Goal: Contribute content: Contribute content

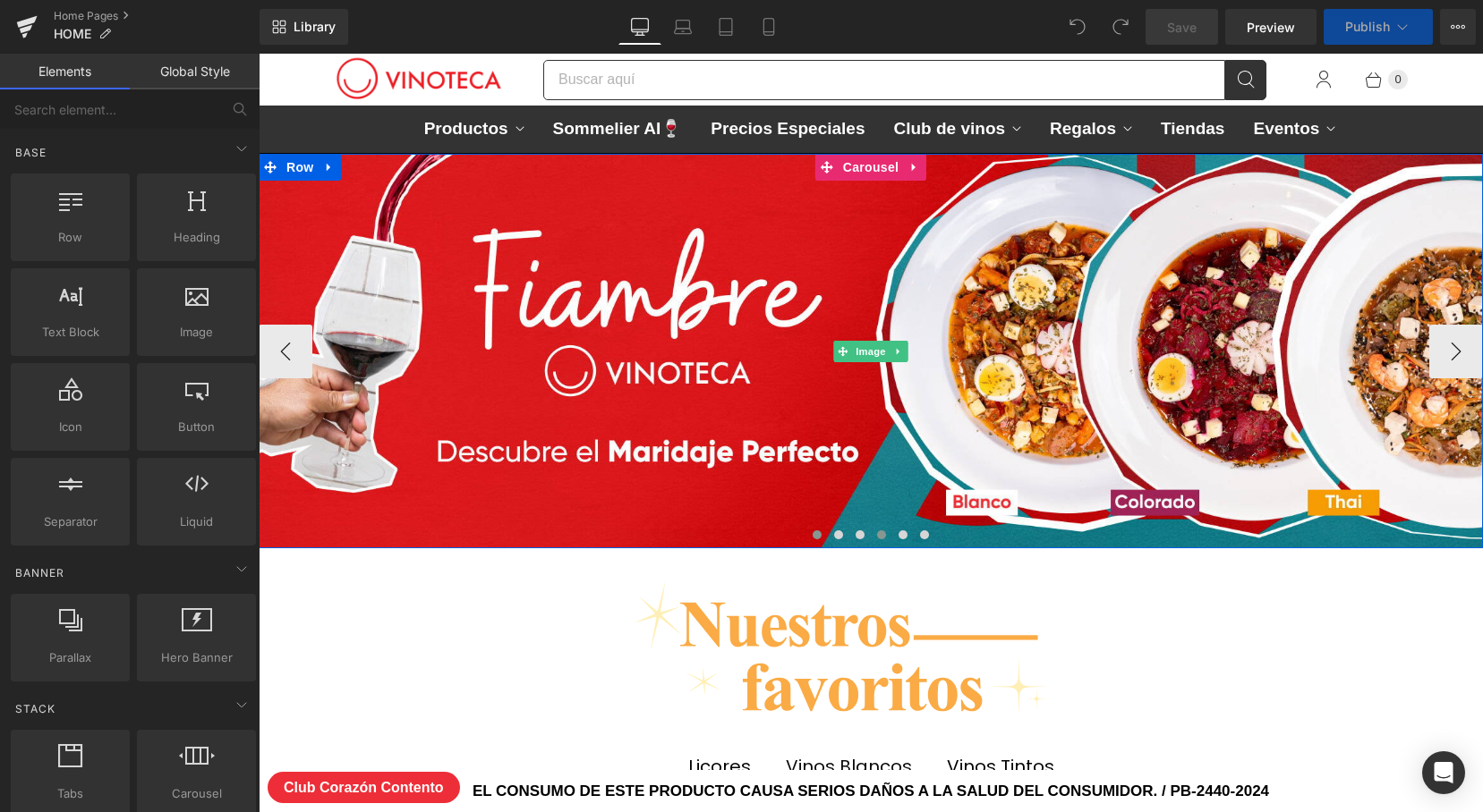
scroll to position [7232, 1224]
click at [881, 534] on span at bounding box center [882, 535] width 9 height 9
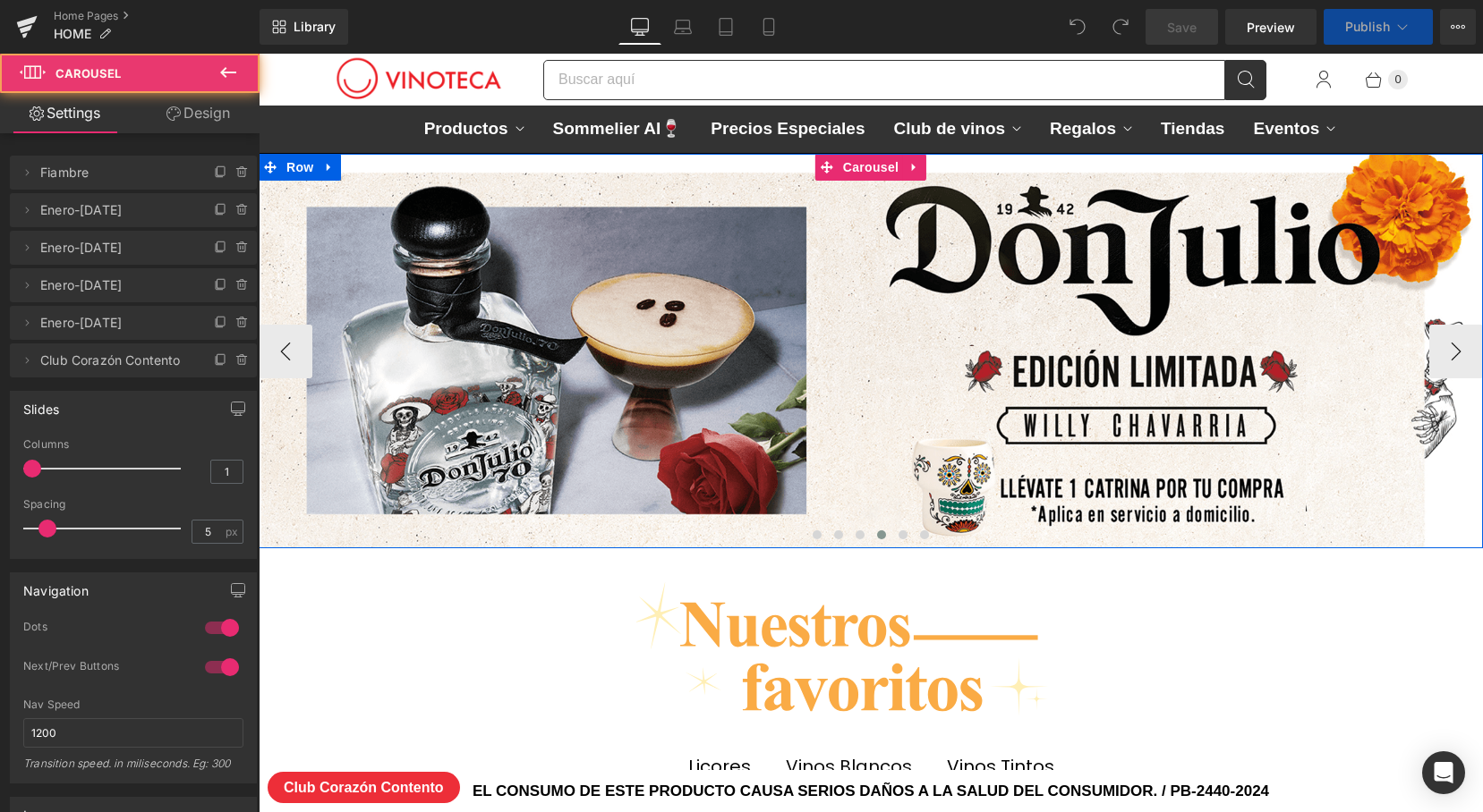
scroll to position [7690, 1224]
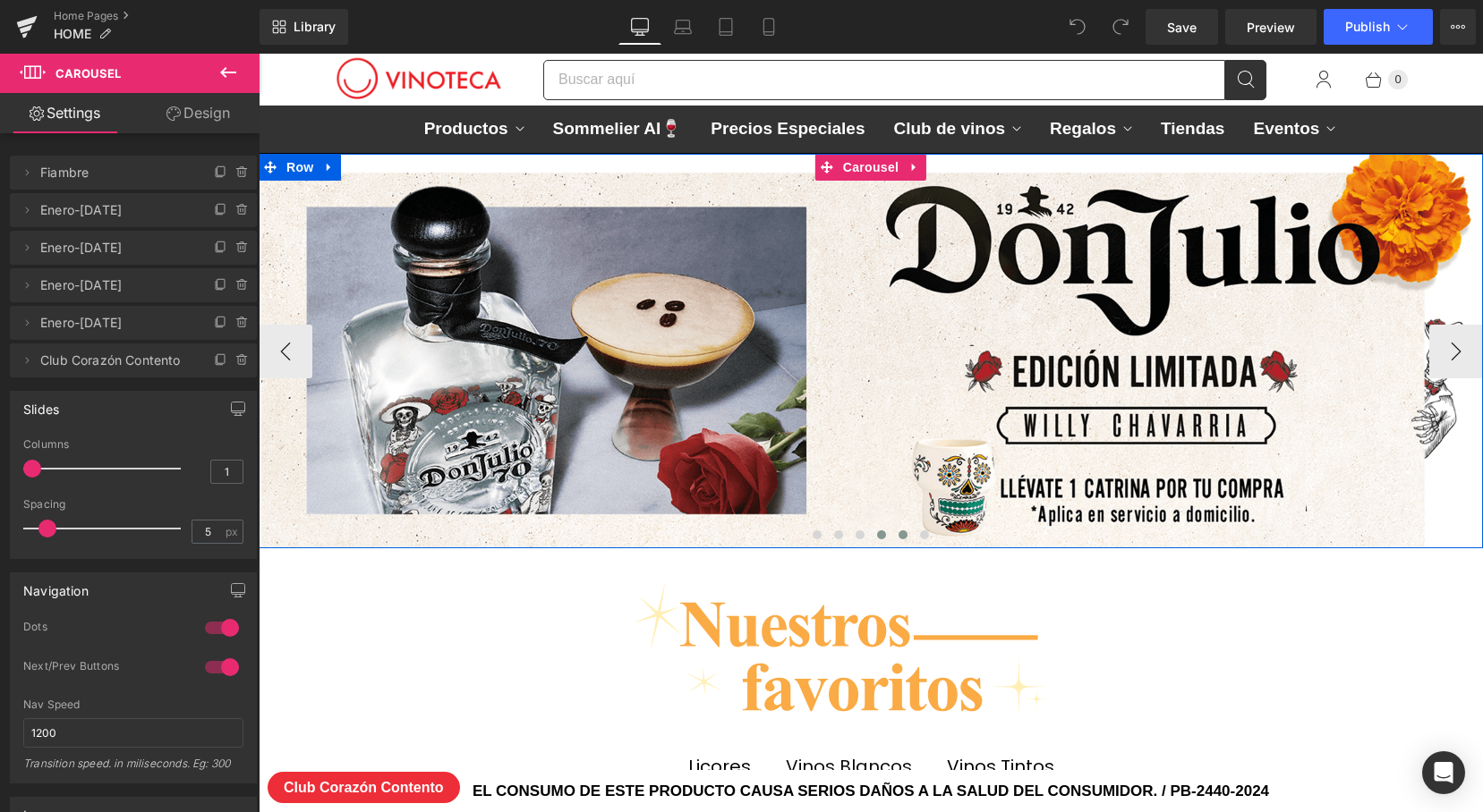
click at [899, 534] on span at bounding box center [903, 535] width 9 height 9
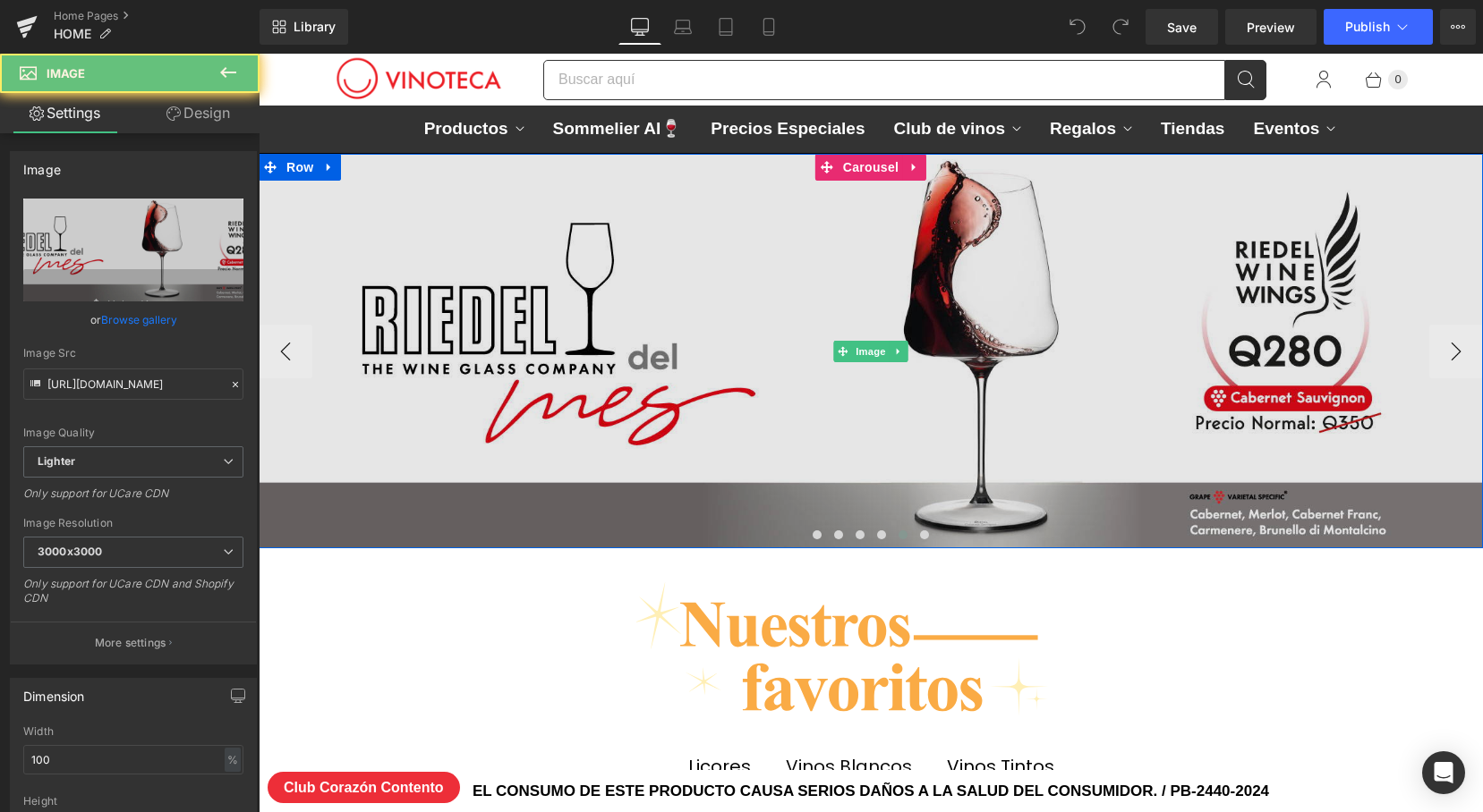
click at [928, 383] on img at bounding box center [870, 351] width 1224 height 395
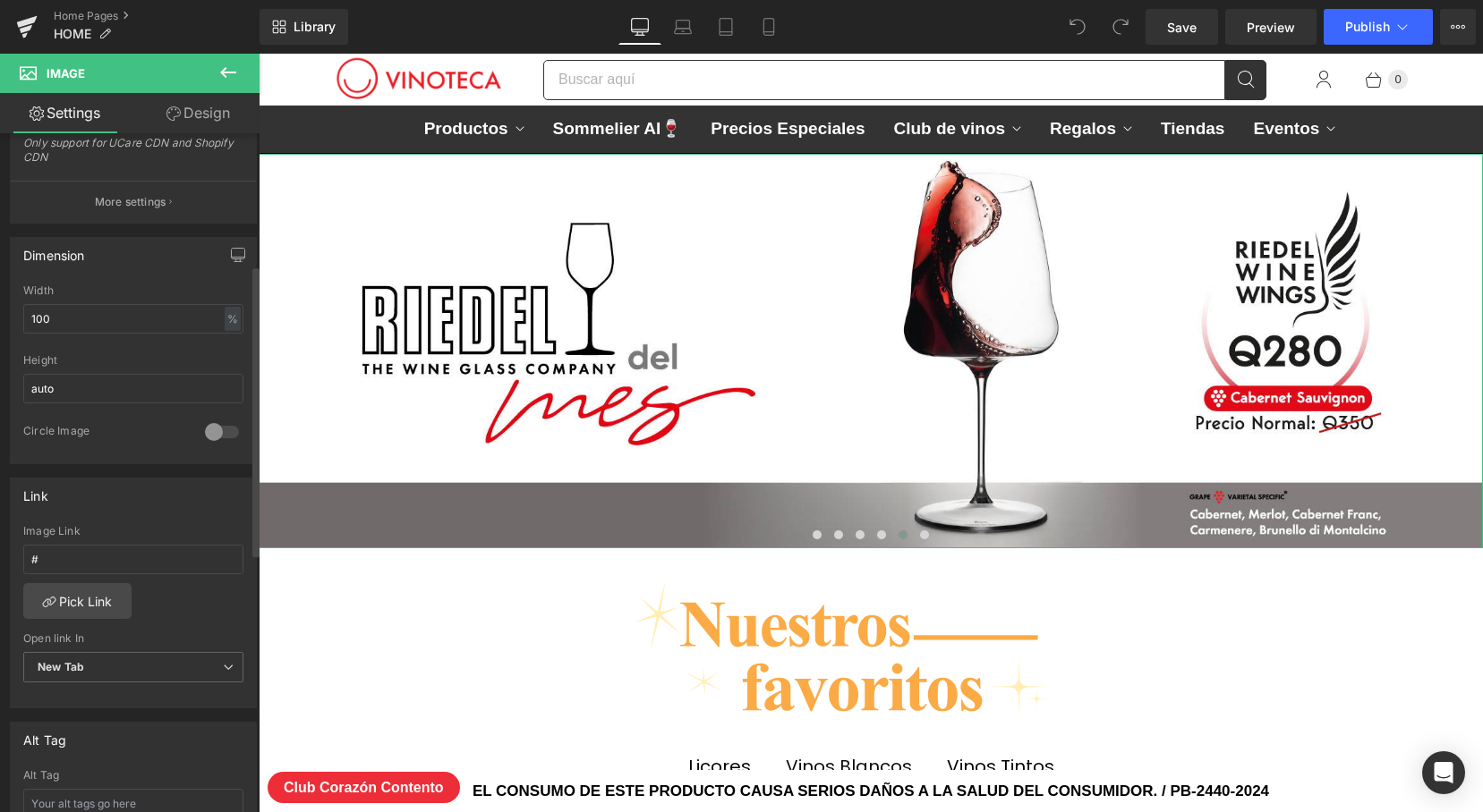
scroll to position [561, 0]
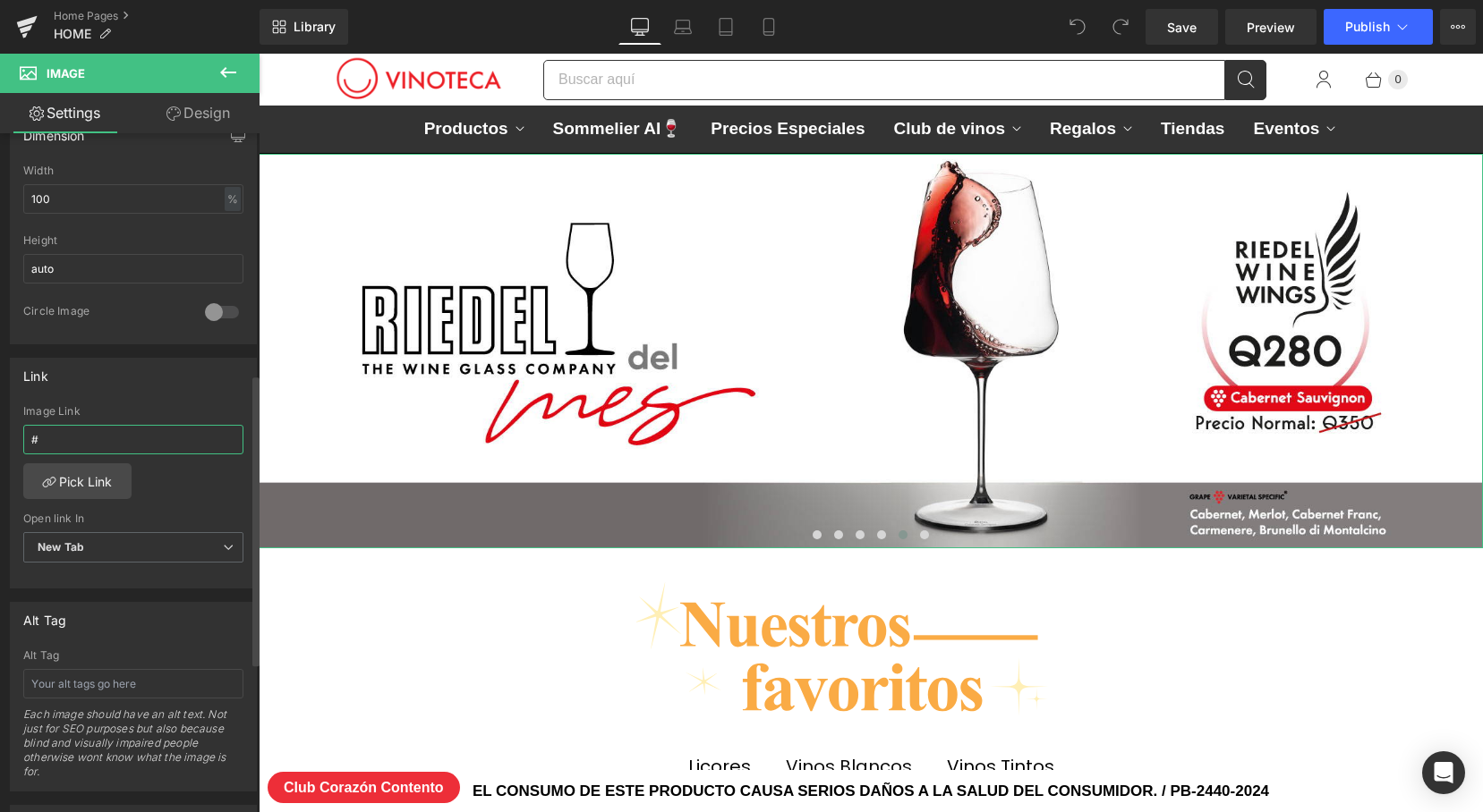
click at [139, 442] on input "#" at bounding box center [132, 440] width 220 height 29
type input "[URL][DOMAIN_NAME][PERSON_NAME]"
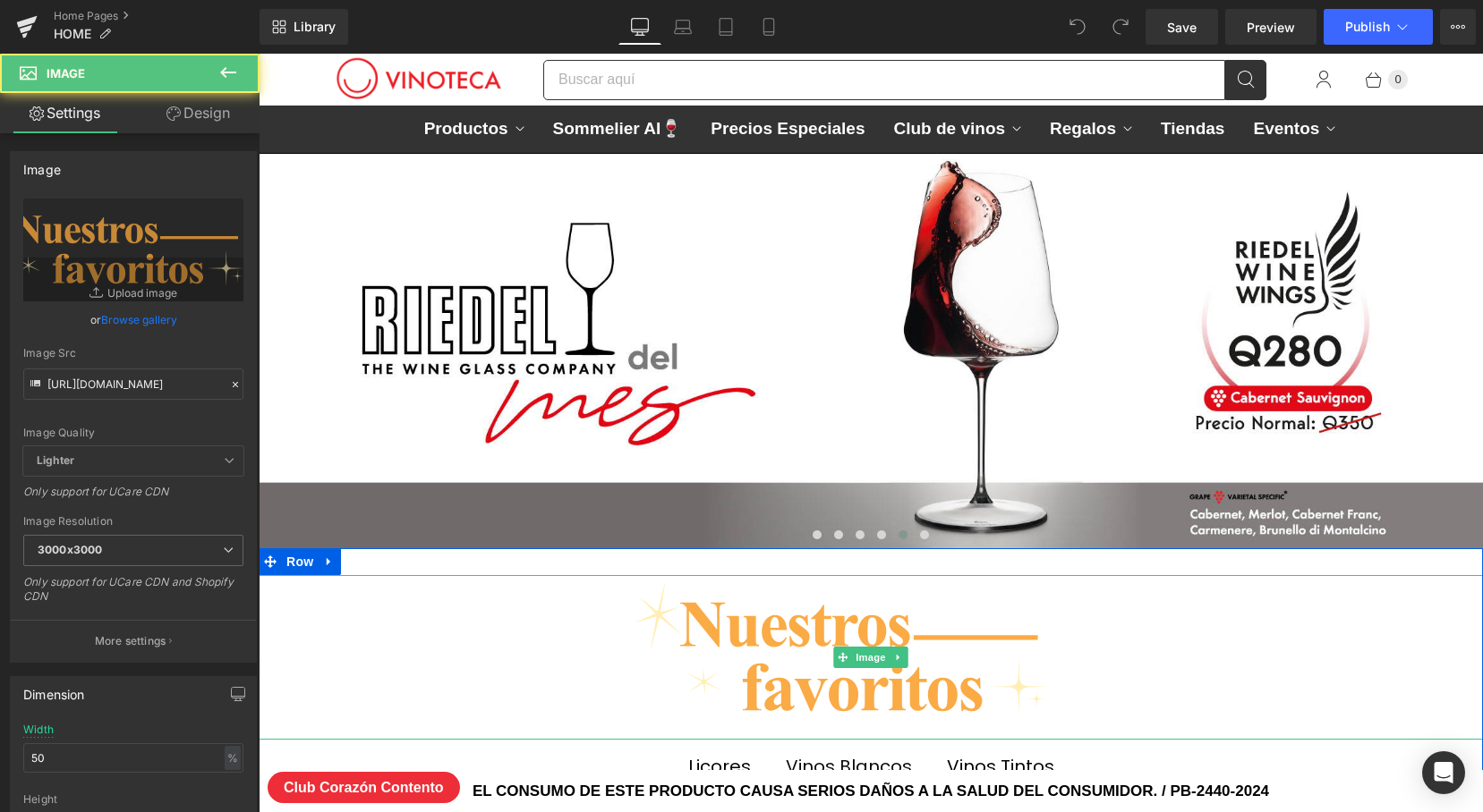
click at [444, 631] on div at bounding box center [870, 658] width 1224 height 164
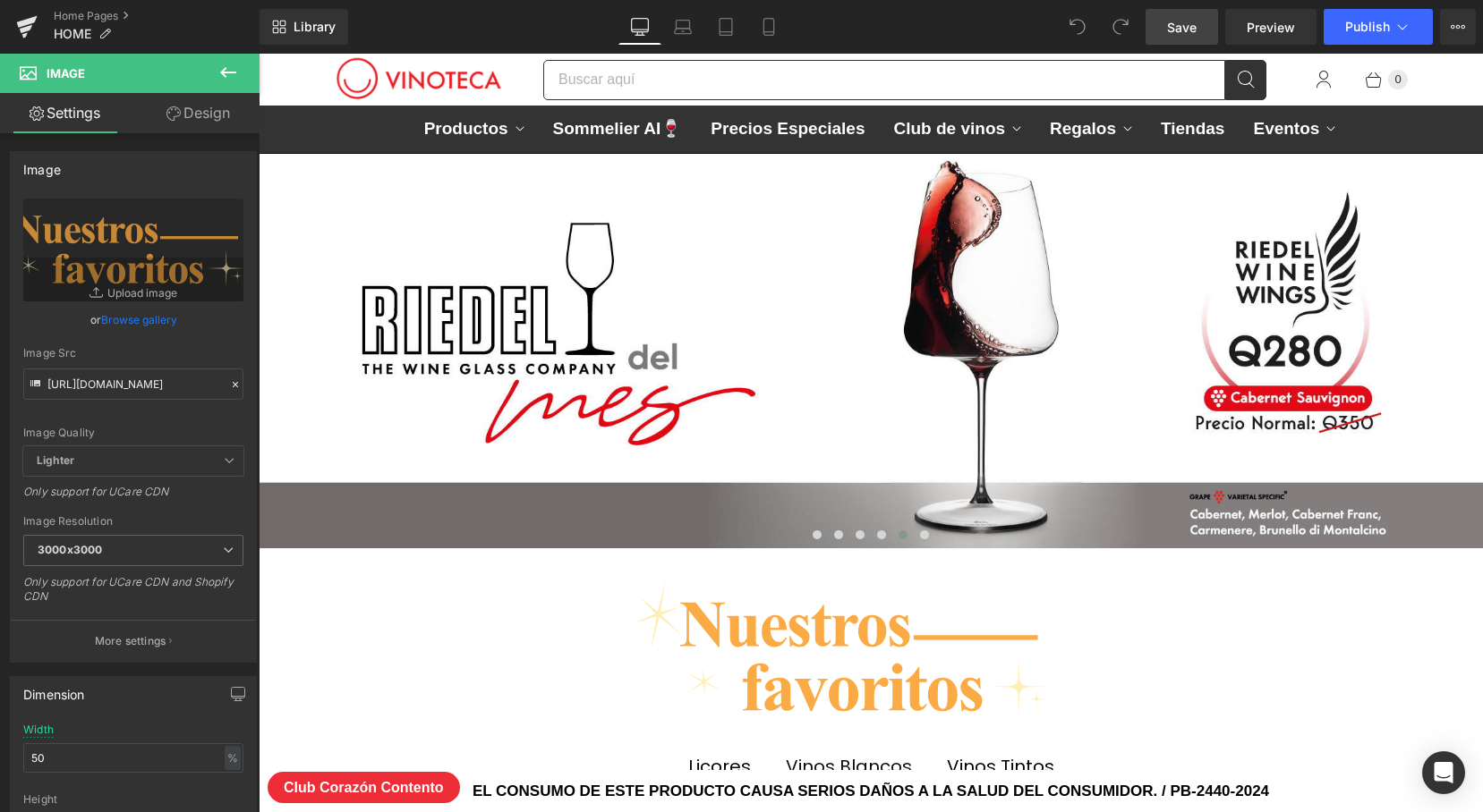
click at [1187, 32] on span "Save" at bounding box center [1182, 27] width 29 height 18
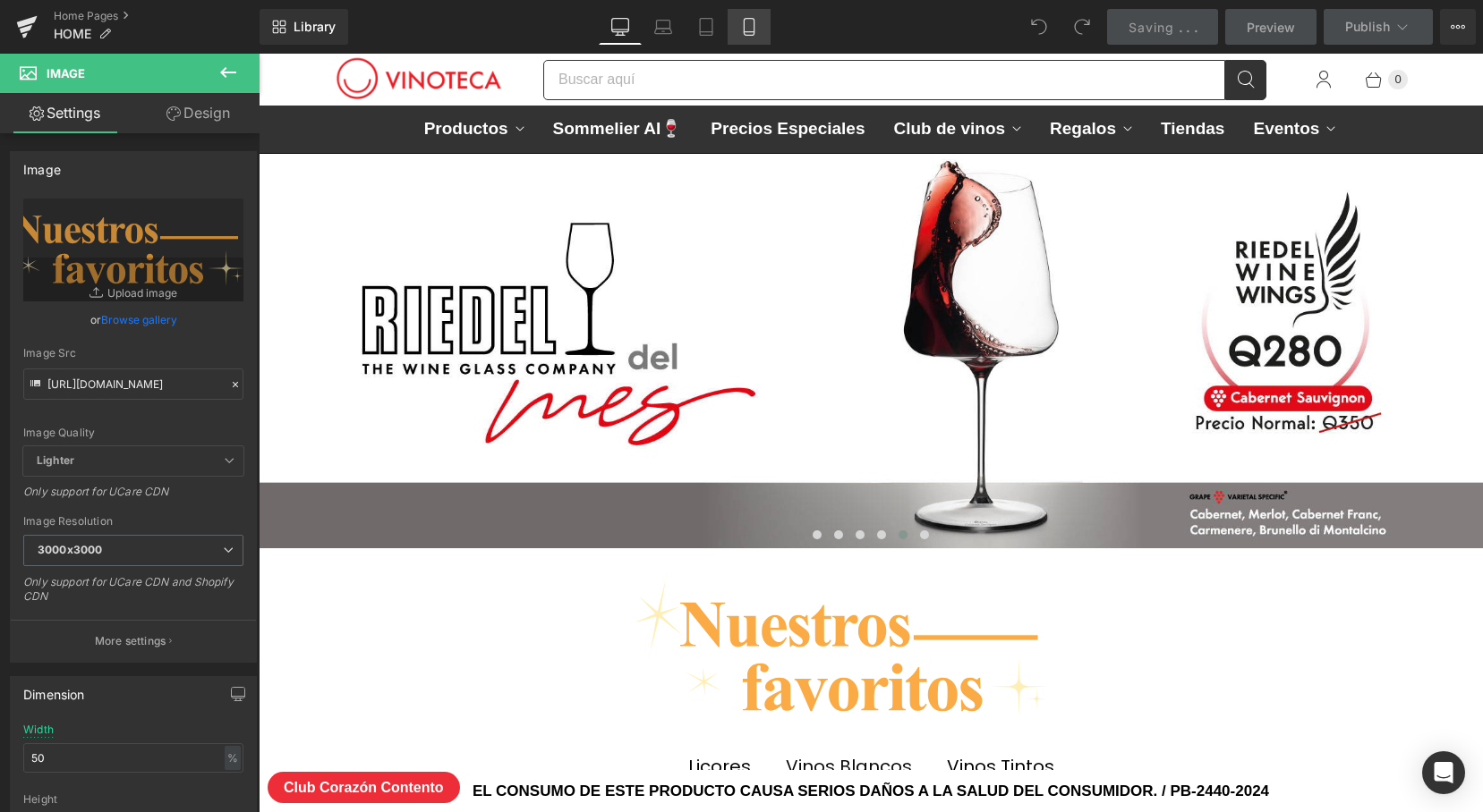
click at [743, 25] on icon at bounding box center [749, 26] width 17 height 17
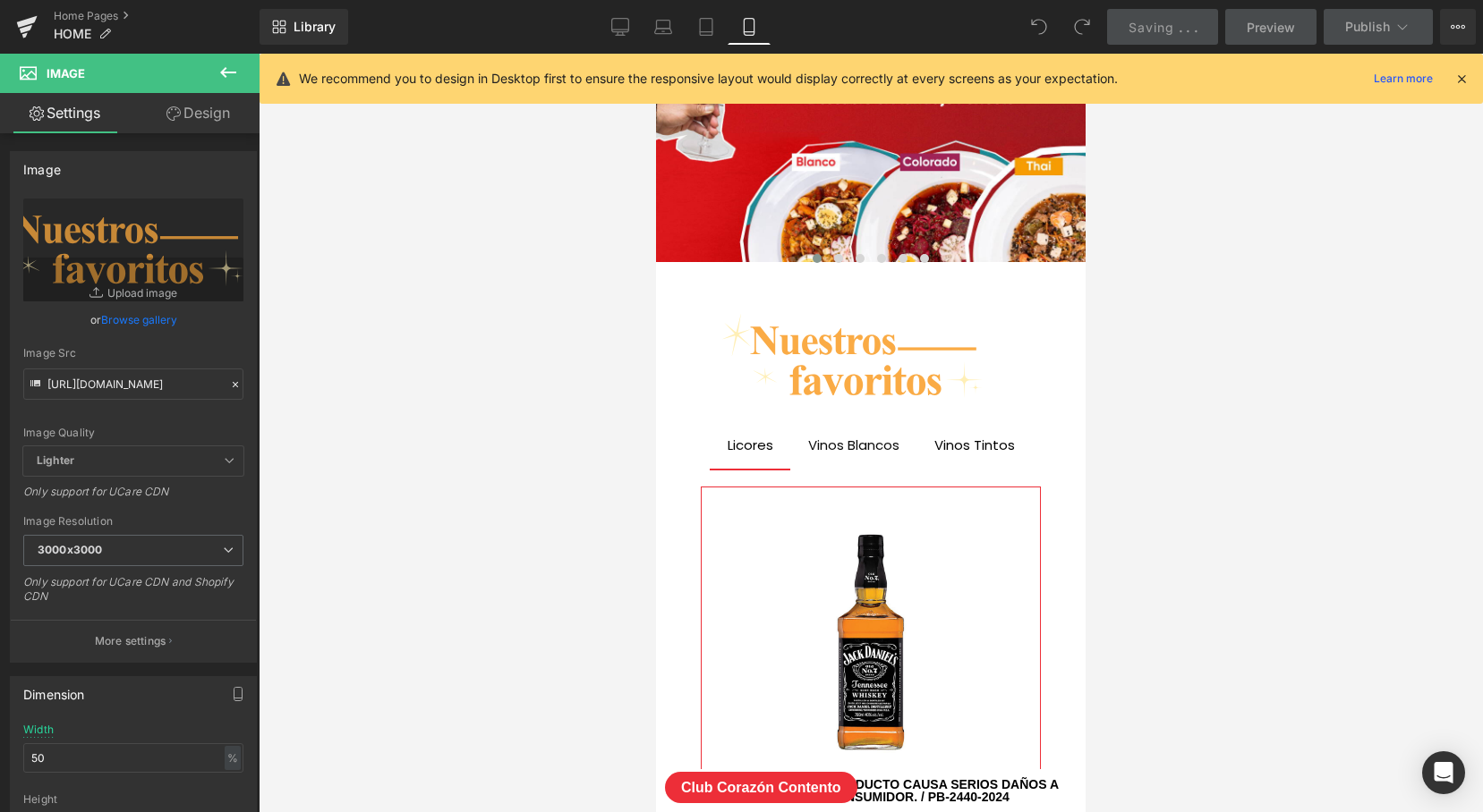
scroll to position [8845, 430]
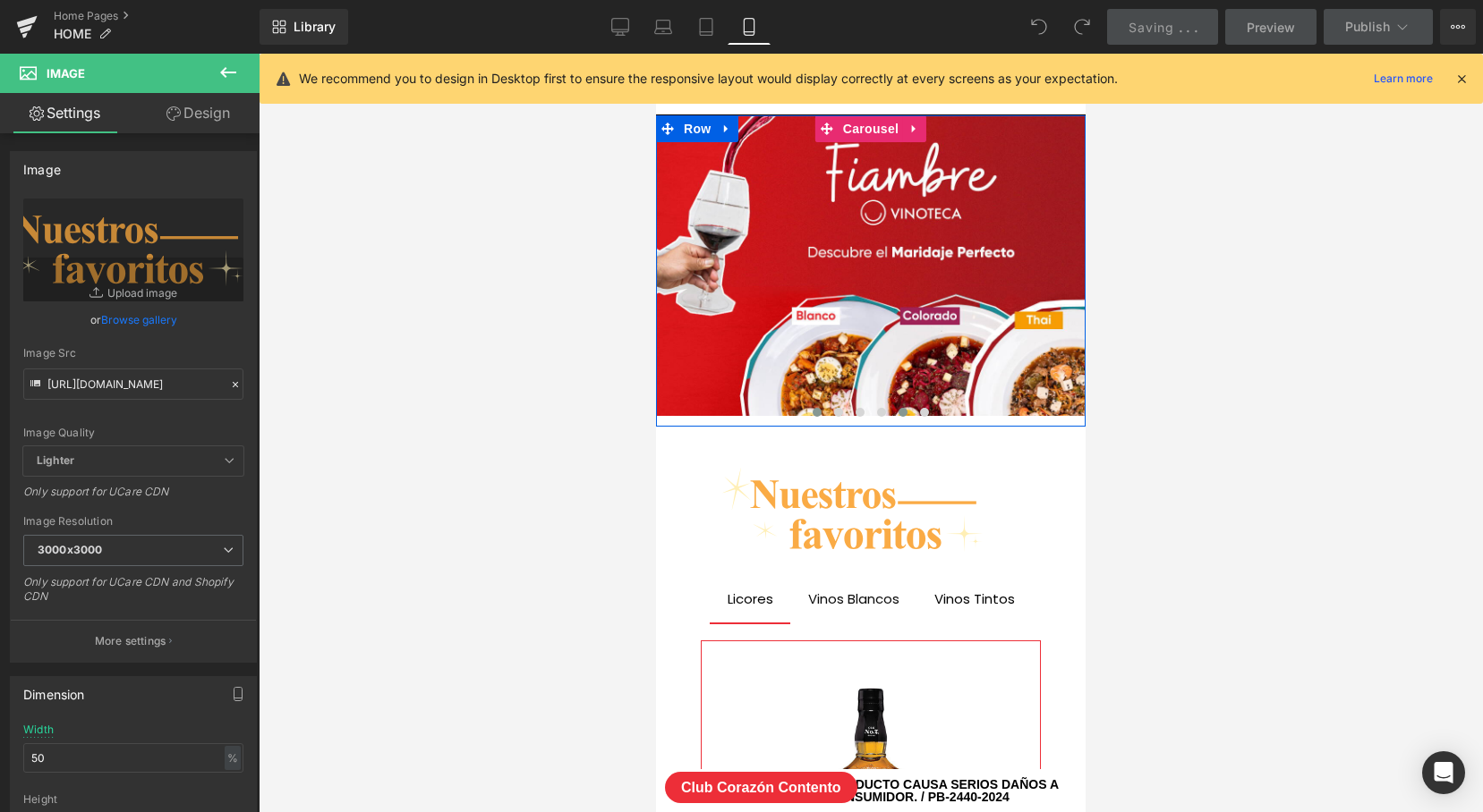
click at [901, 409] on span at bounding box center [903, 413] width 9 height 9
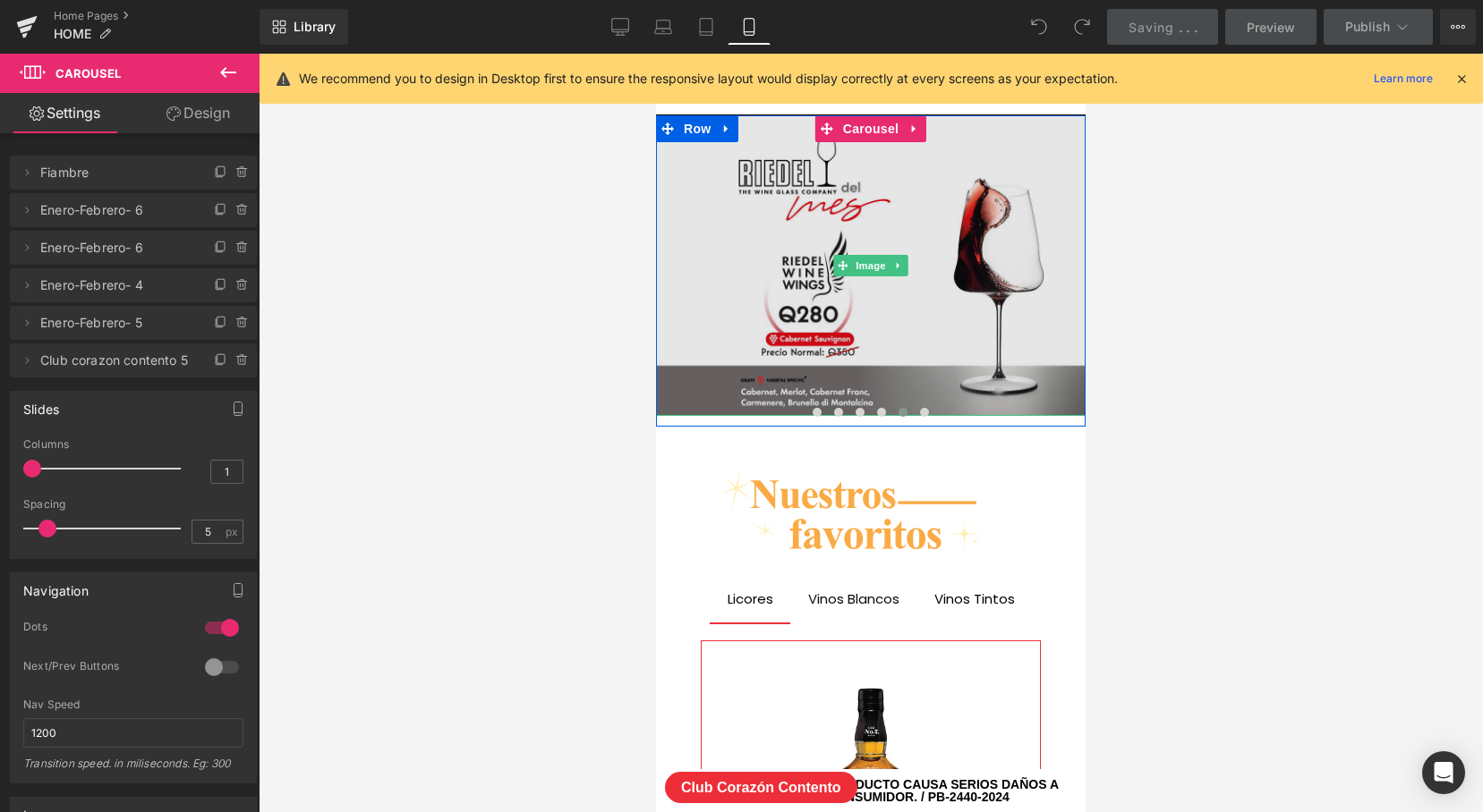
click at [898, 339] on img at bounding box center [870, 266] width 430 height 301
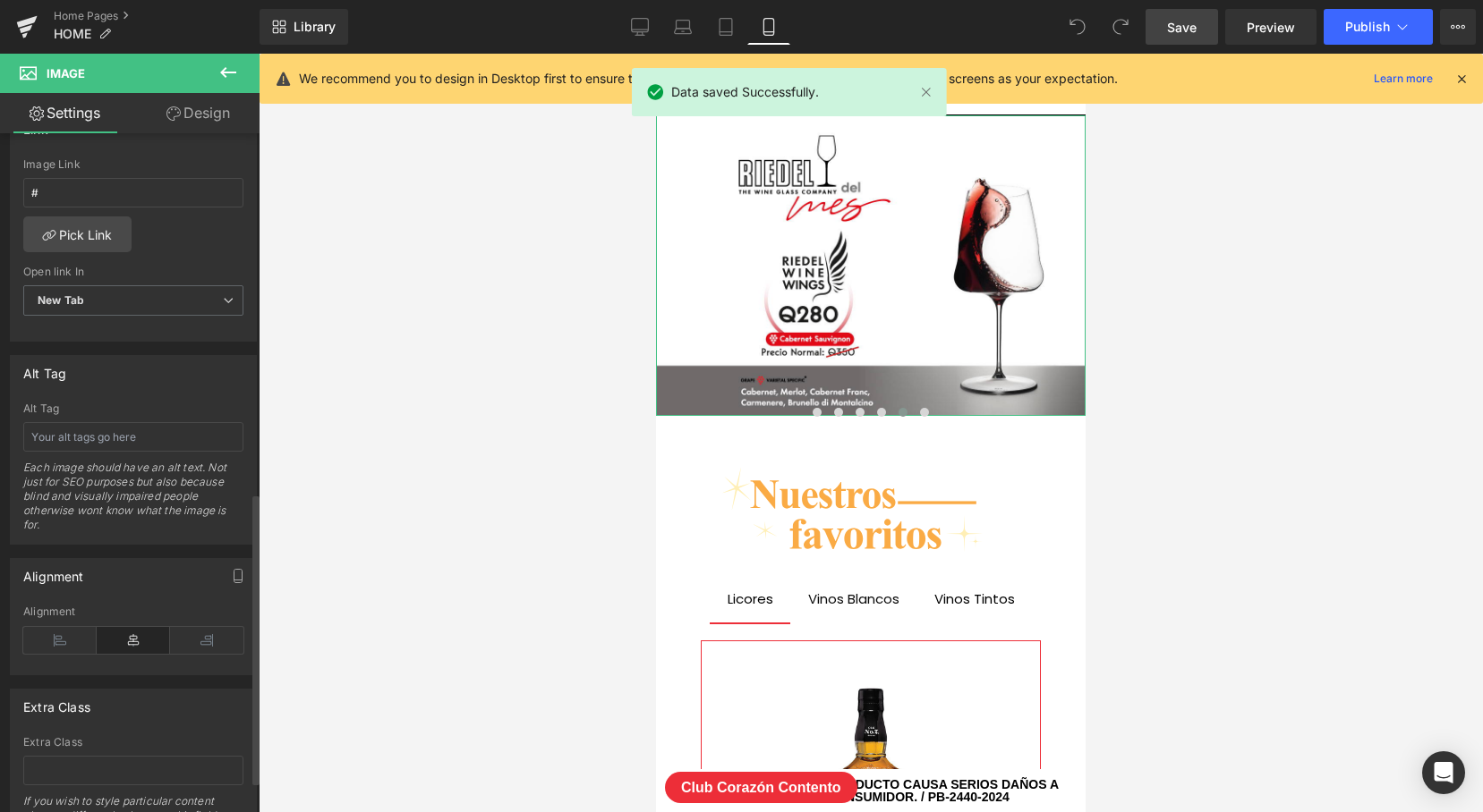
scroll to position [750, 0]
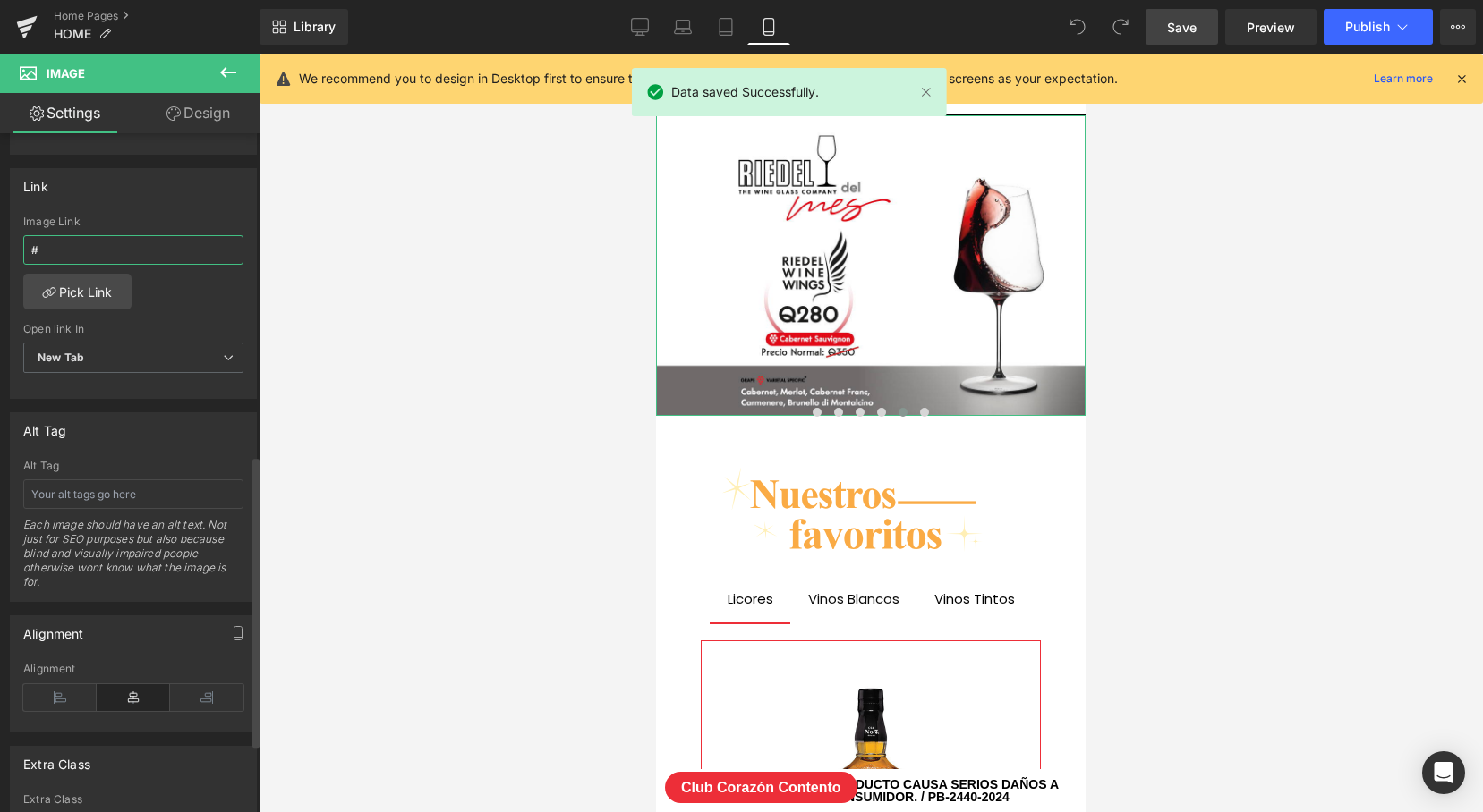
click at [119, 252] on input "#" at bounding box center [132, 250] width 220 height 29
type input "[URL][DOMAIN_NAME][PERSON_NAME]"
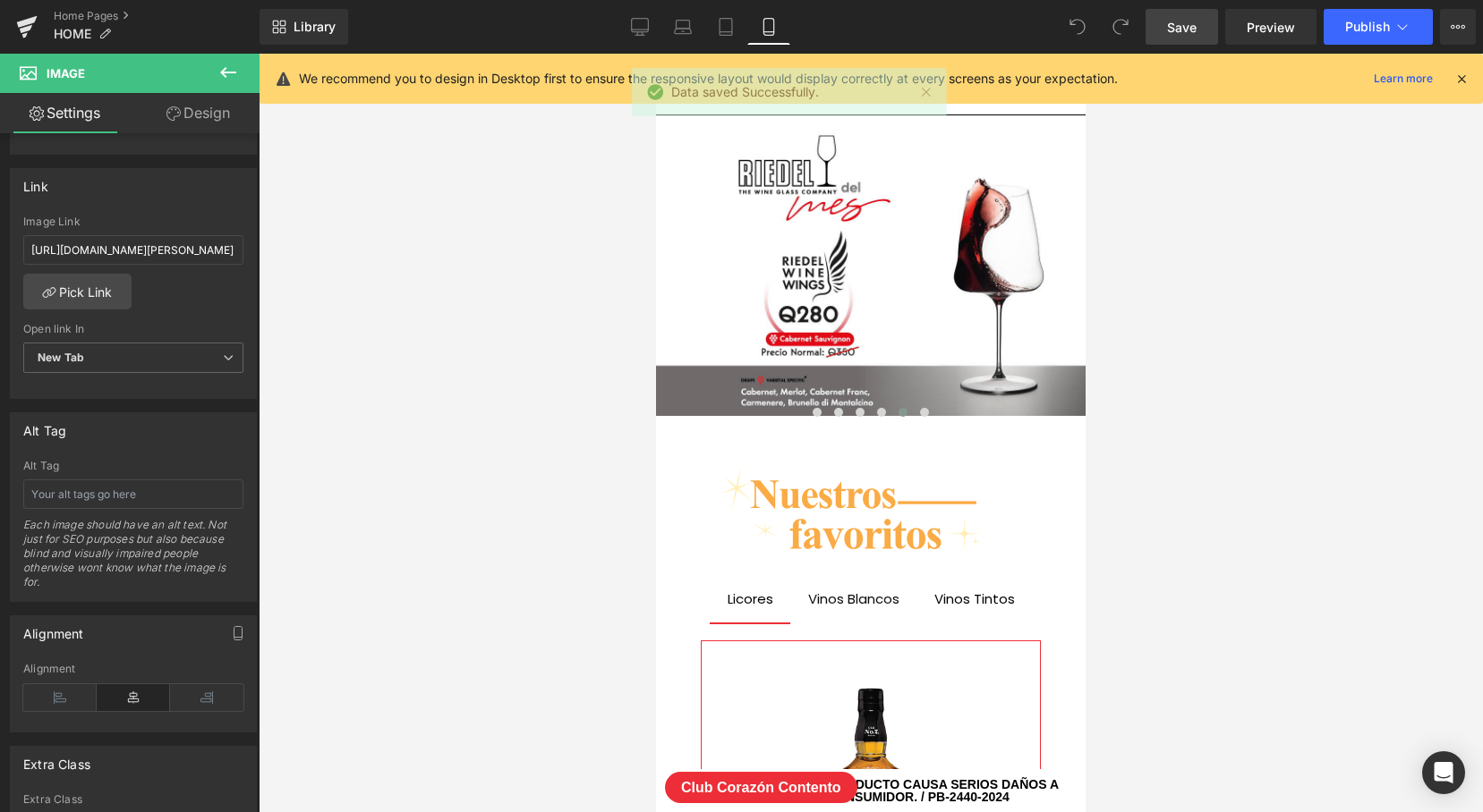
click at [500, 286] on div at bounding box center [870, 432] width 1224 height 759
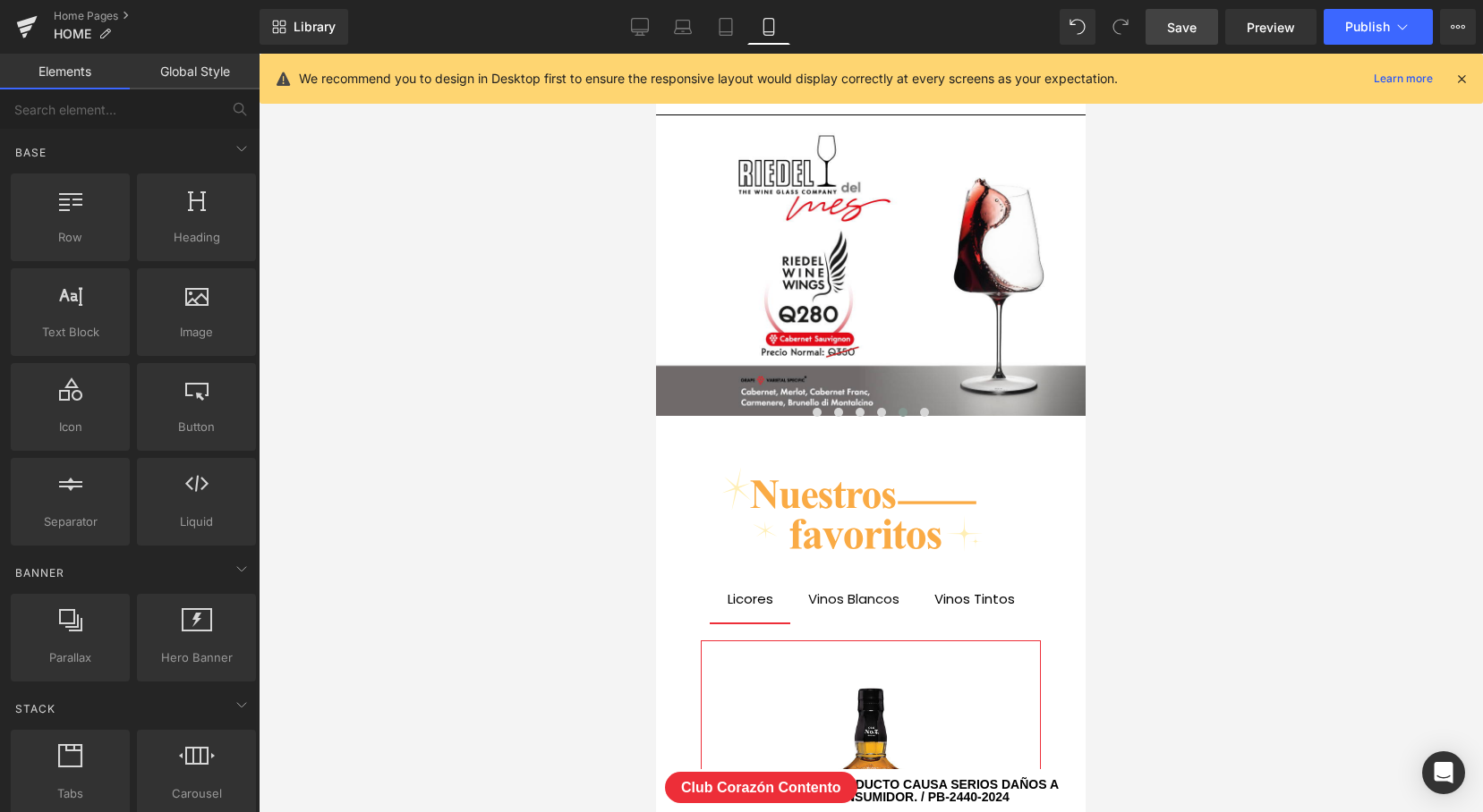
click at [1201, 26] on link "Save" at bounding box center [1181, 27] width 73 height 36
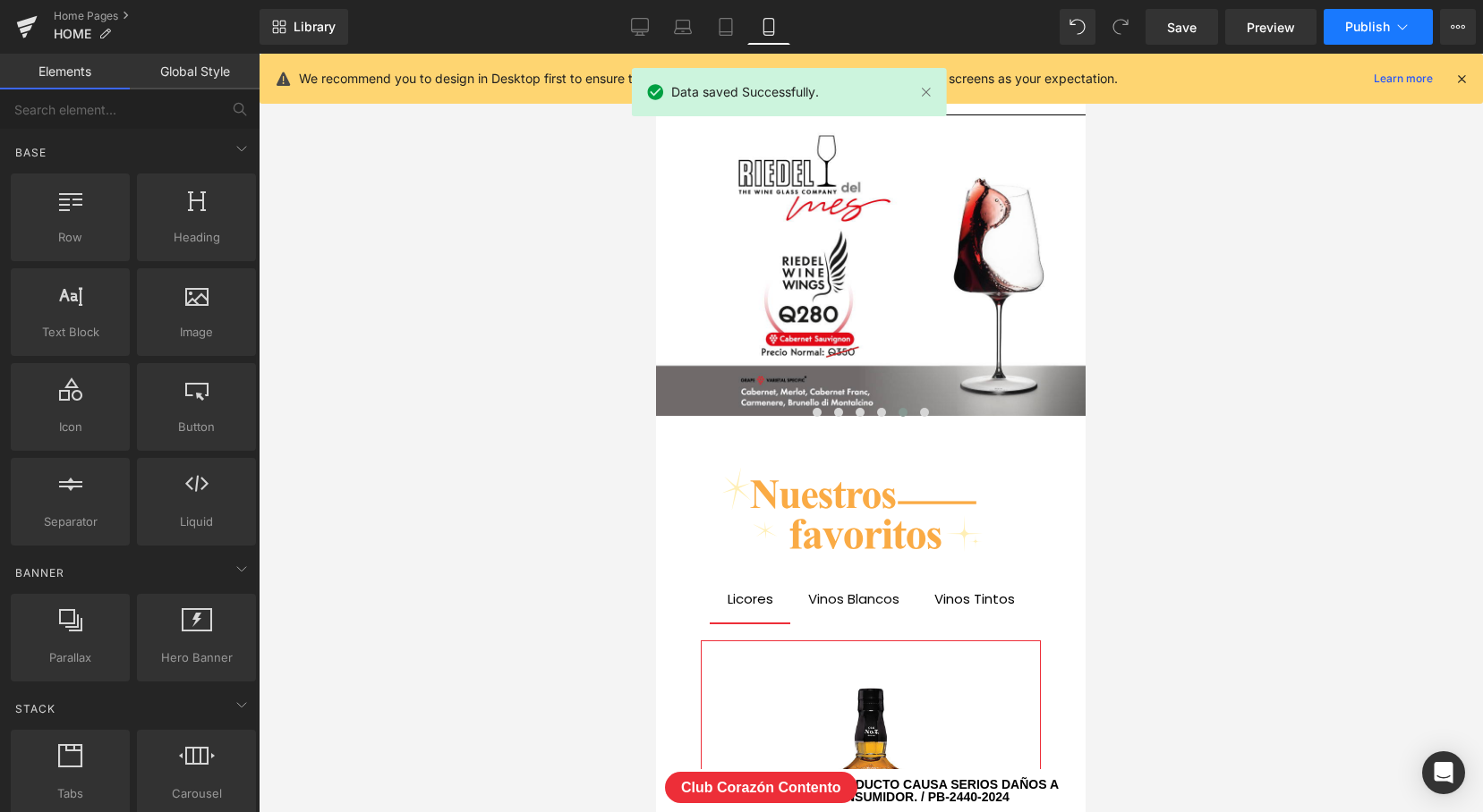
click at [1391, 20] on button "Publish" at bounding box center [1378, 27] width 109 height 36
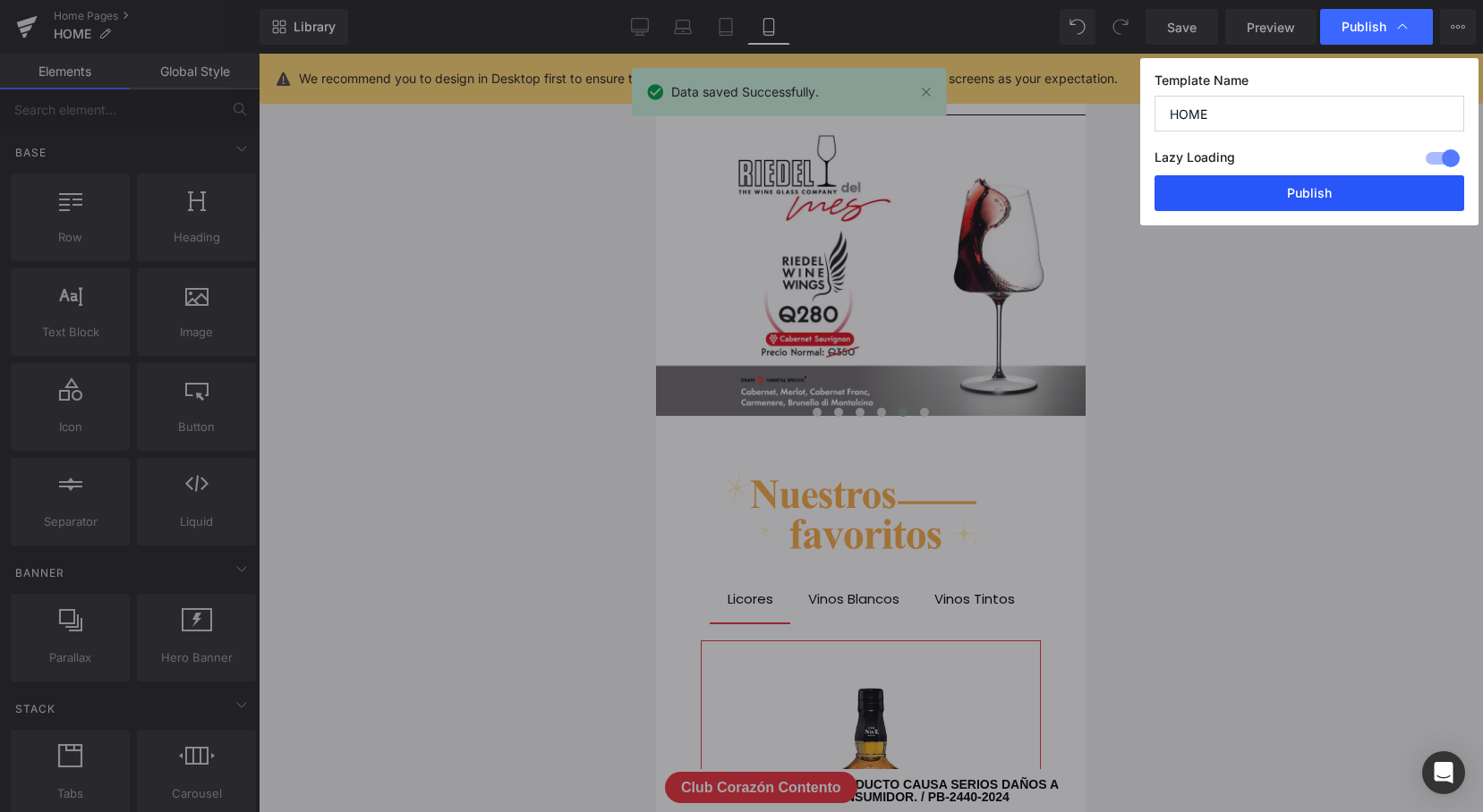
click at [1306, 187] on button "Publish" at bounding box center [1309, 193] width 310 height 36
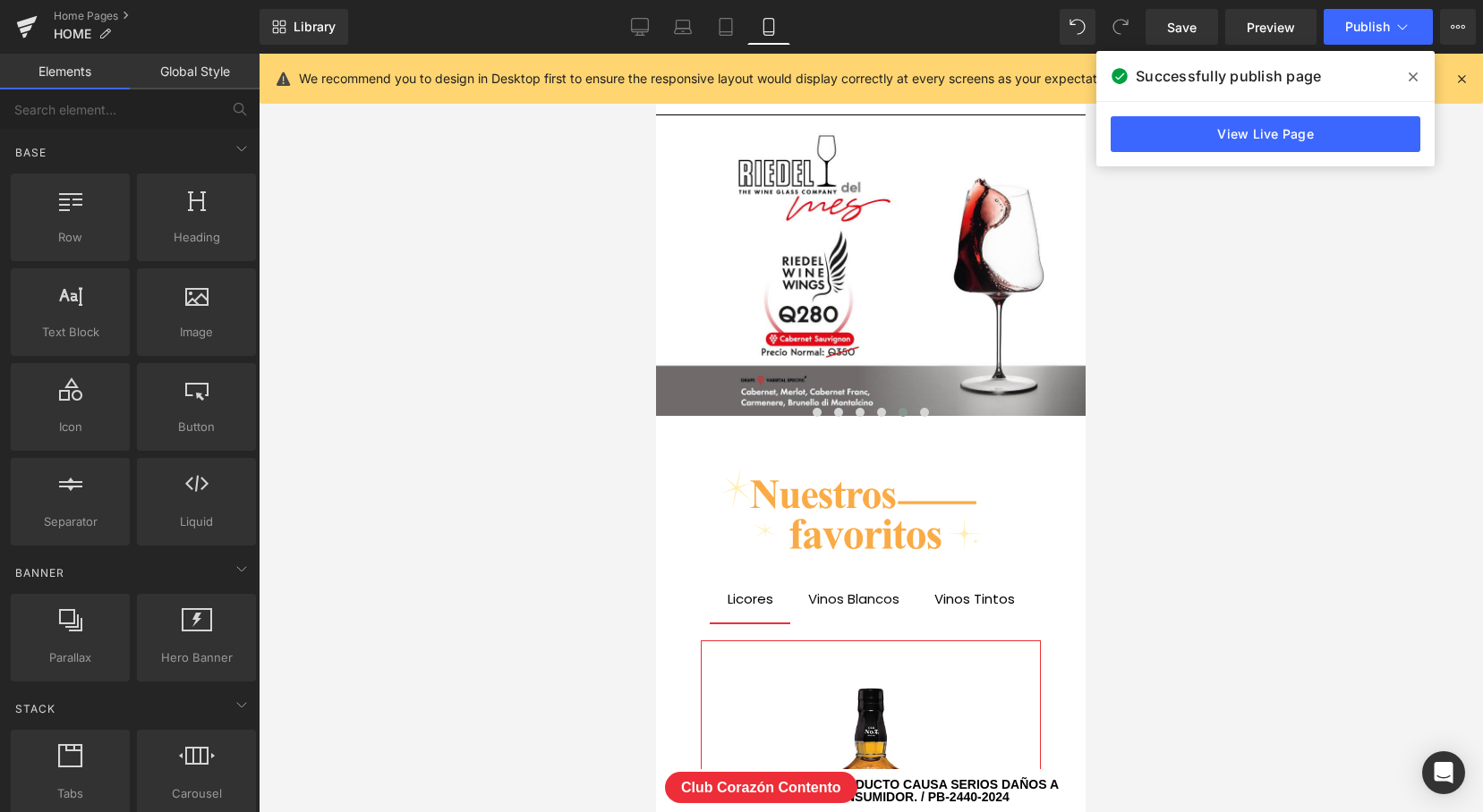
click at [1408, 75] on icon at bounding box center [1413, 77] width 9 height 15
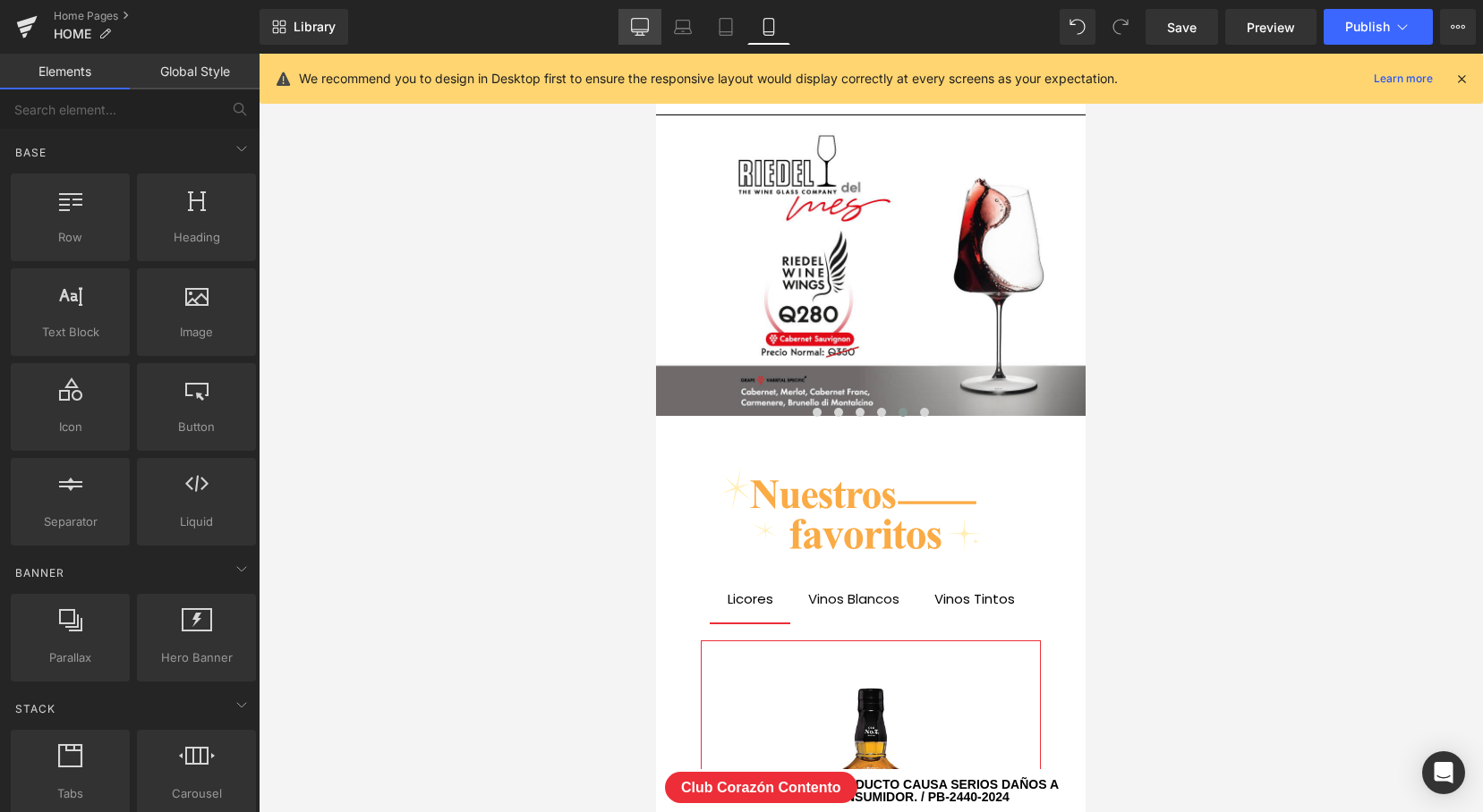
click at [641, 27] on icon at bounding box center [639, 26] width 17 height 17
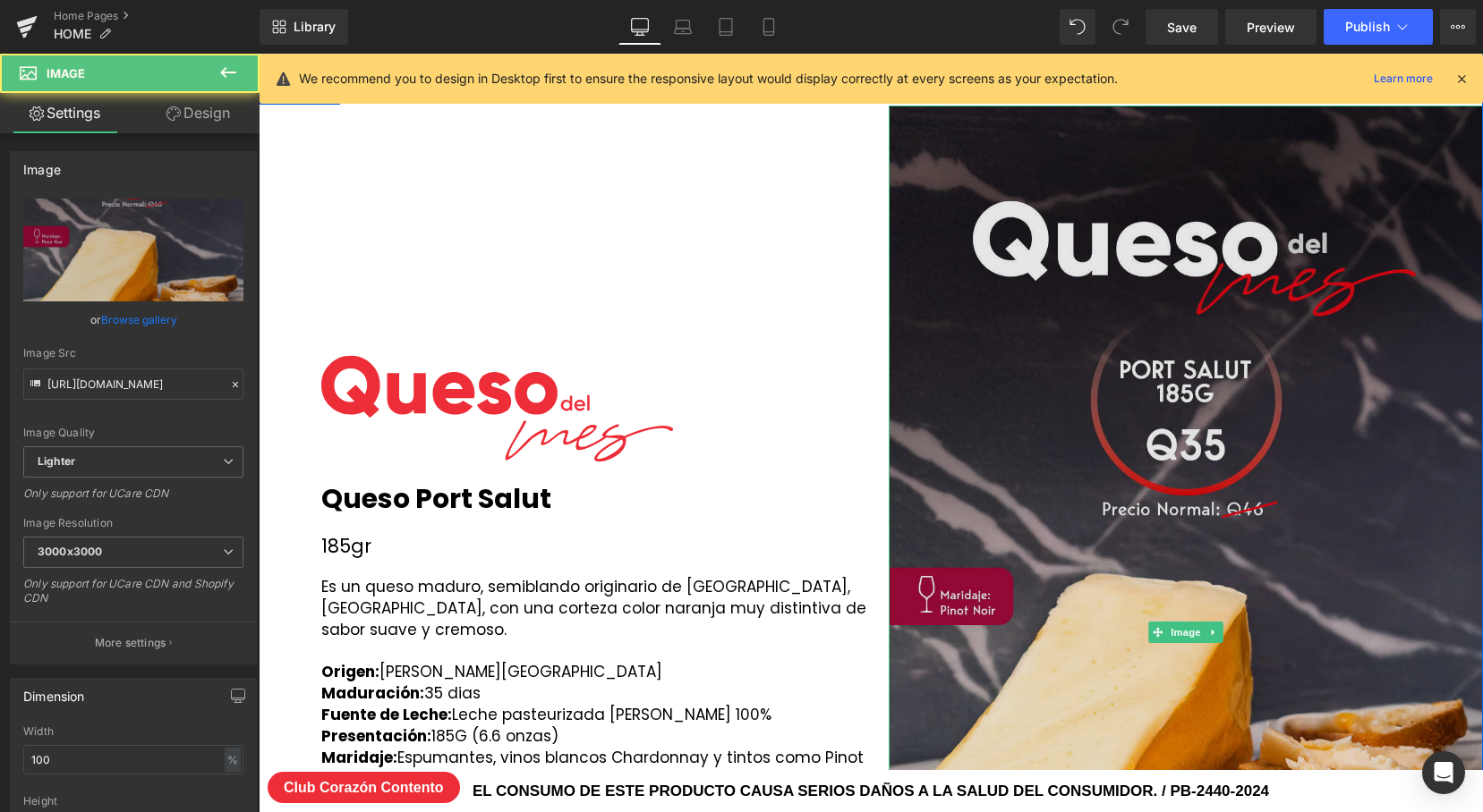
click at [1052, 342] on img at bounding box center [1186, 633] width 594 height 1055
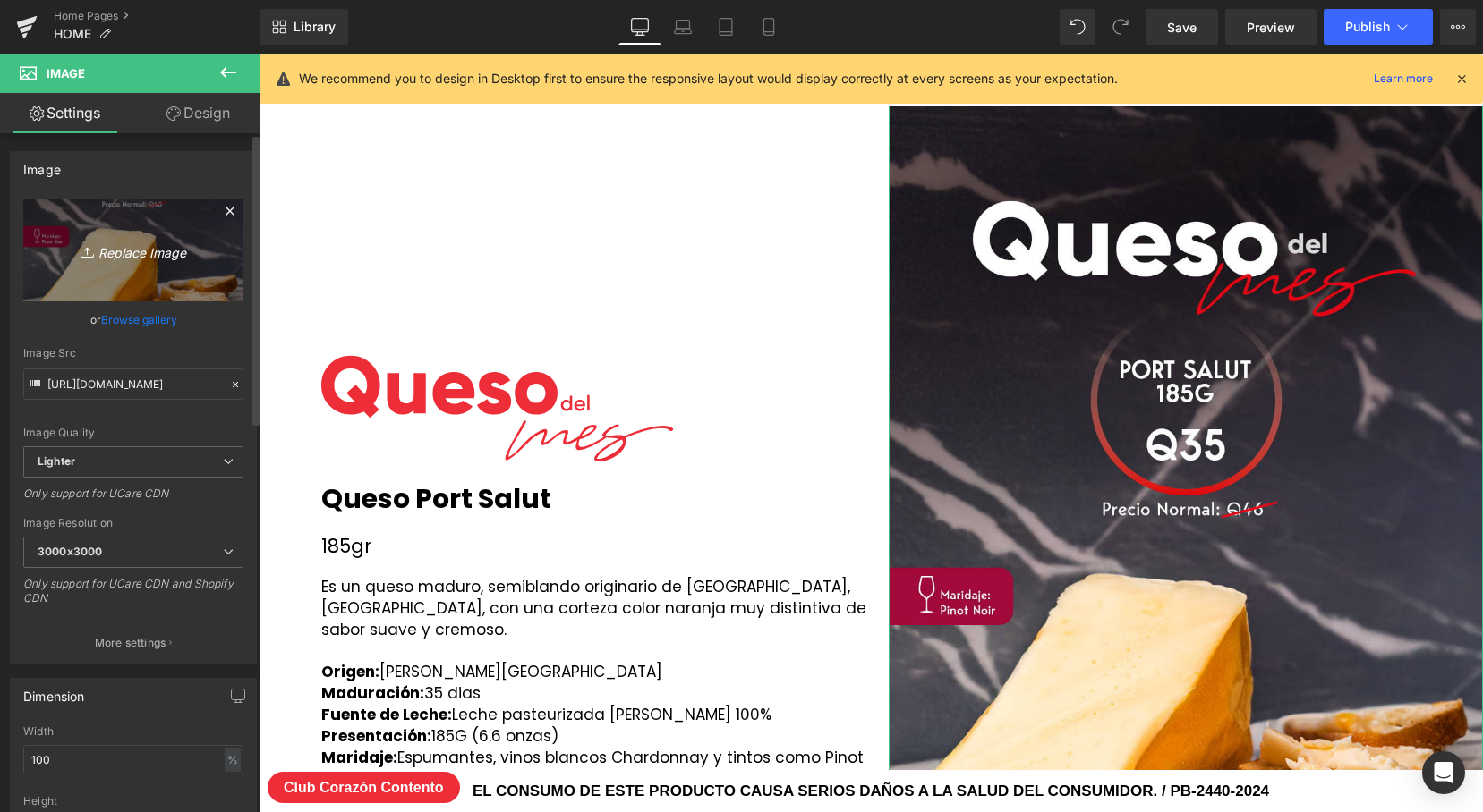
click at [178, 271] on link "Replace Image" at bounding box center [132, 250] width 220 height 103
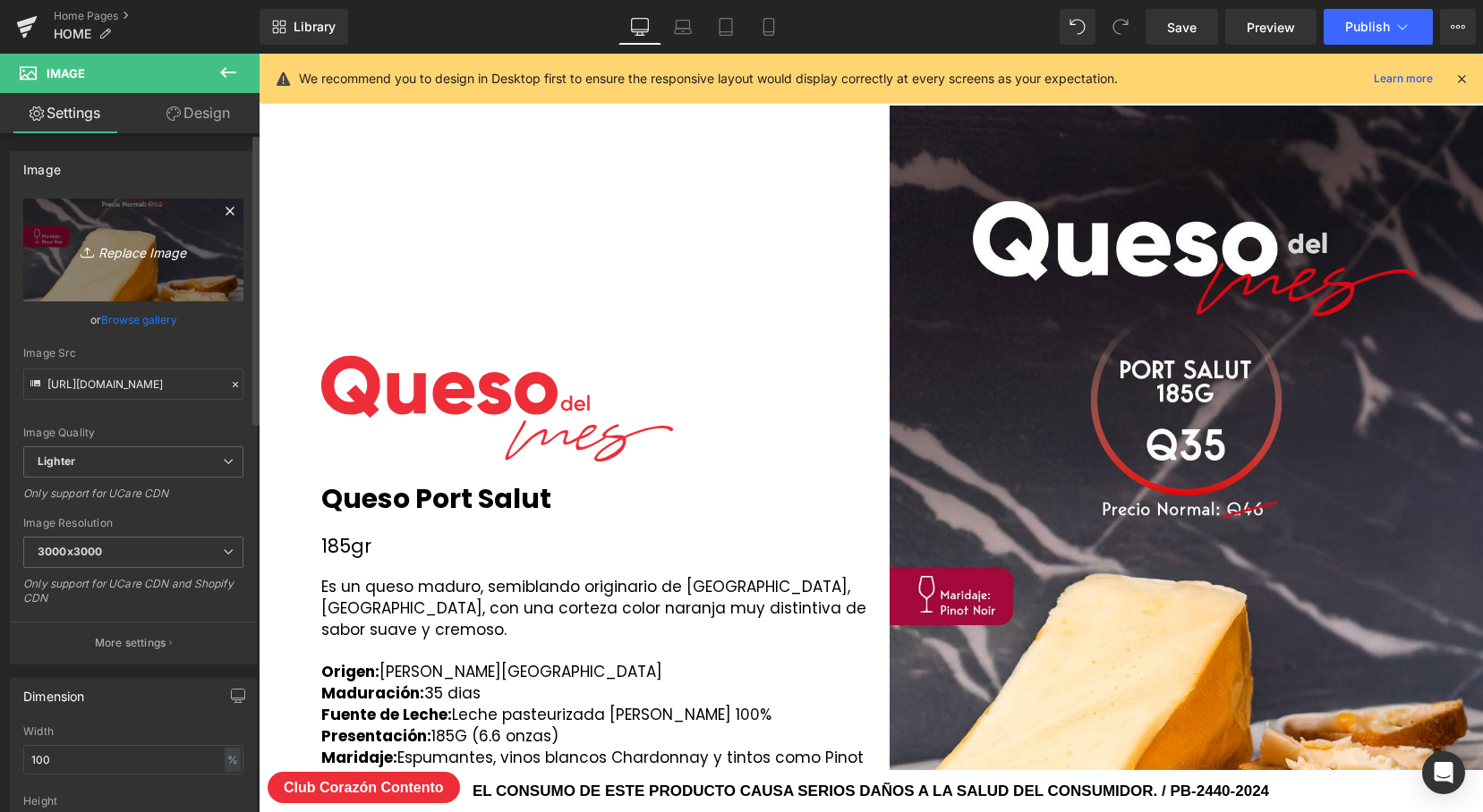
type input "C:\fakepath\QUESO-DEL-MES.jpg"
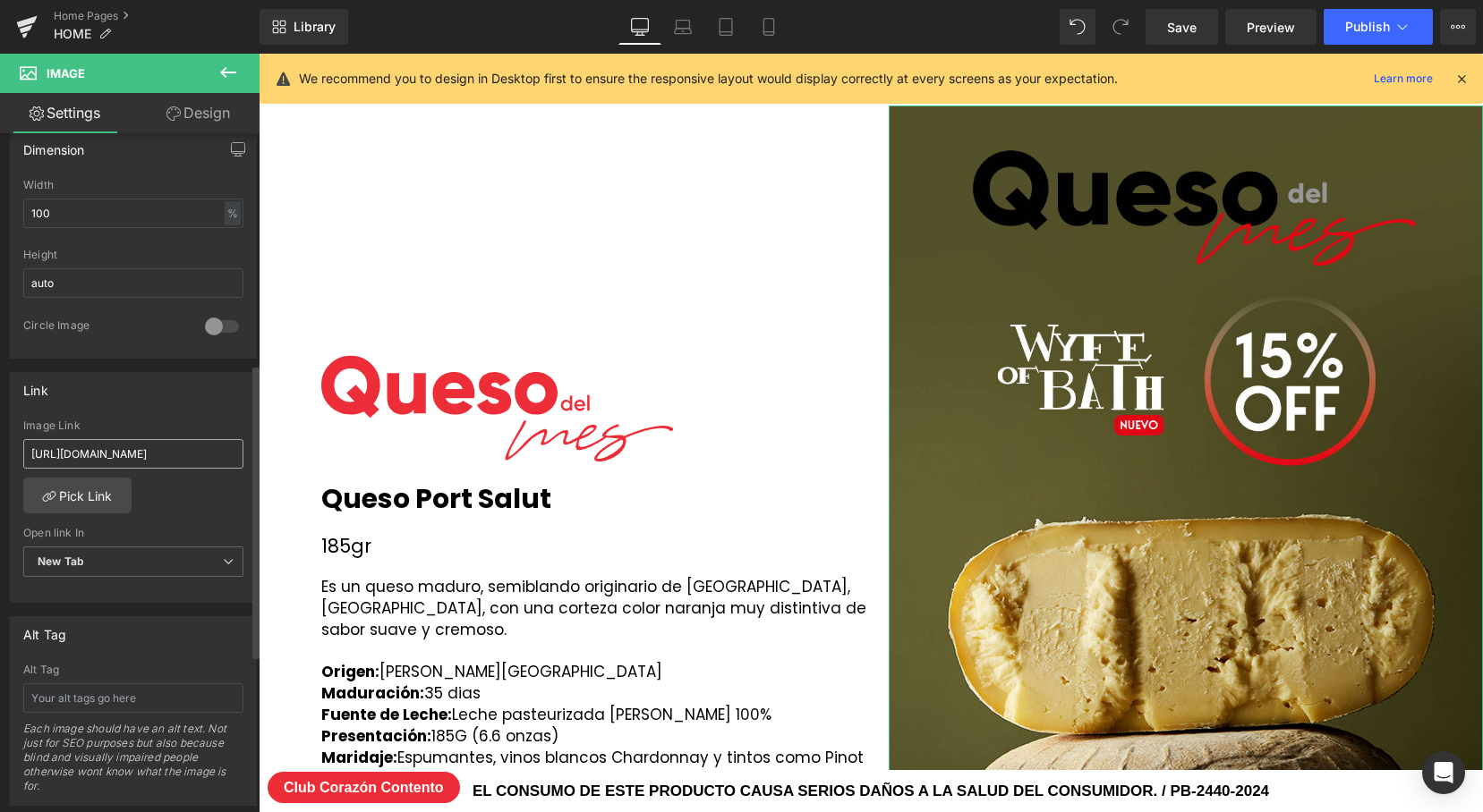
scroll to position [546, 0]
click at [157, 453] on input "[URL][DOMAIN_NAME]" at bounding box center [132, 454] width 220 height 29
paste input "[PERSON_NAME]-wine-wings-cabernet-sauvignon-single?variant=40664527568948"
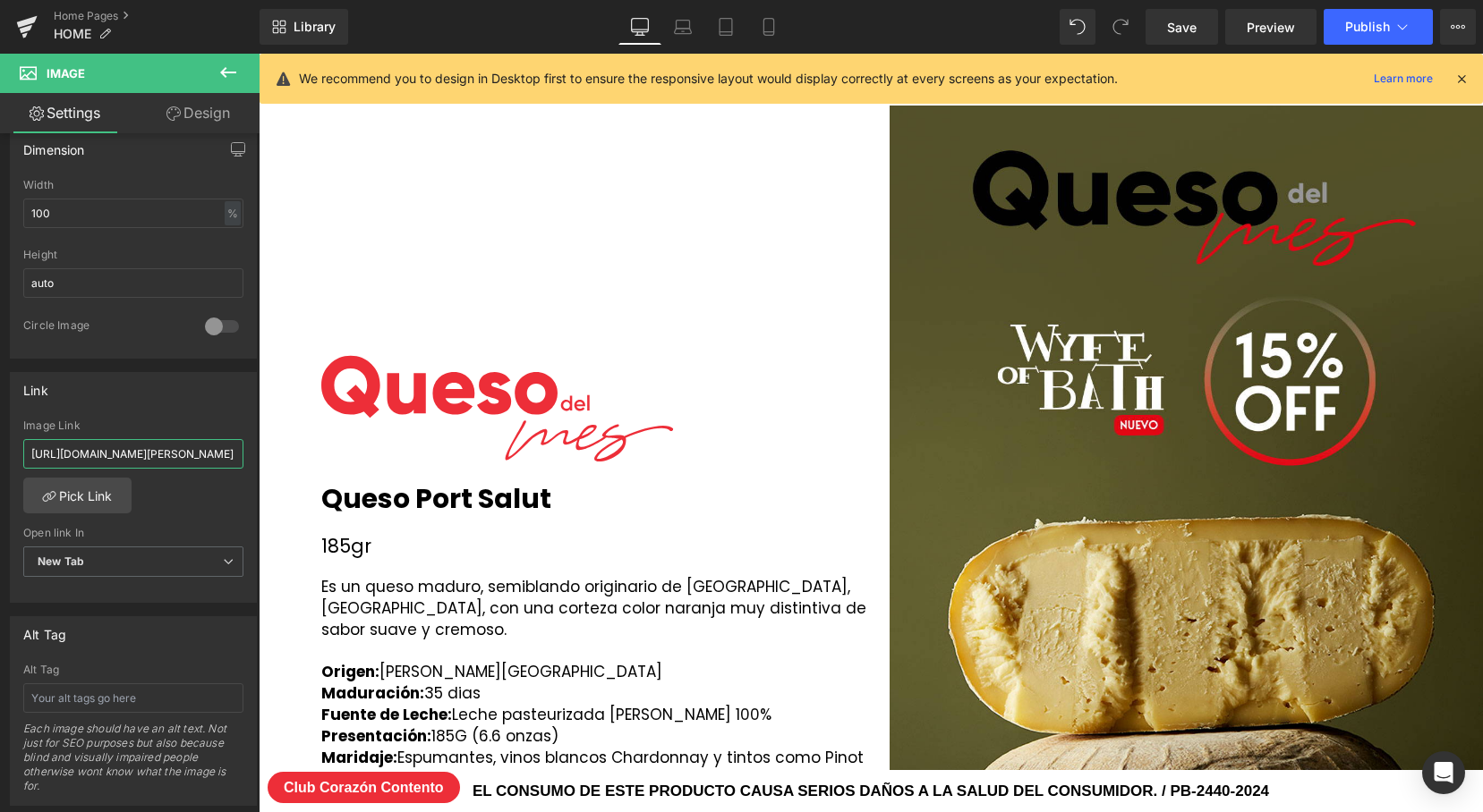
scroll to position [0, 0]
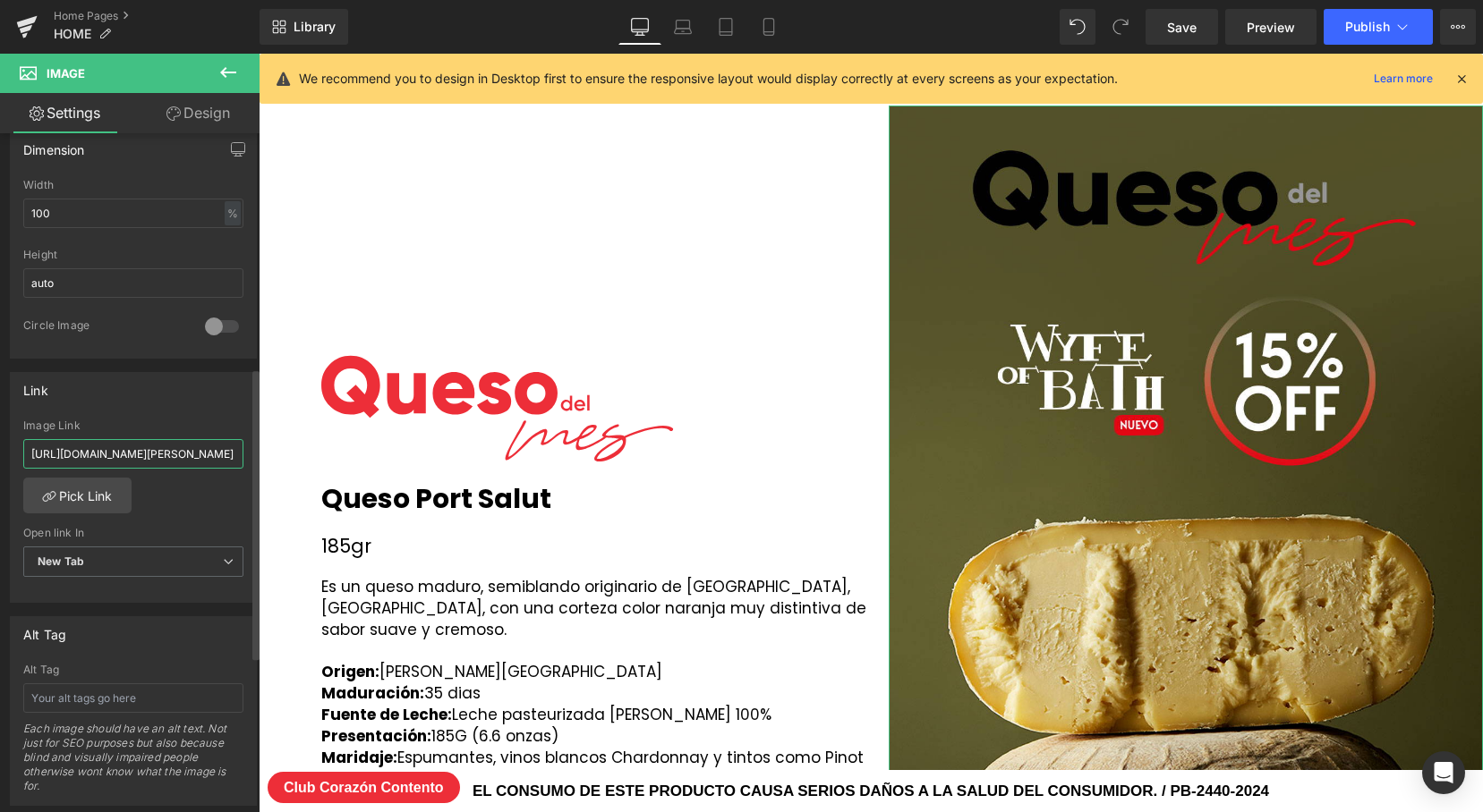
click at [121, 459] on input "[URL][DOMAIN_NAME][PERSON_NAME]" at bounding box center [132, 454] width 220 height 29
paste input "queso-wyfe-of-bath-0-5-lb?variant=50500687331623"
type input "[URL][DOMAIN_NAME]"
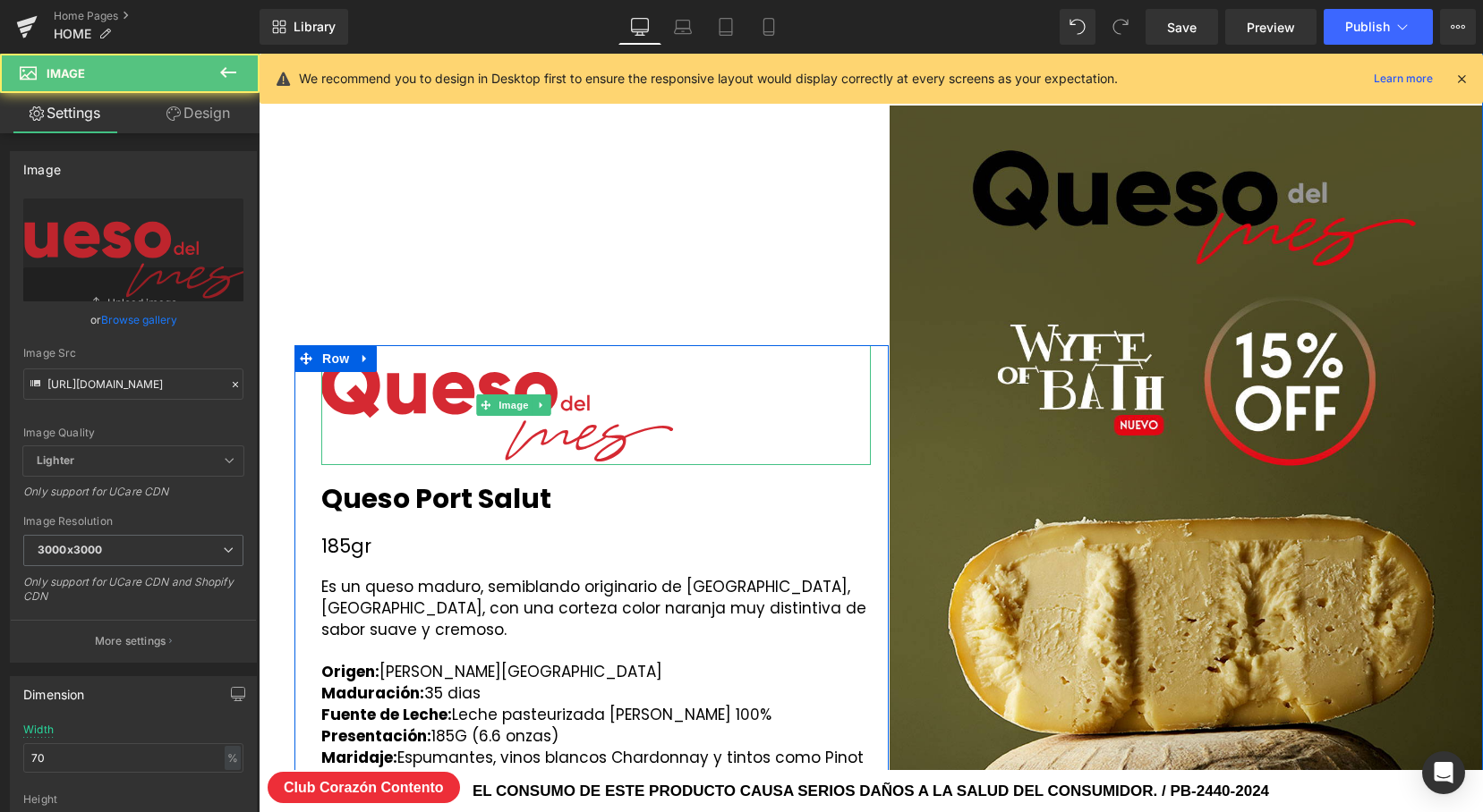
click at [534, 448] on img at bounding box center [513, 406] width 385 height 120
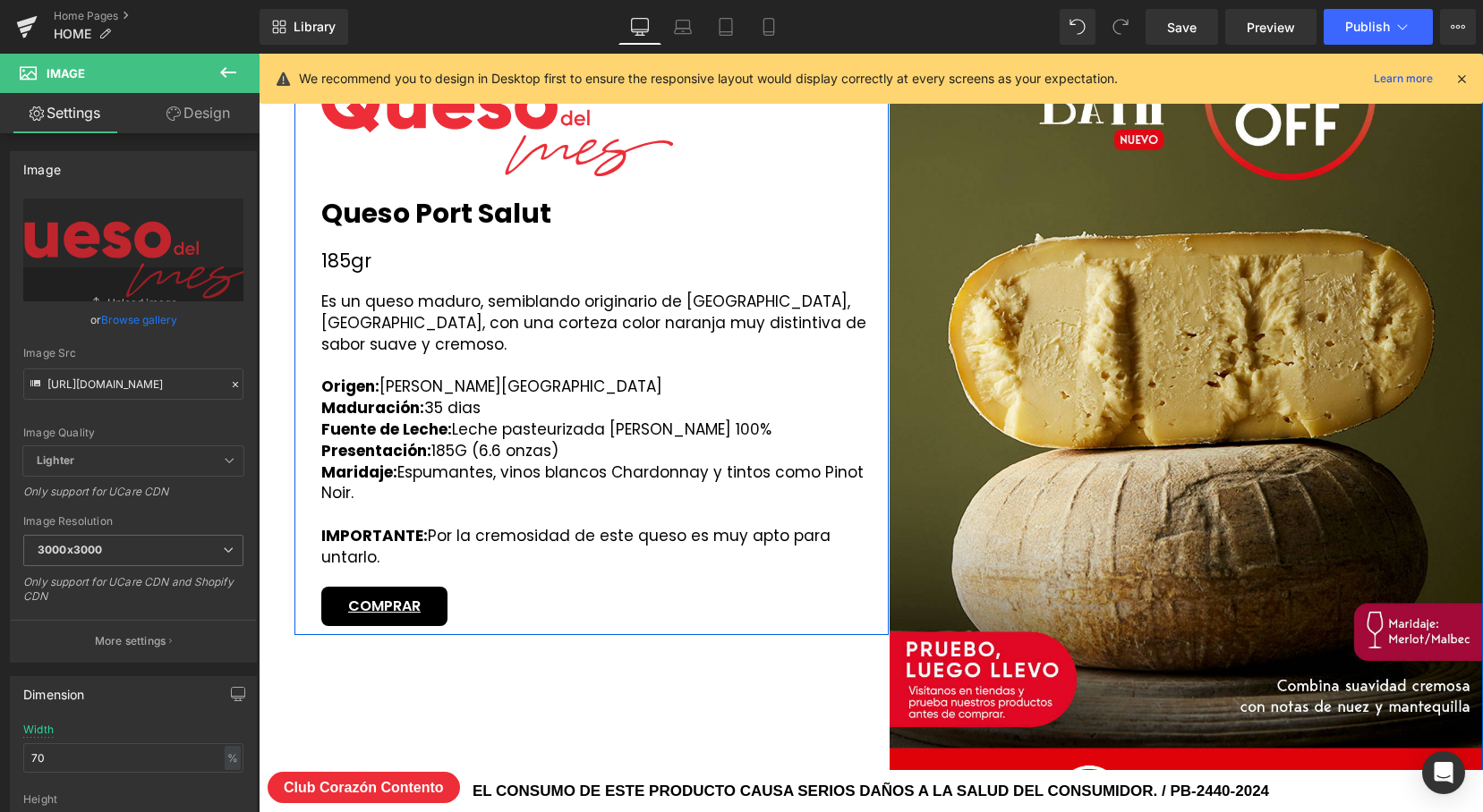
scroll to position [2709, 0]
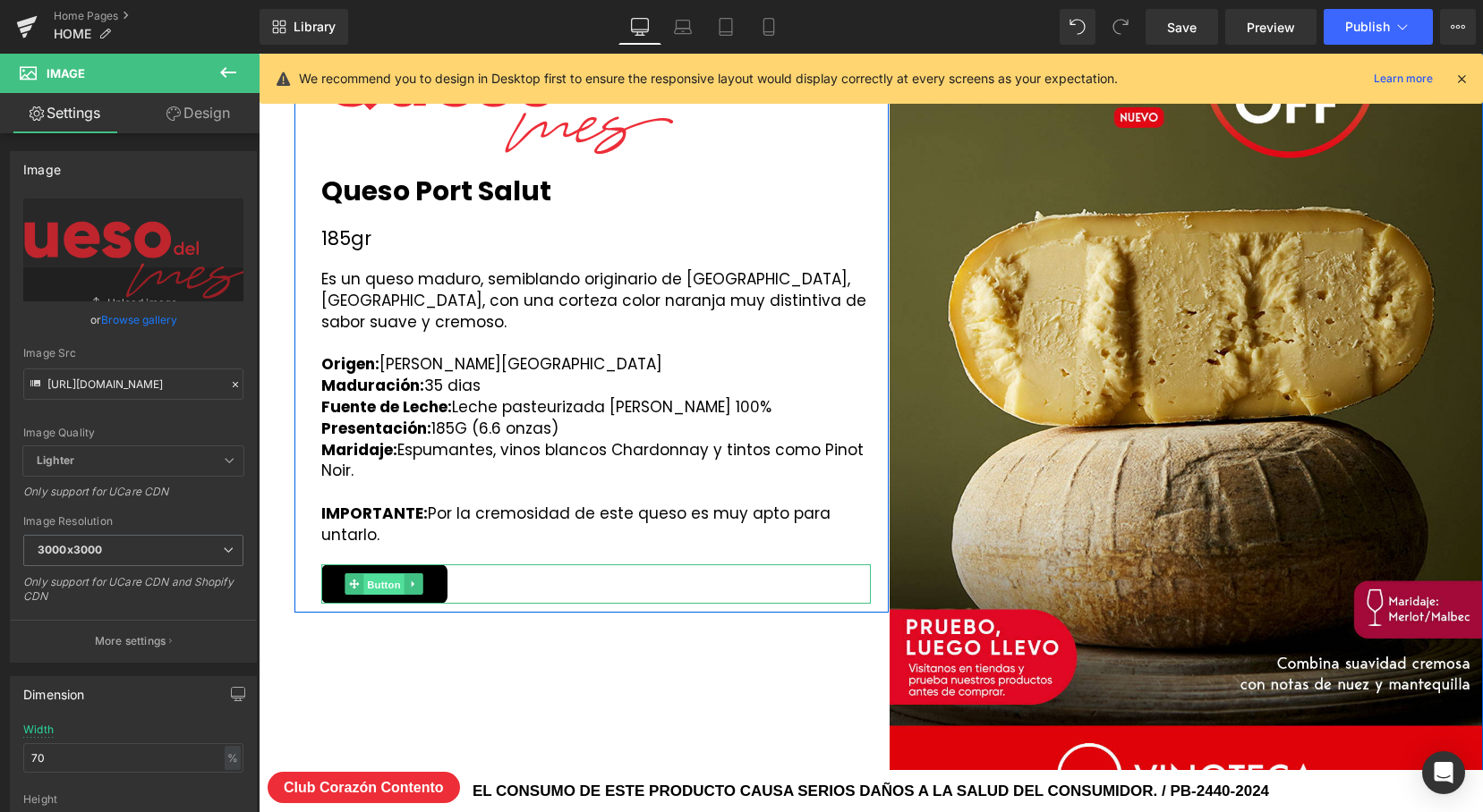
click at [385, 581] on span "Button" at bounding box center [385, 584] width 41 height 21
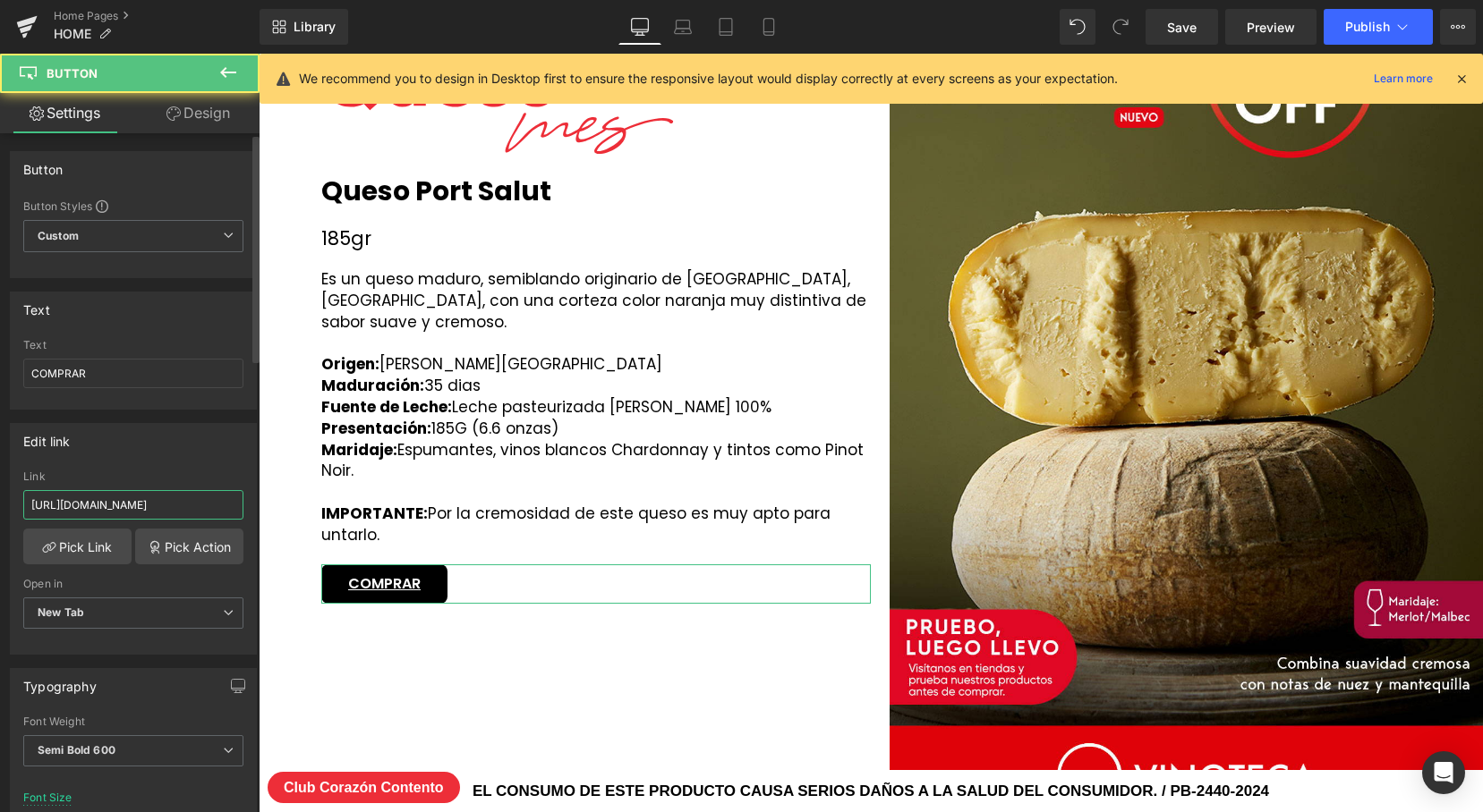
click at [124, 509] on input "[URL][DOMAIN_NAME]" at bounding box center [132, 505] width 220 height 29
paste input "wyfe-of-bath-0-5-lb?variant=50500687331623"
type input "[URL][DOMAIN_NAME]"
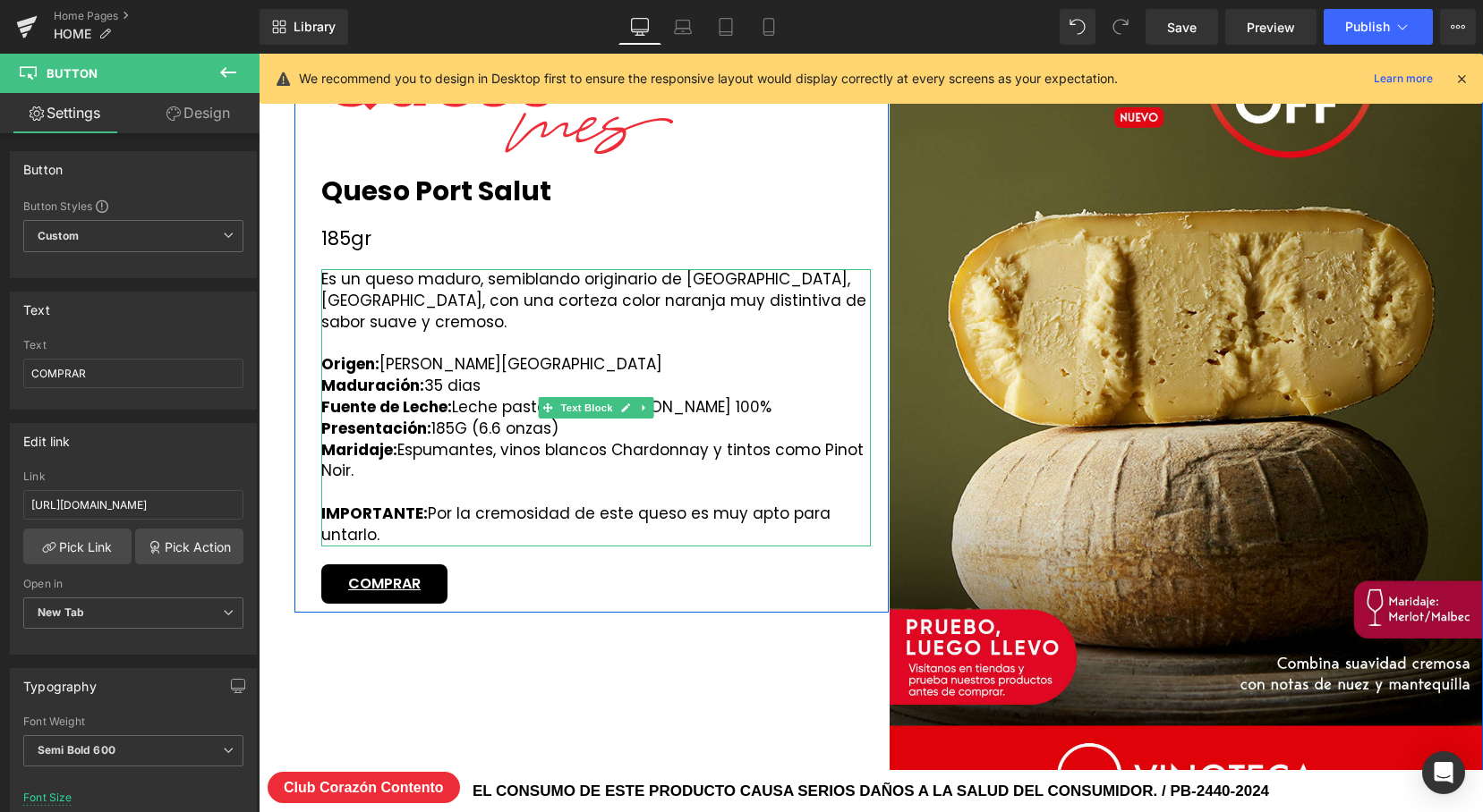
click at [620, 425] on div "Presentación: 185G (6.6 onzas)" at bounding box center [595, 429] width 549 height 21
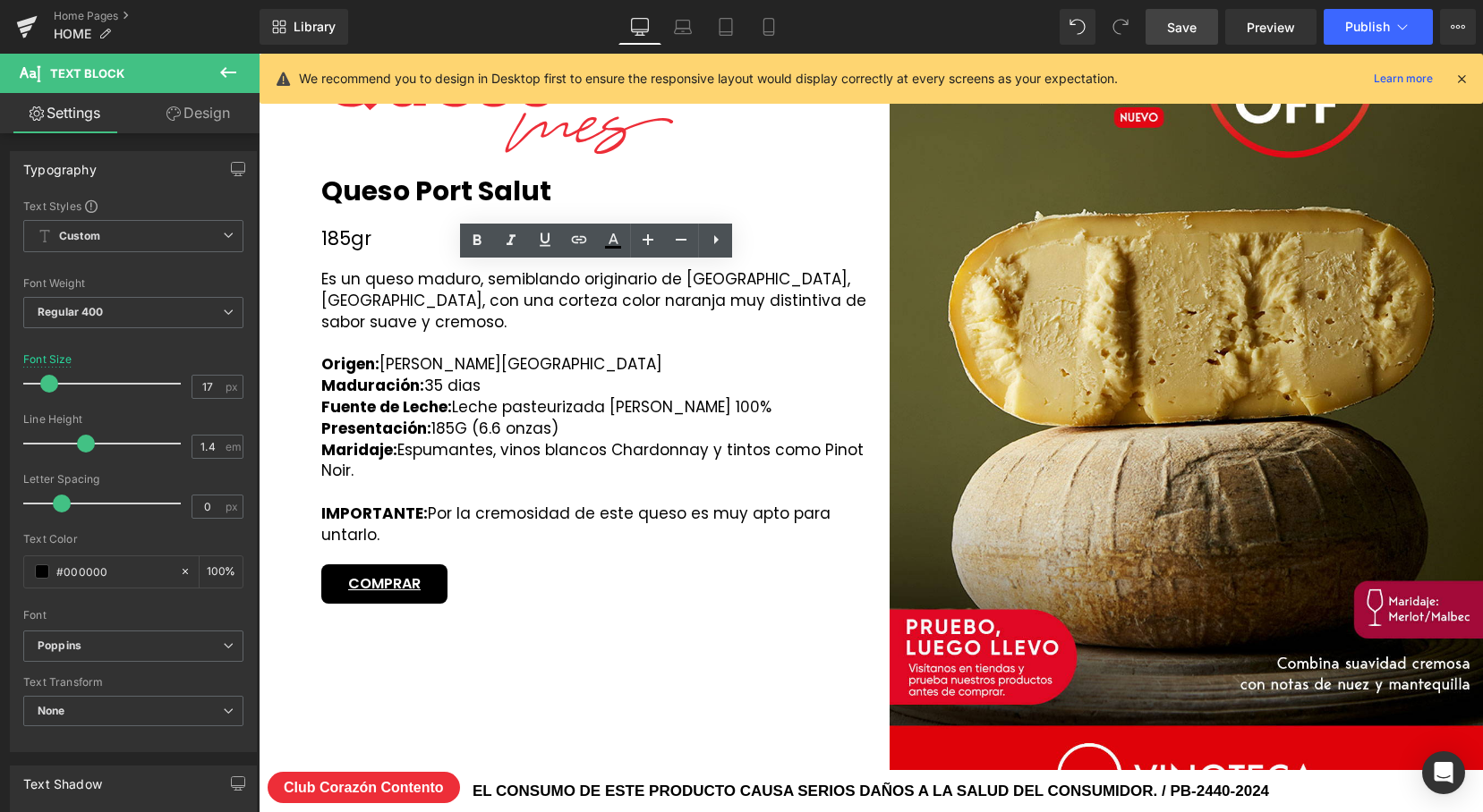
click at [1204, 35] on link "Save" at bounding box center [1181, 27] width 73 height 36
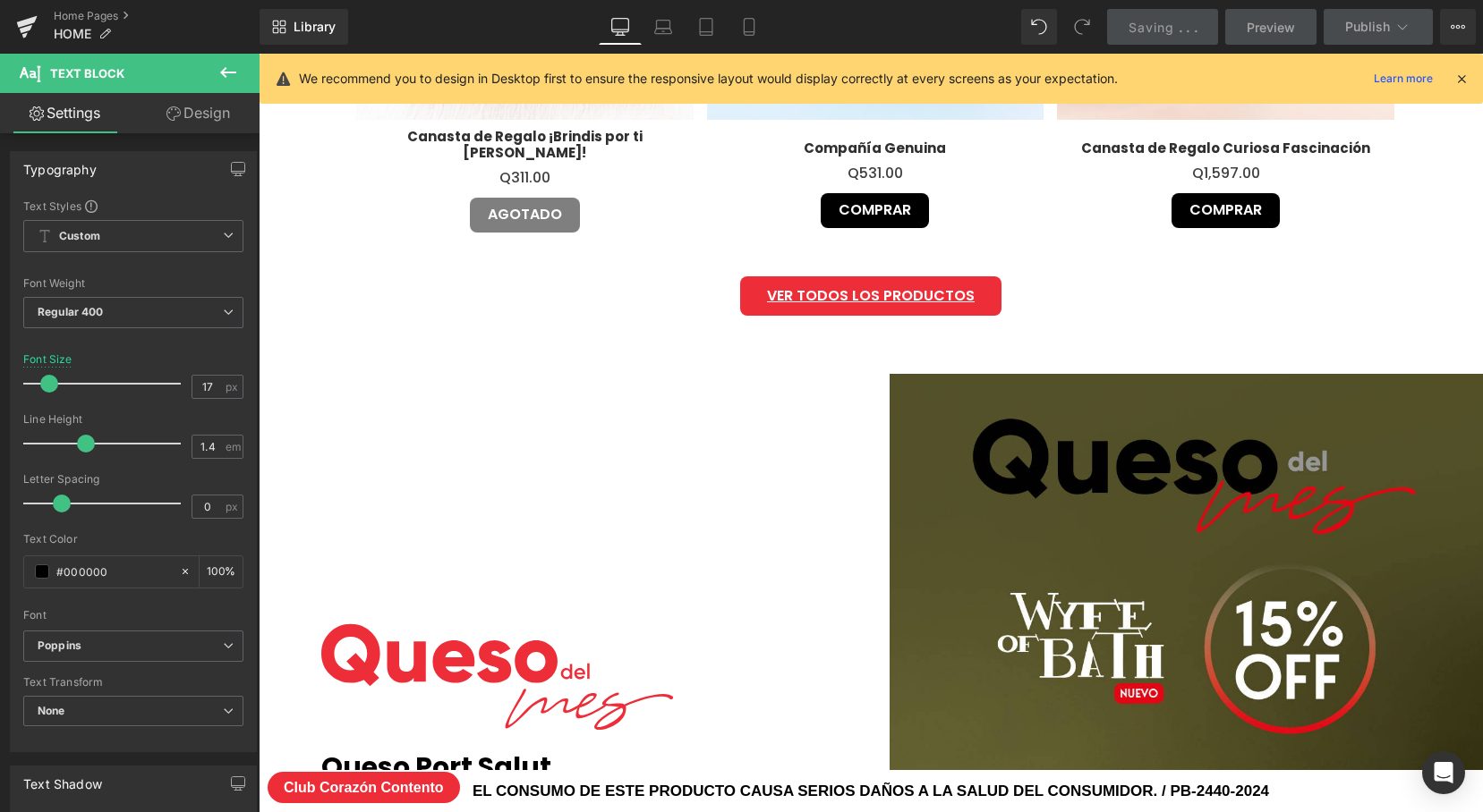
scroll to position [2118, 0]
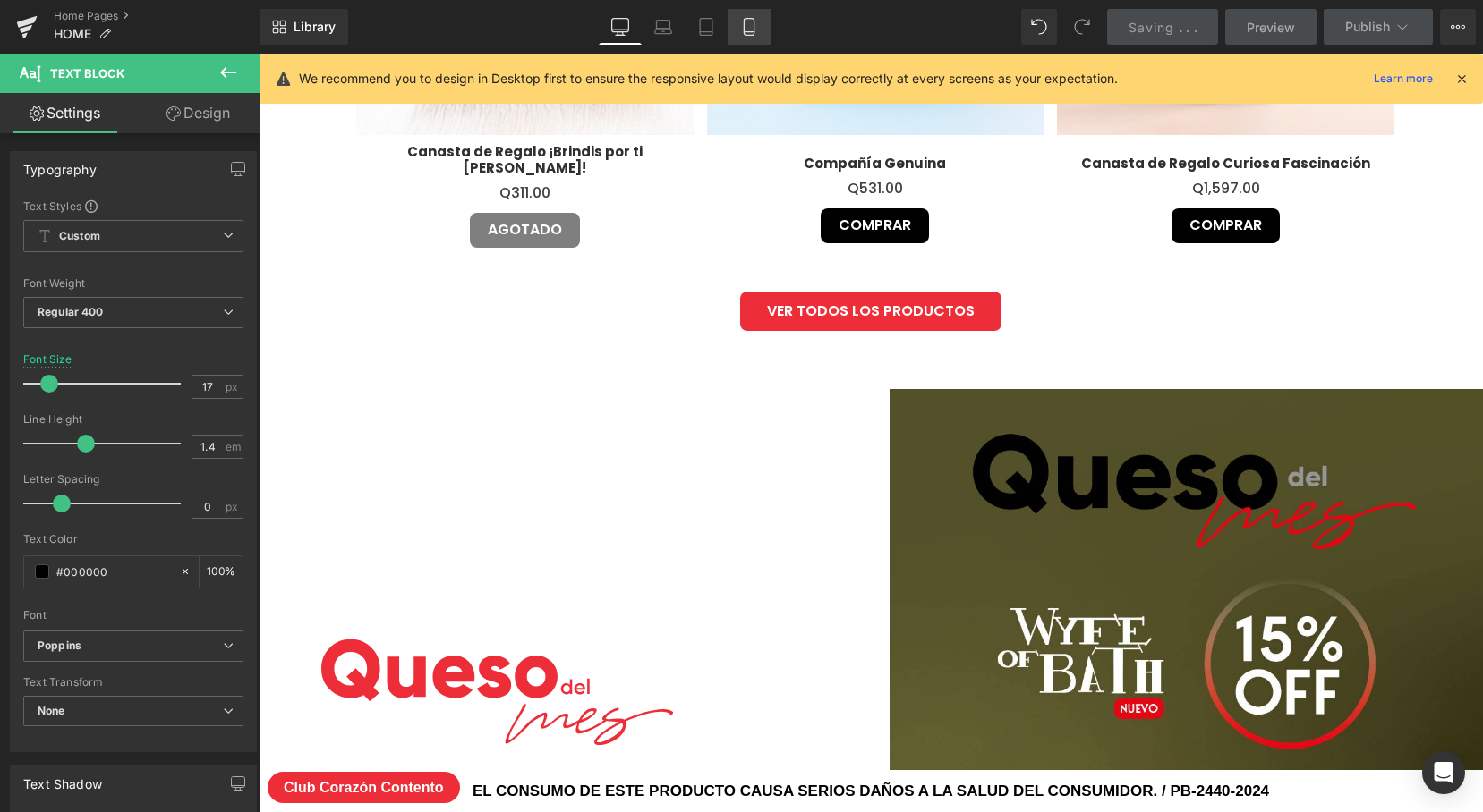
click at [746, 23] on icon at bounding box center [749, 26] width 17 height 17
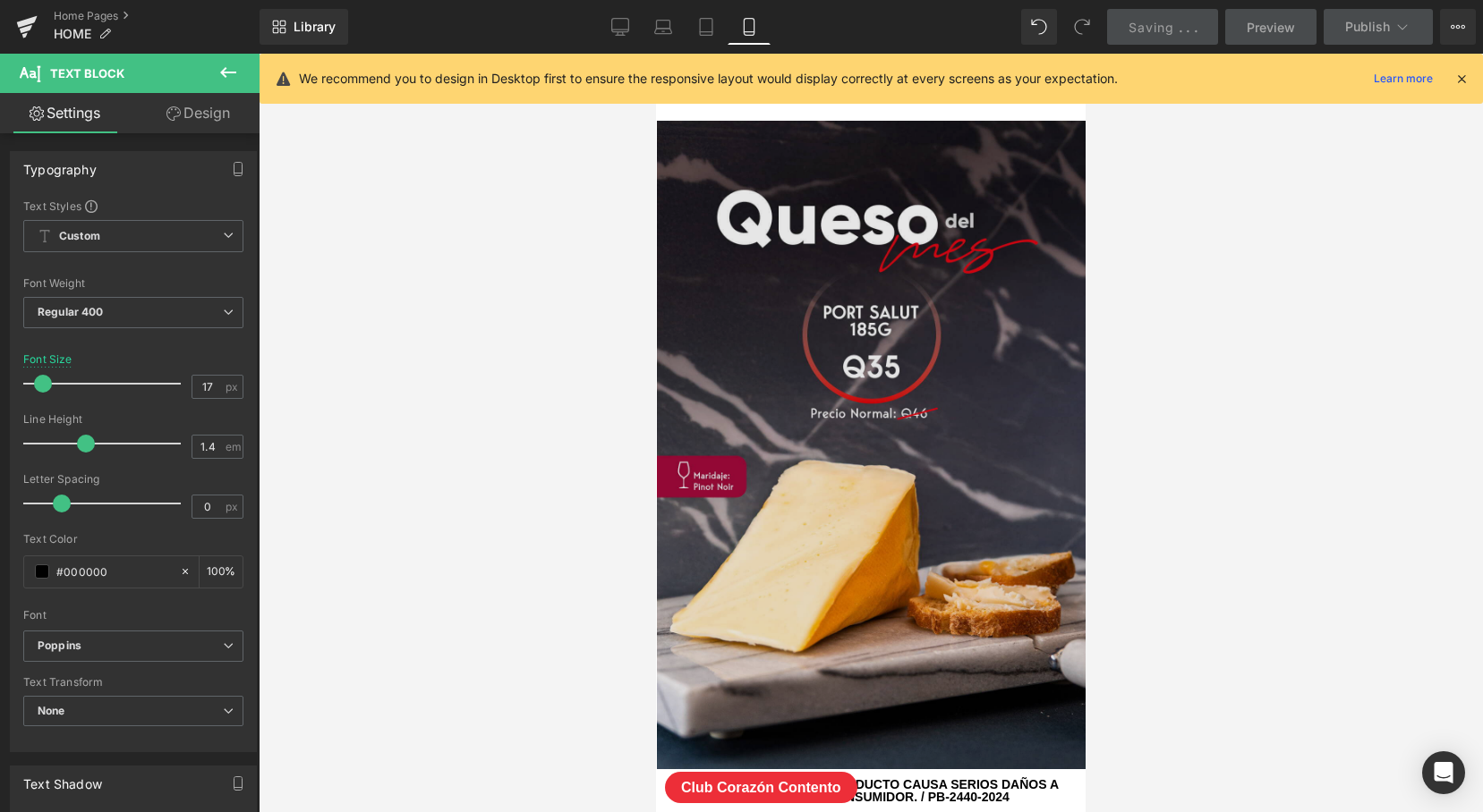
scroll to position [2172, 0]
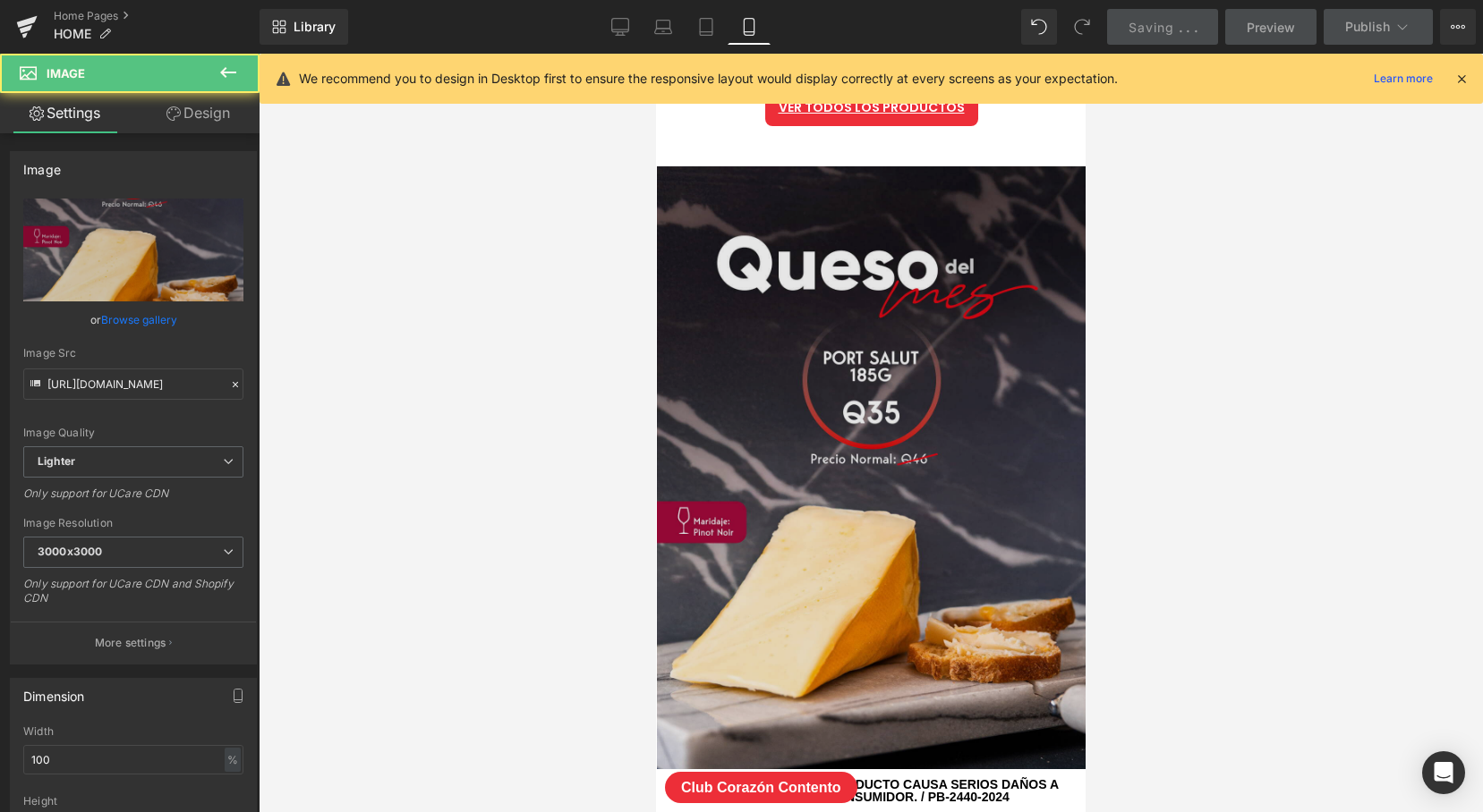
click at [891, 434] on img at bounding box center [871, 548] width 430 height 763
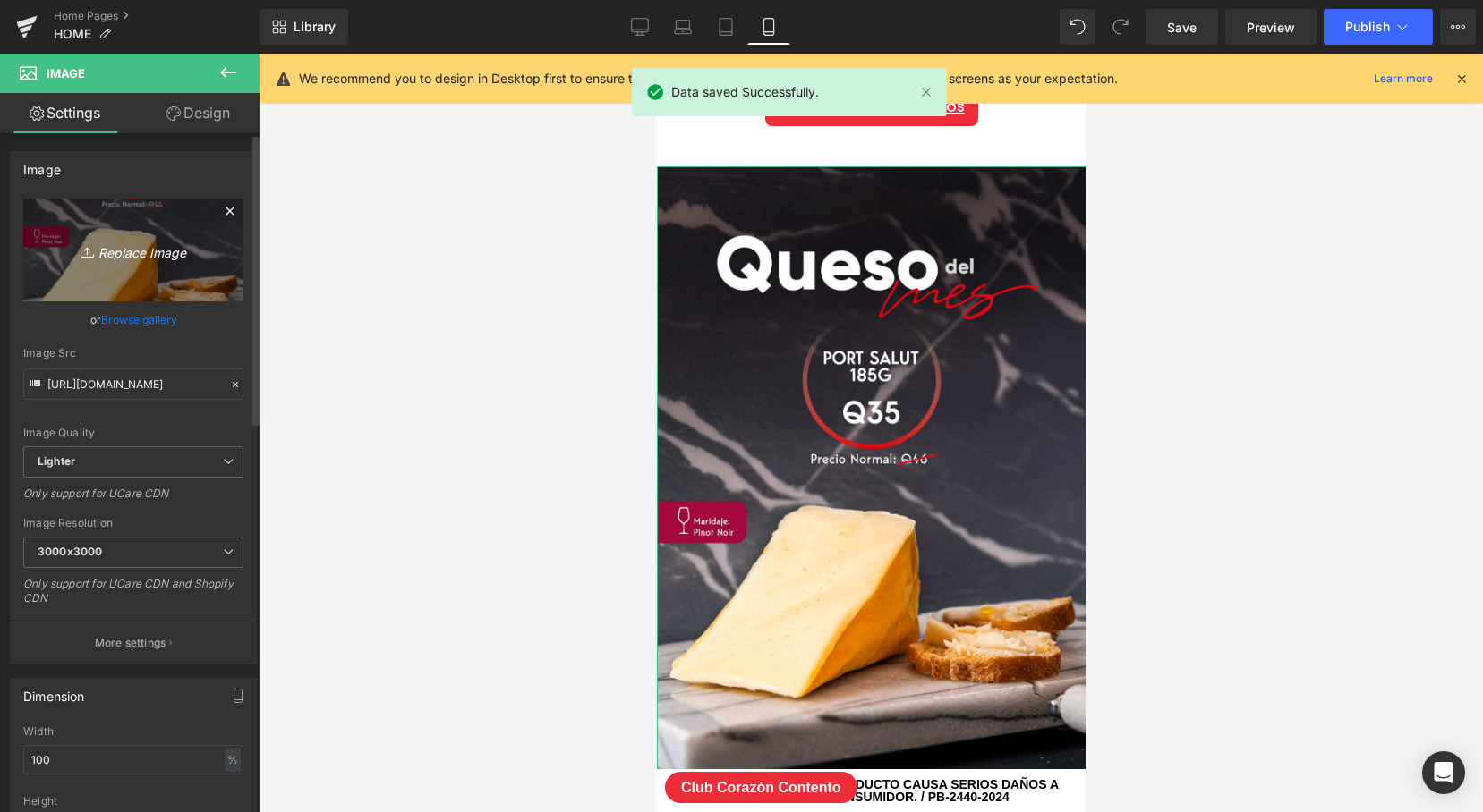
click at [193, 270] on link "Replace Image" at bounding box center [132, 250] width 220 height 103
type input "C:\fakepath\QUESO-DEL-MES.jpg"
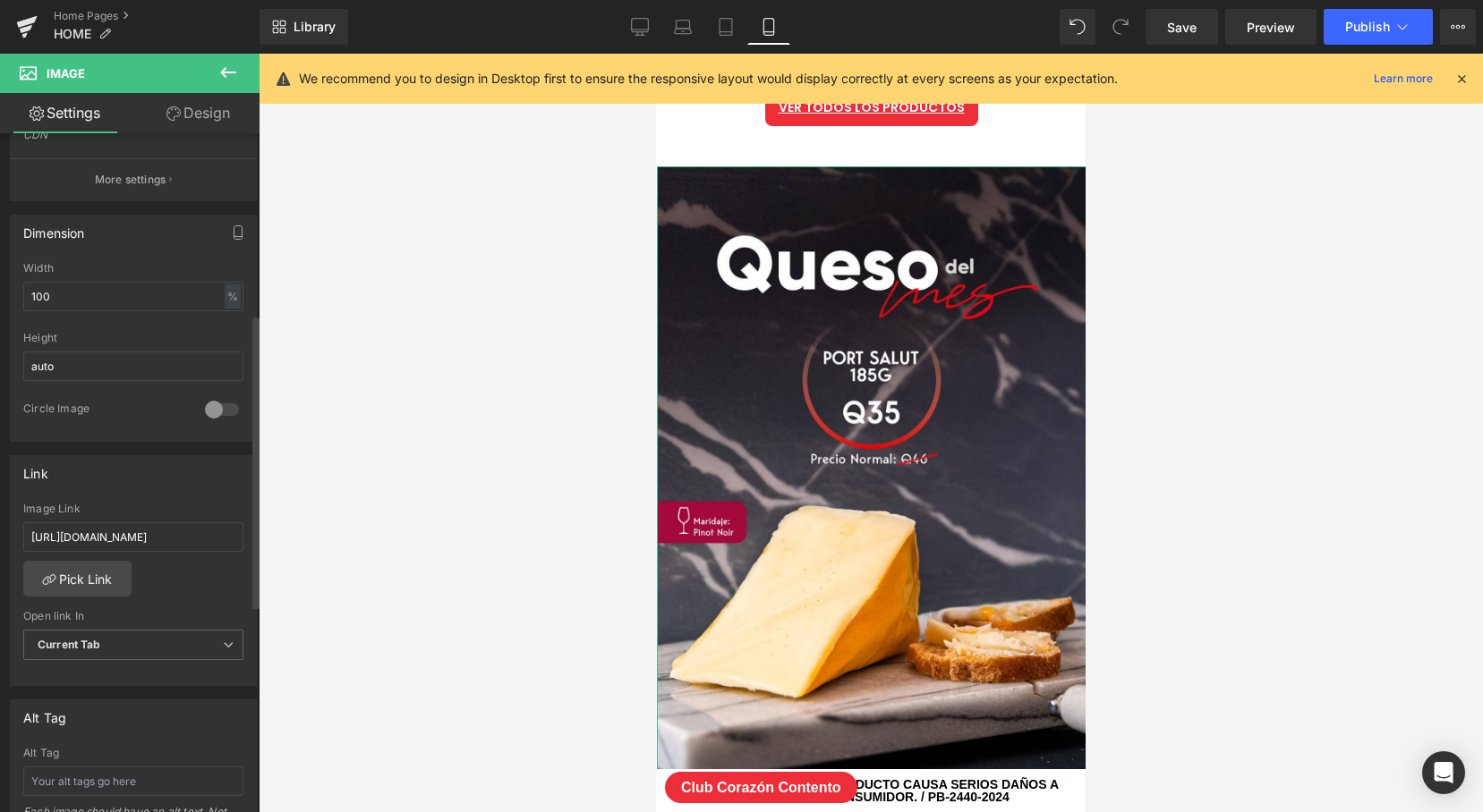
scroll to position [461, 0]
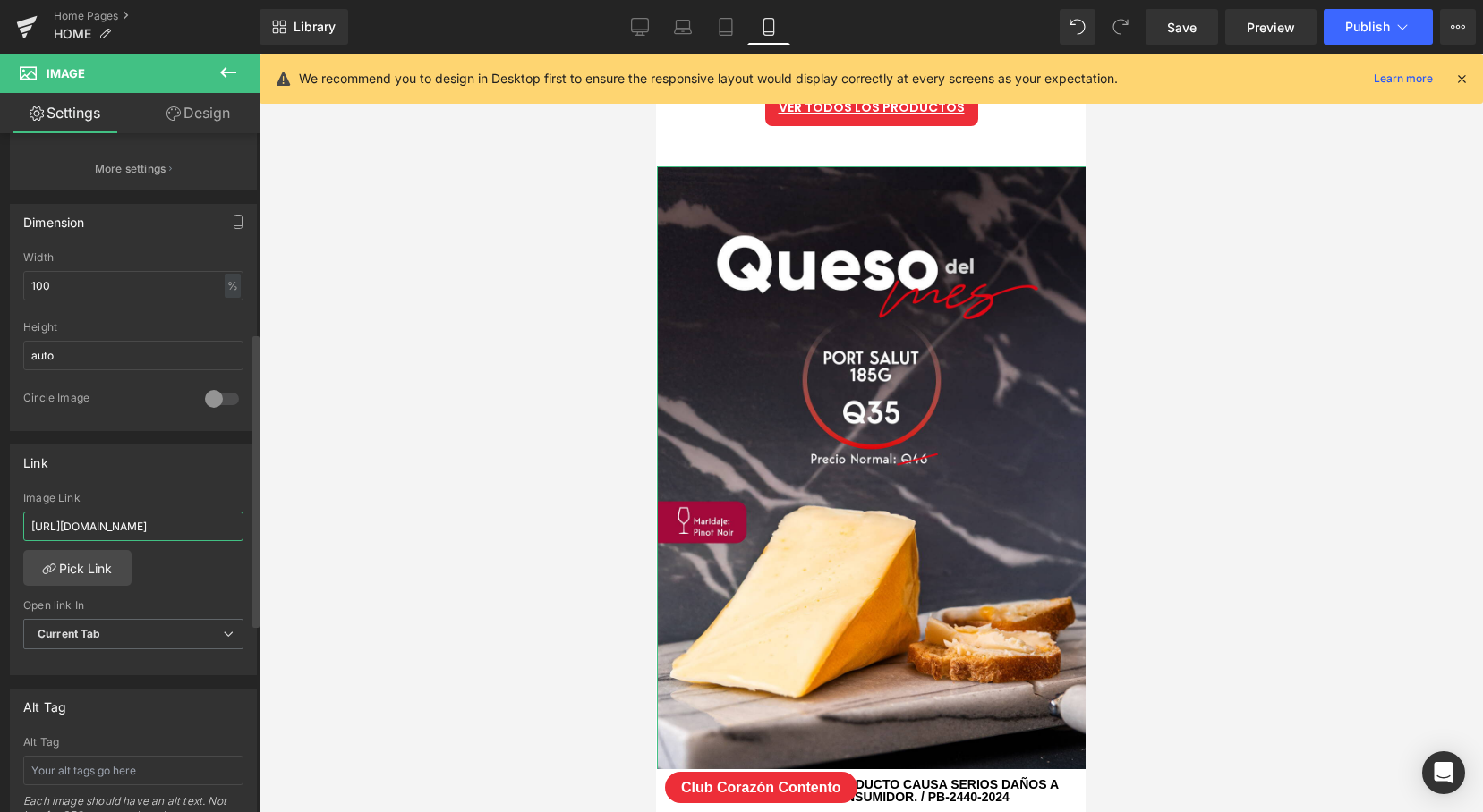
click at [132, 532] on input "[URL][DOMAIN_NAME]" at bounding box center [132, 527] width 220 height 29
click at [133, 532] on input "[URL][DOMAIN_NAME]" at bounding box center [132, 527] width 220 height 29
paste input "wyfe-of-bath-0-5-lb?variant=50500687331623"
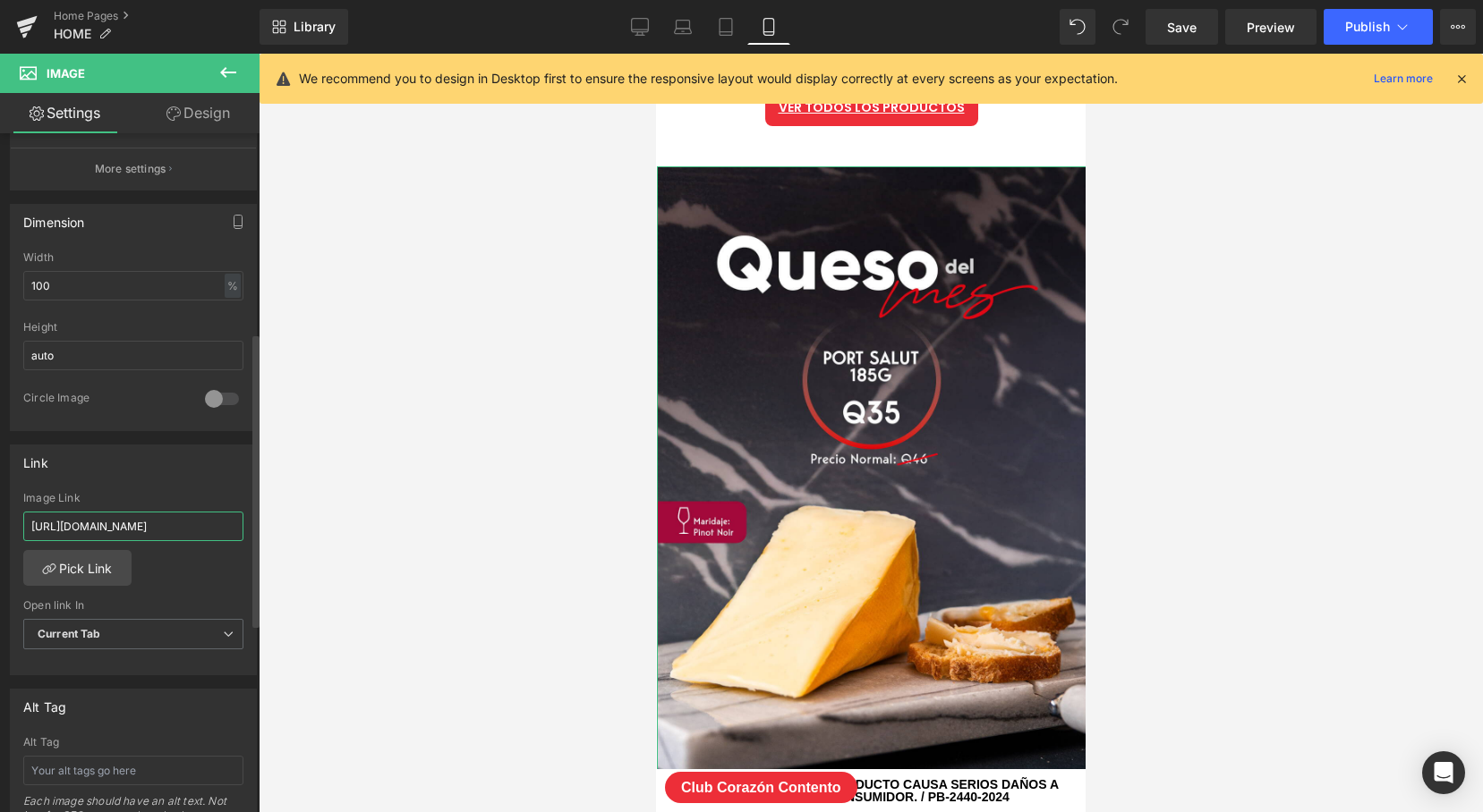
type input "[URL][DOMAIN_NAME]"
click at [139, 471] on div "Link" at bounding box center [133, 463] width 246 height 34
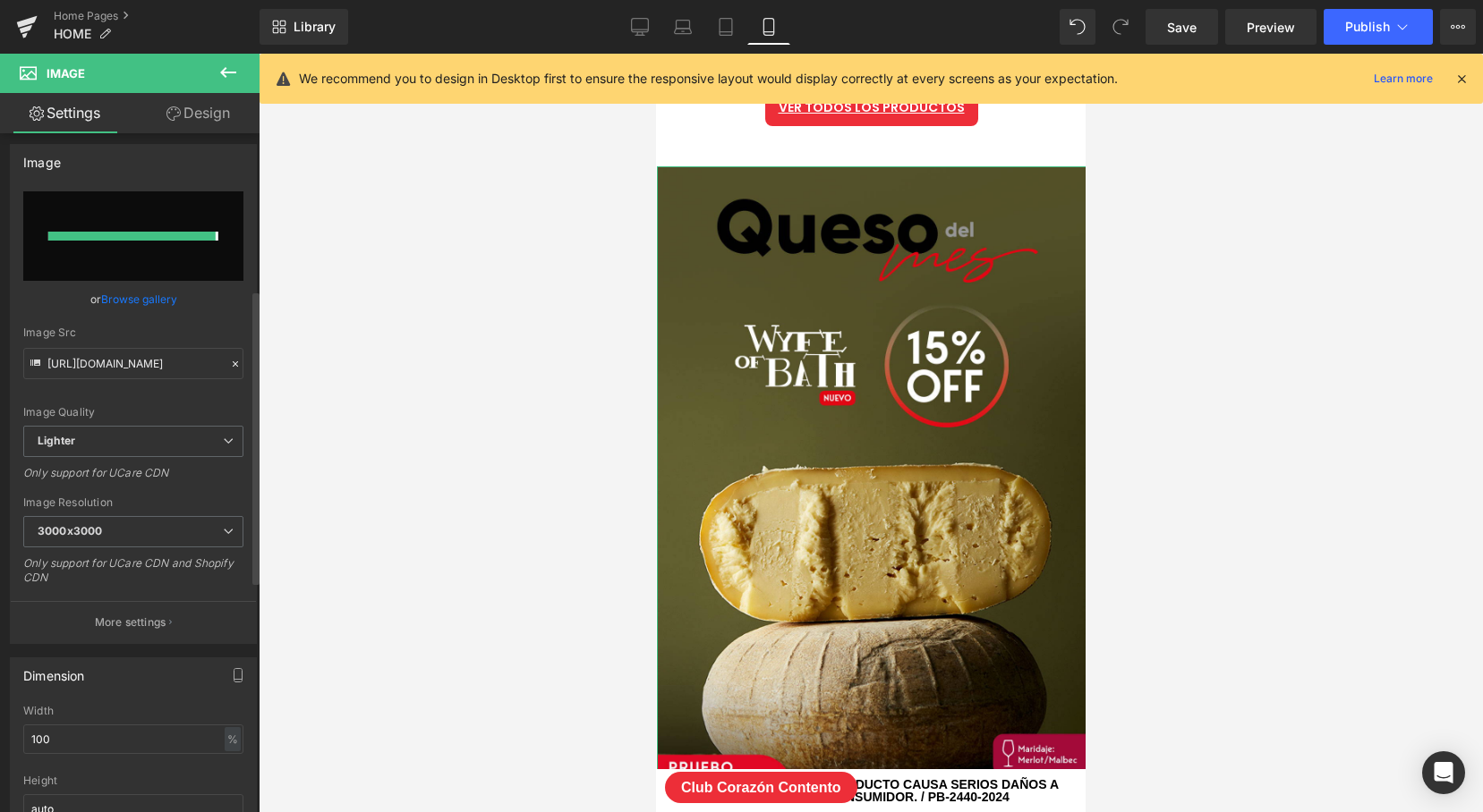
scroll to position [0, 0]
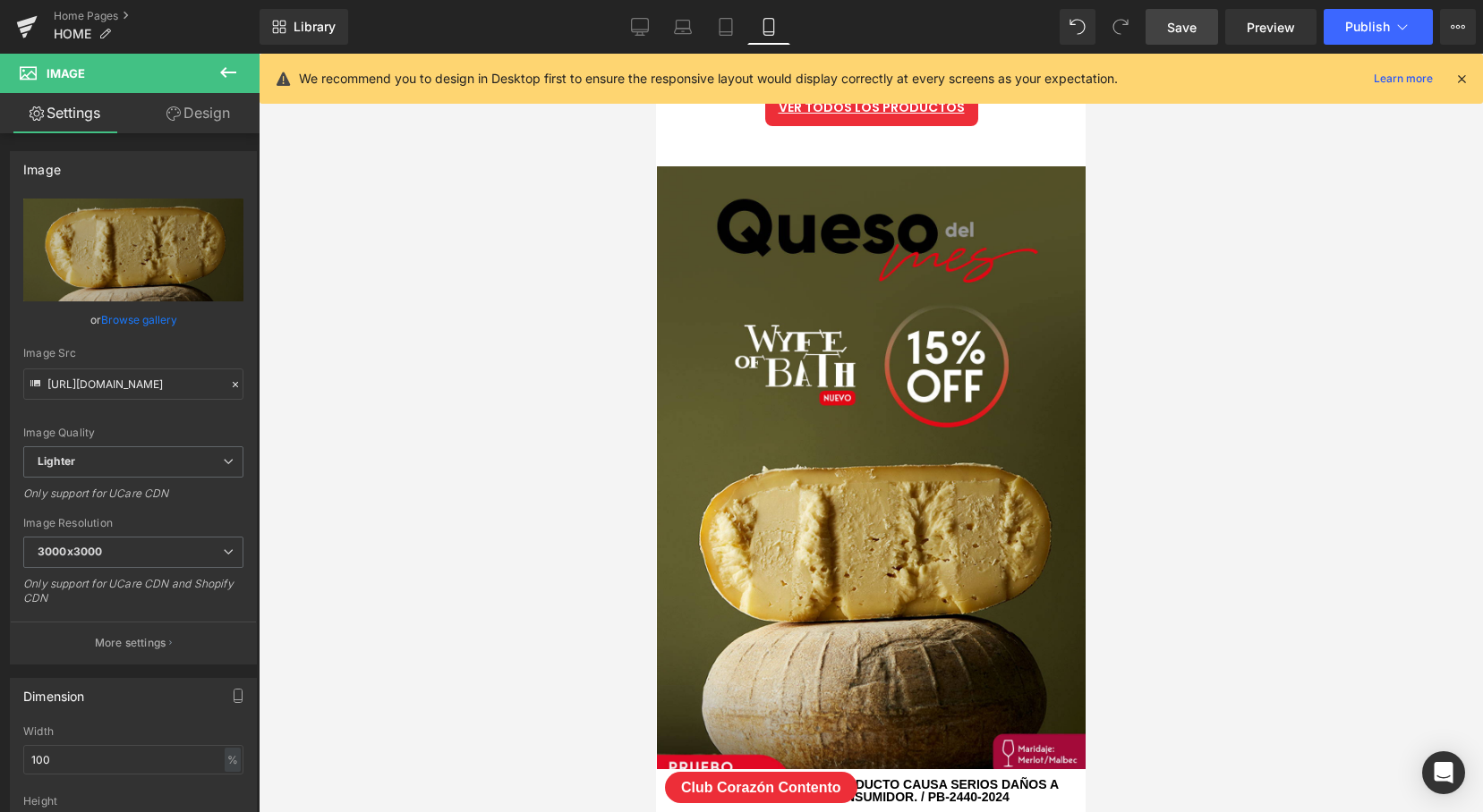
click at [1184, 35] on span "Save" at bounding box center [1182, 27] width 29 height 18
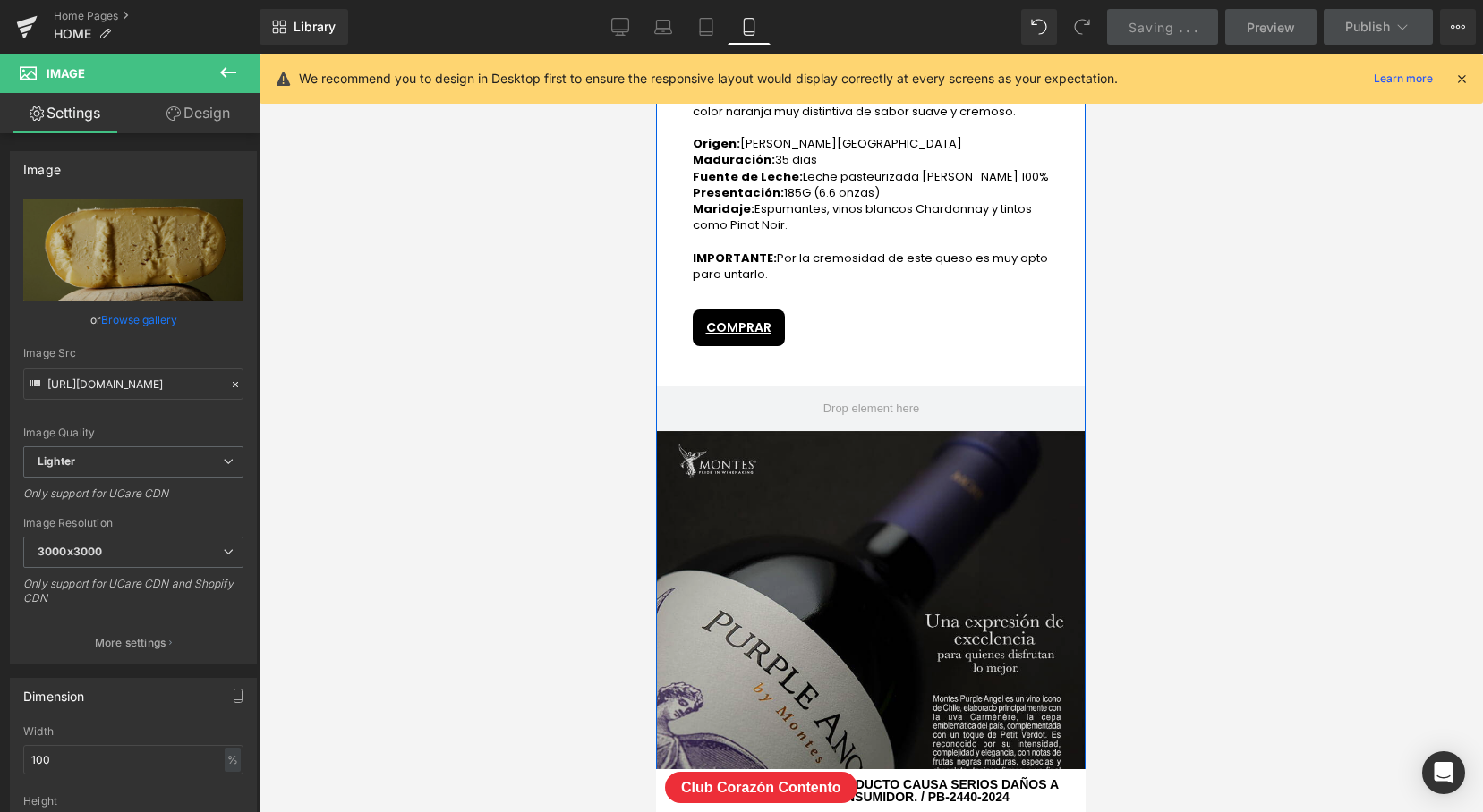
scroll to position [3283, 0]
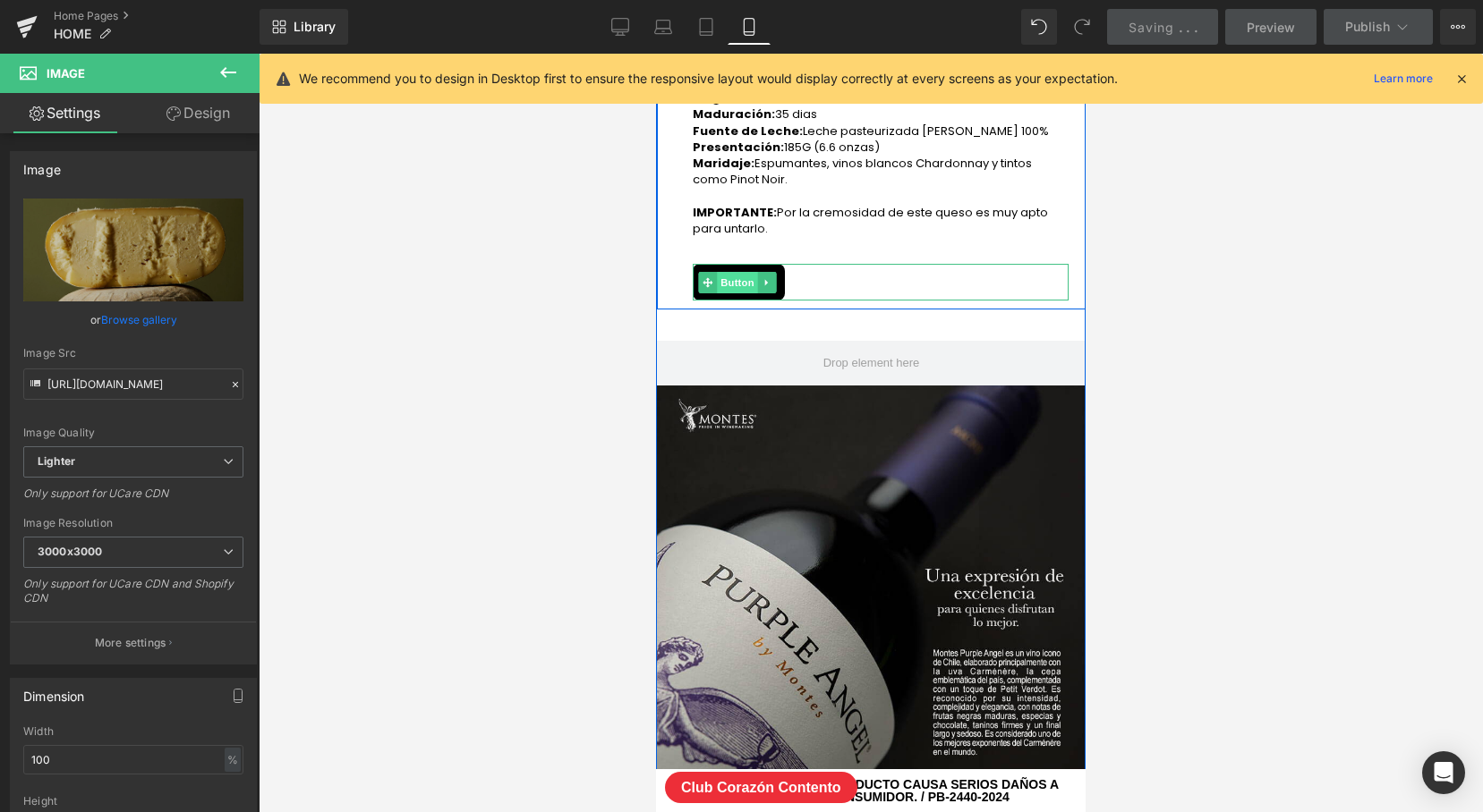
click at [738, 282] on span "Button" at bounding box center [737, 282] width 41 height 21
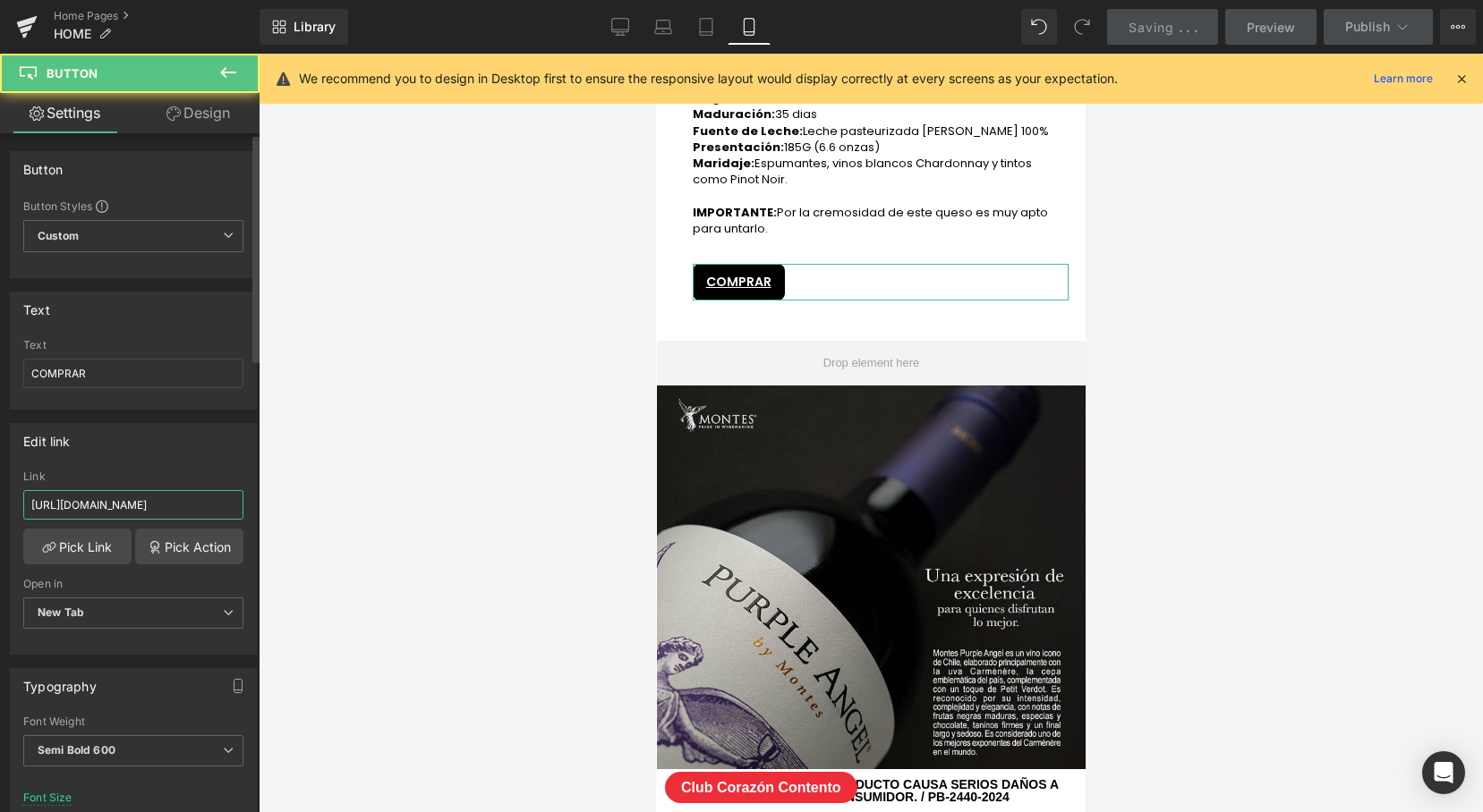
click at [173, 499] on input "[URL][DOMAIN_NAME]" at bounding box center [132, 505] width 220 height 29
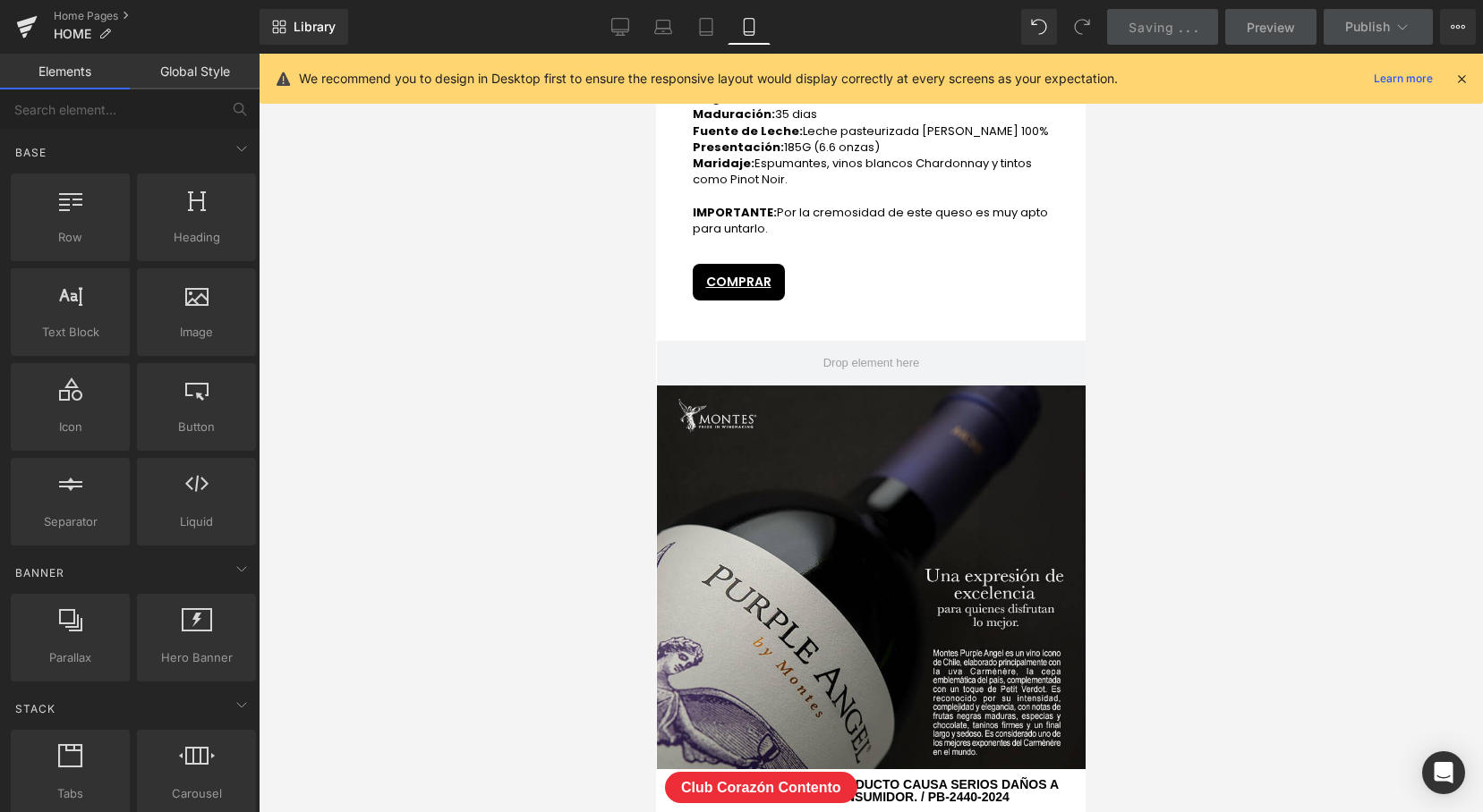
click at [490, 489] on div at bounding box center [870, 432] width 1224 height 759
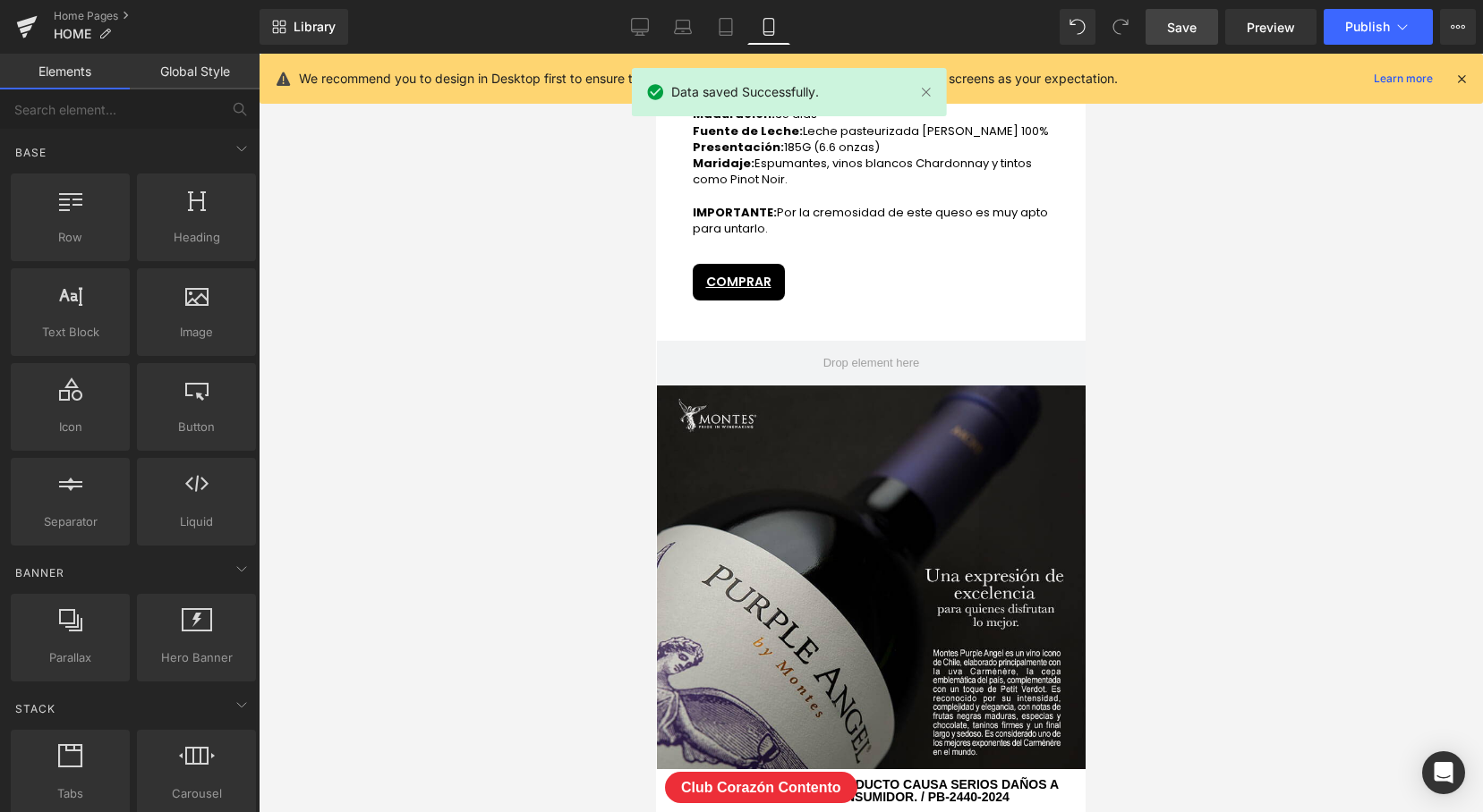
click at [1190, 29] on span "Save" at bounding box center [1182, 27] width 29 height 18
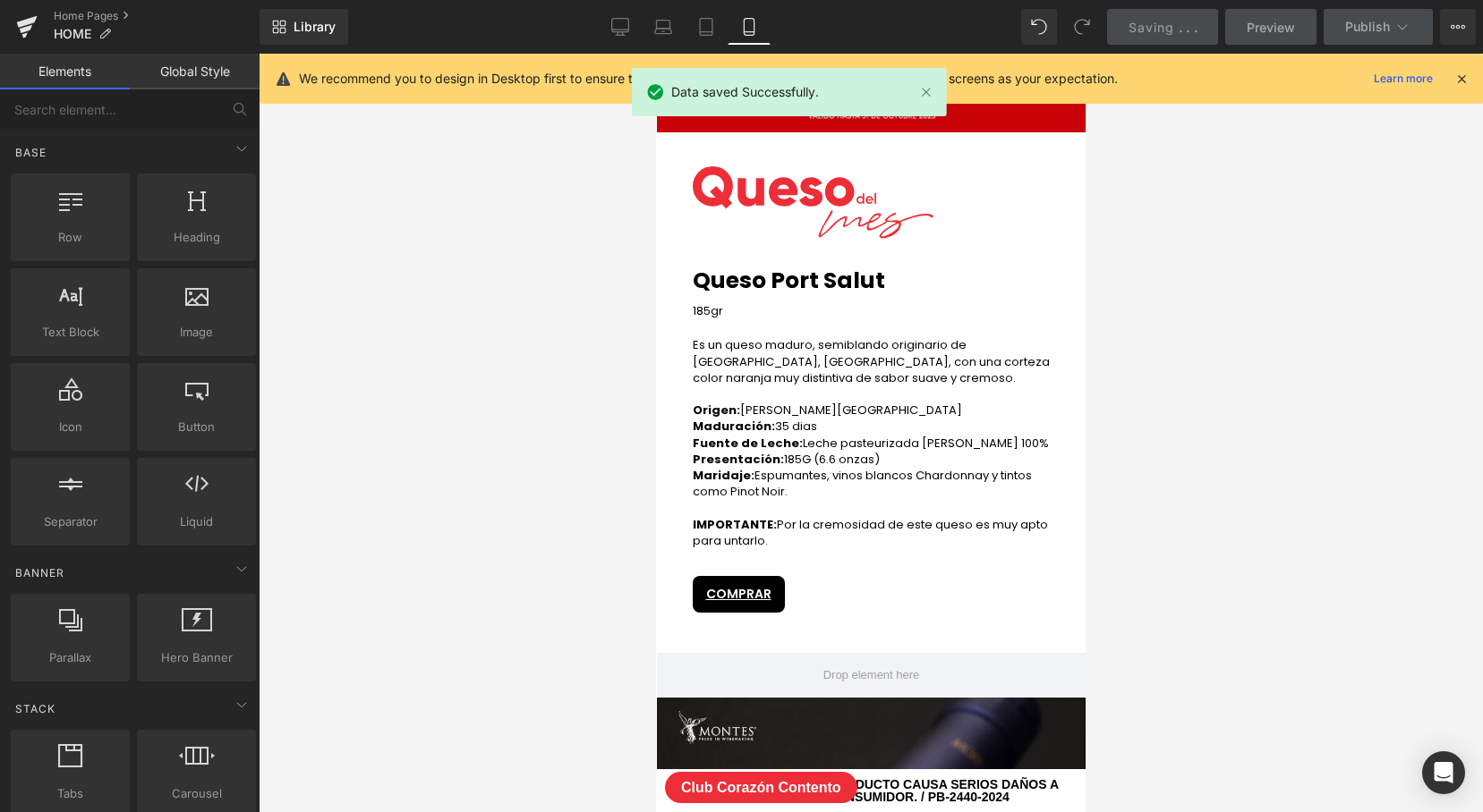
scroll to position [2951, 0]
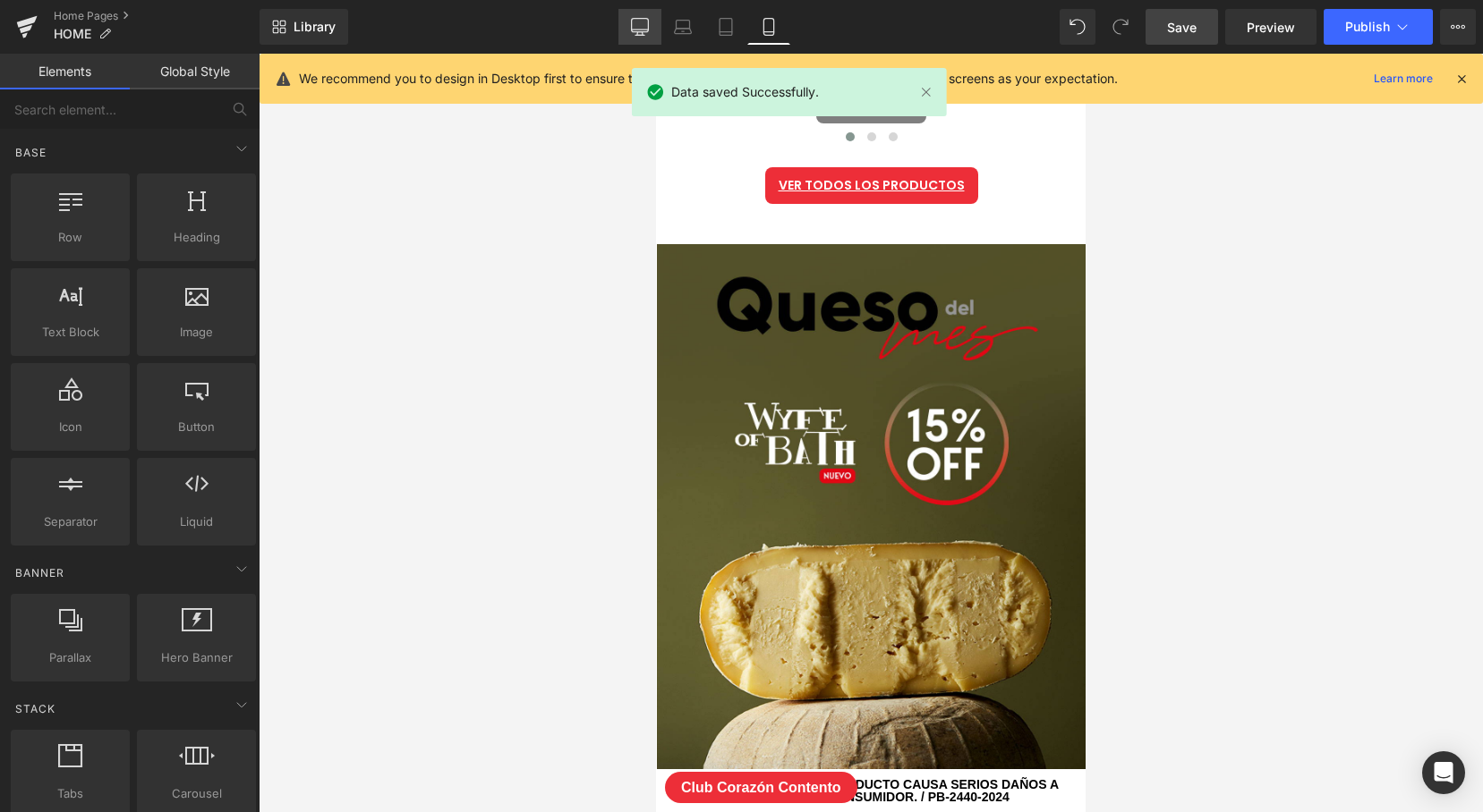
click at [631, 24] on icon at bounding box center [639, 26] width 17 height 17
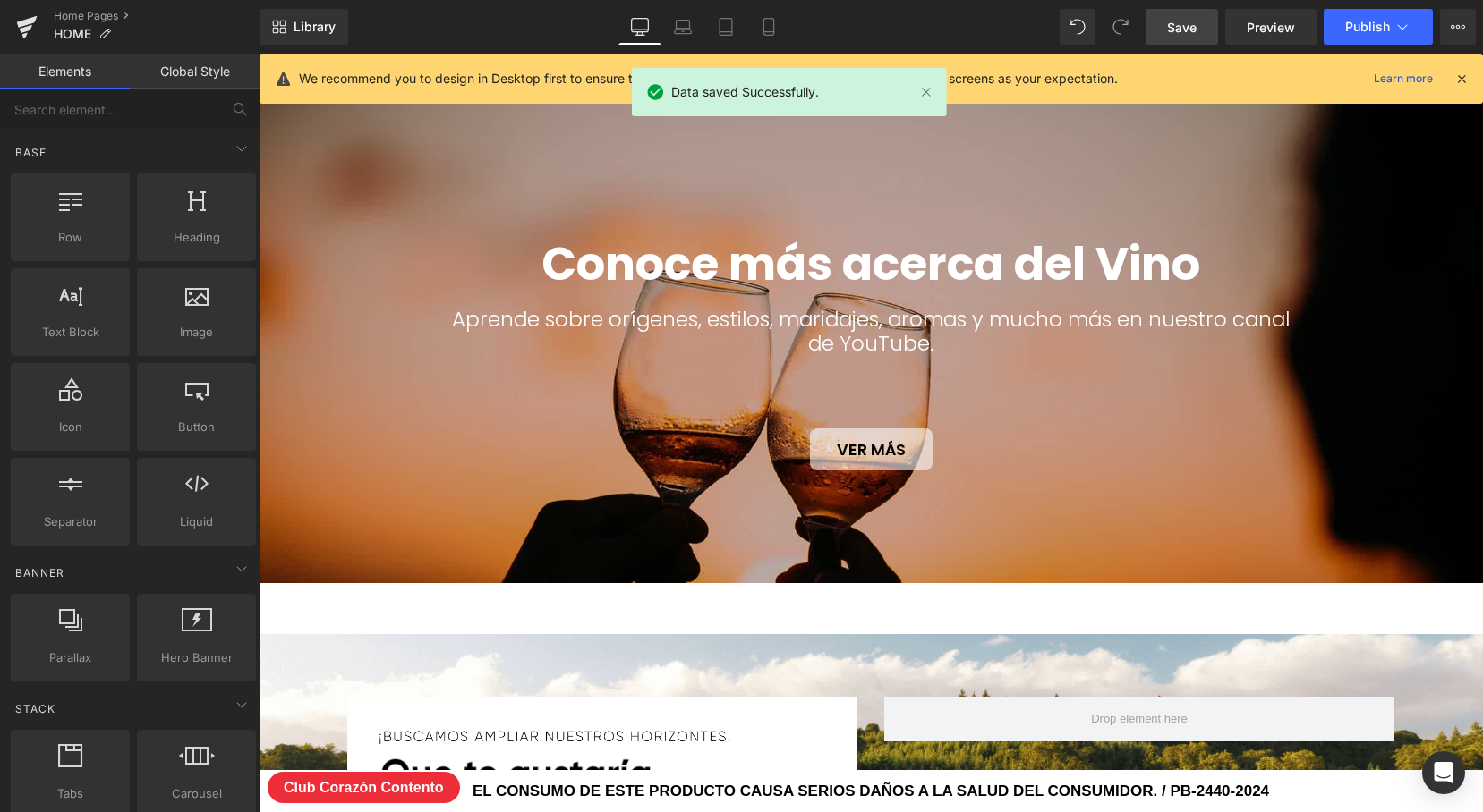
scroll to position [7736, 1224]
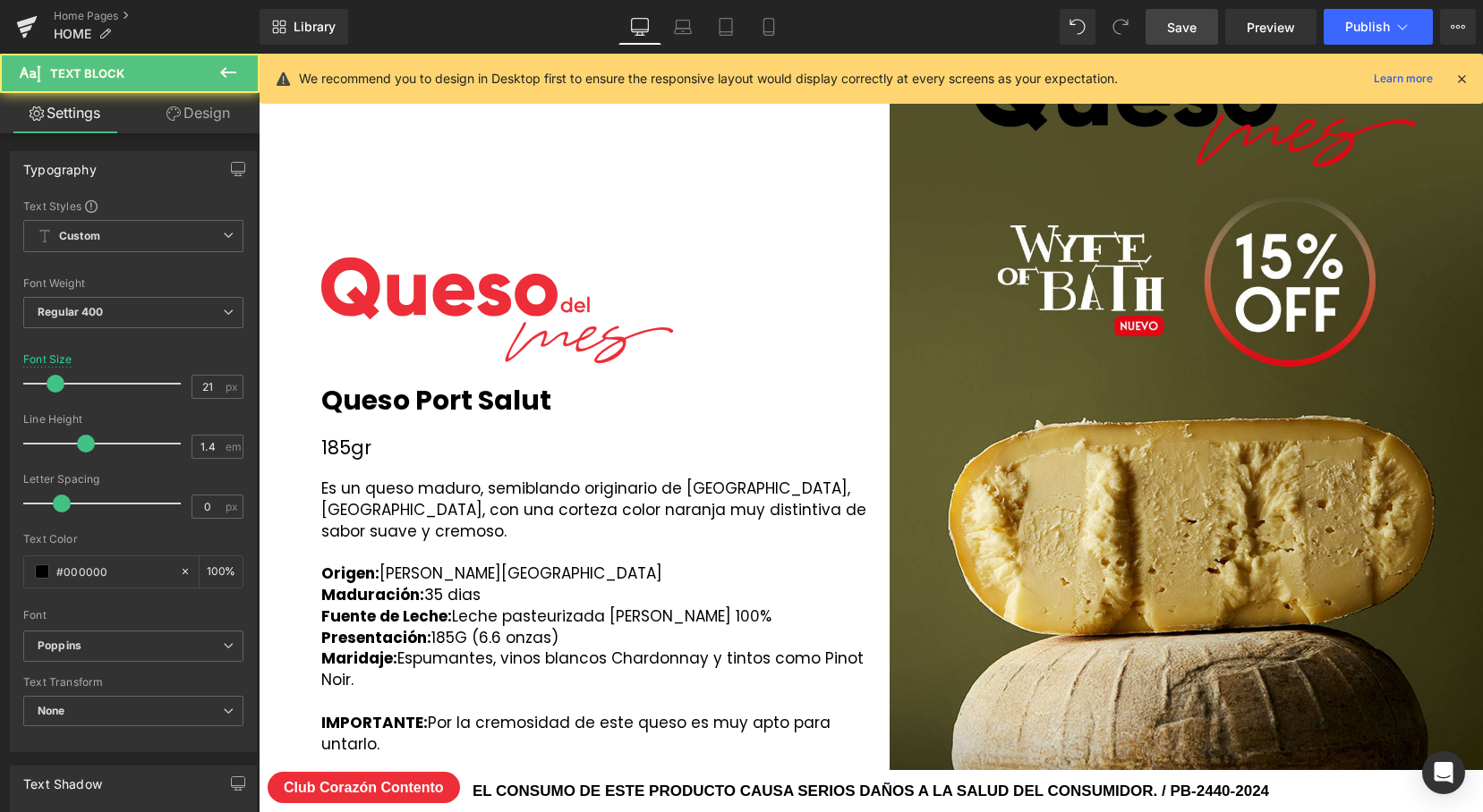
click at [341, 442] on p "185gr" at bounding box center [595, 448] width 549 height 26
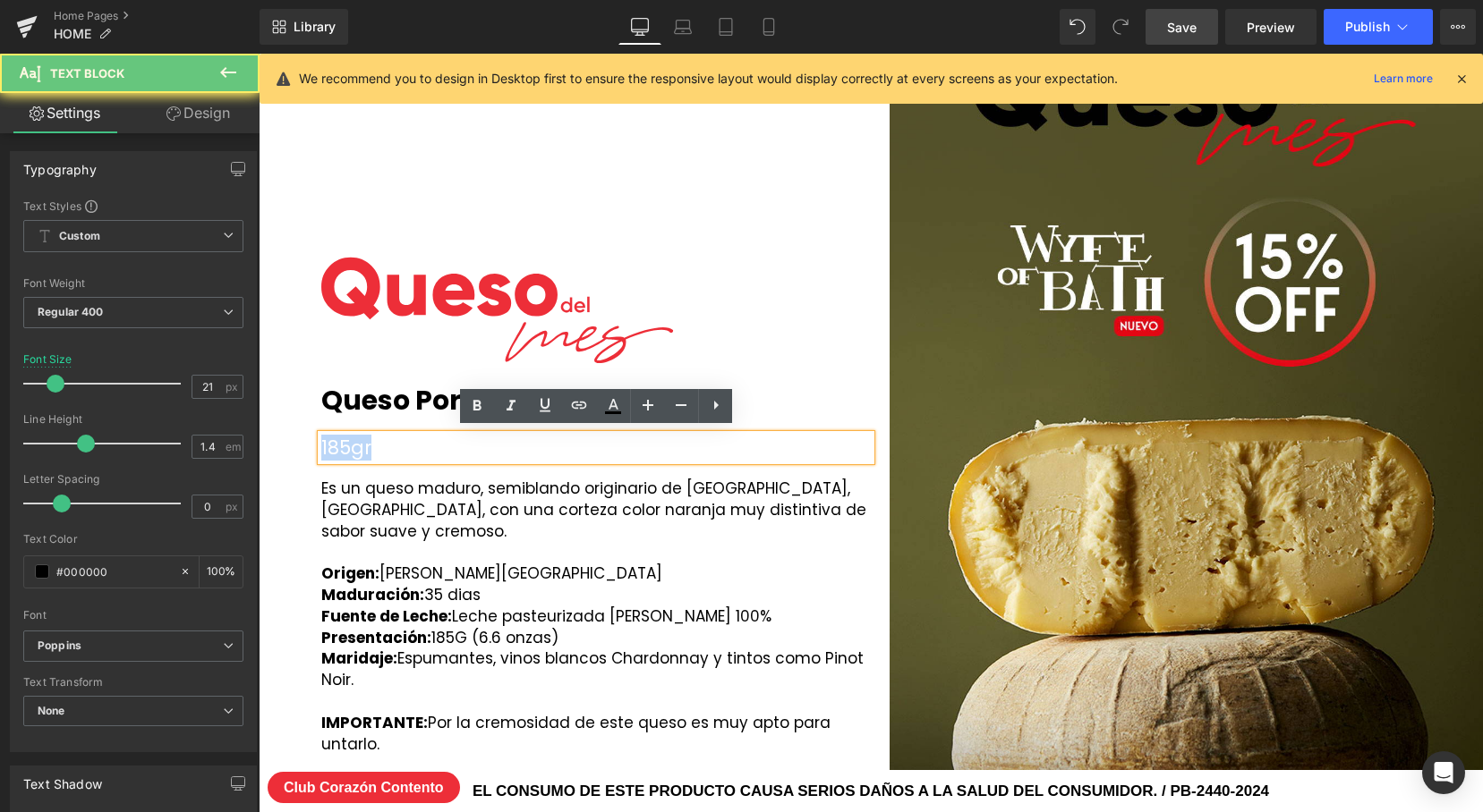
click at [341, 442] on p "185gr" at bounding box center [595, 448] width 549 height 26
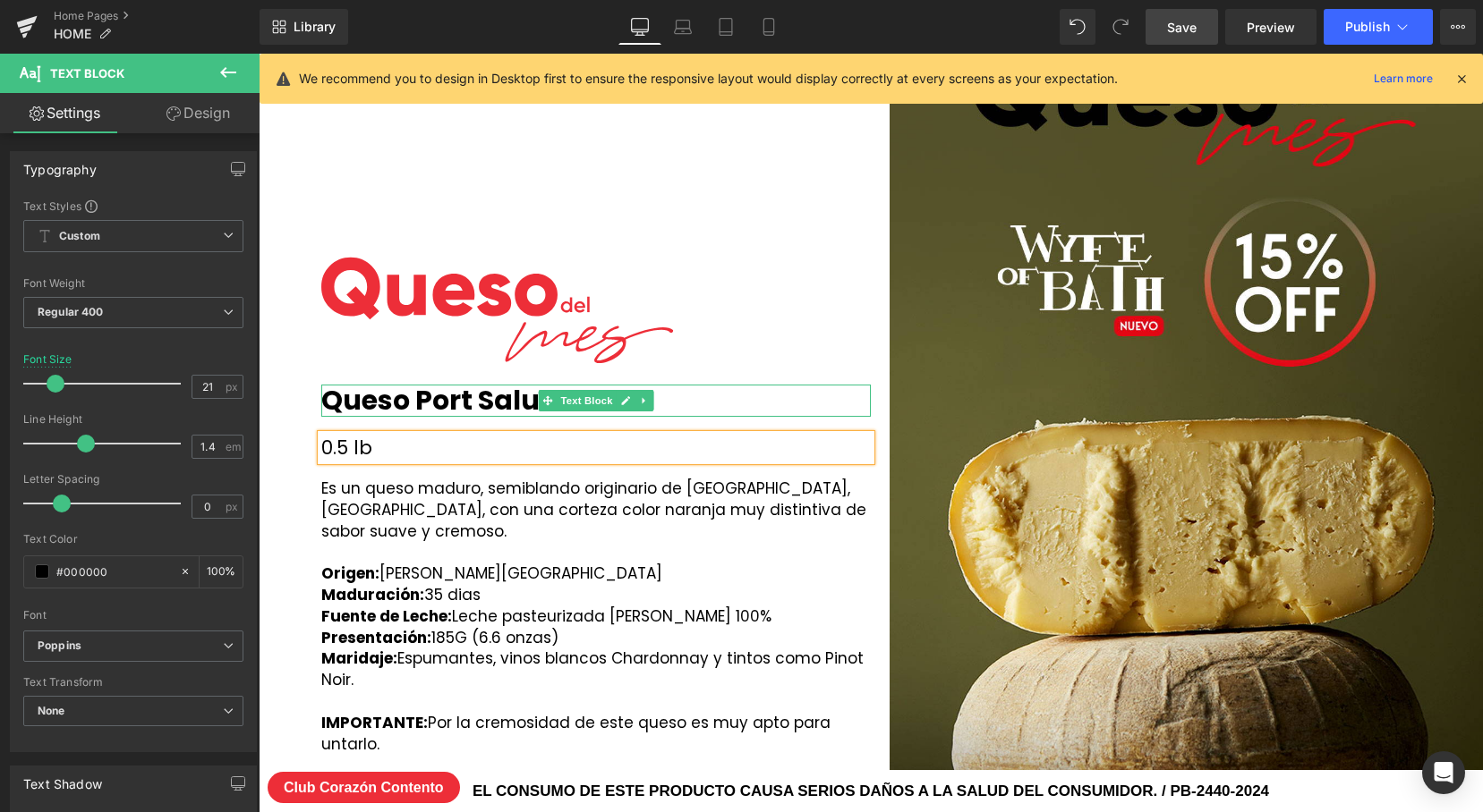
click at [388, 398] on b "Queso Port Salut" at bounding box center [436, 400] width 230 height 39
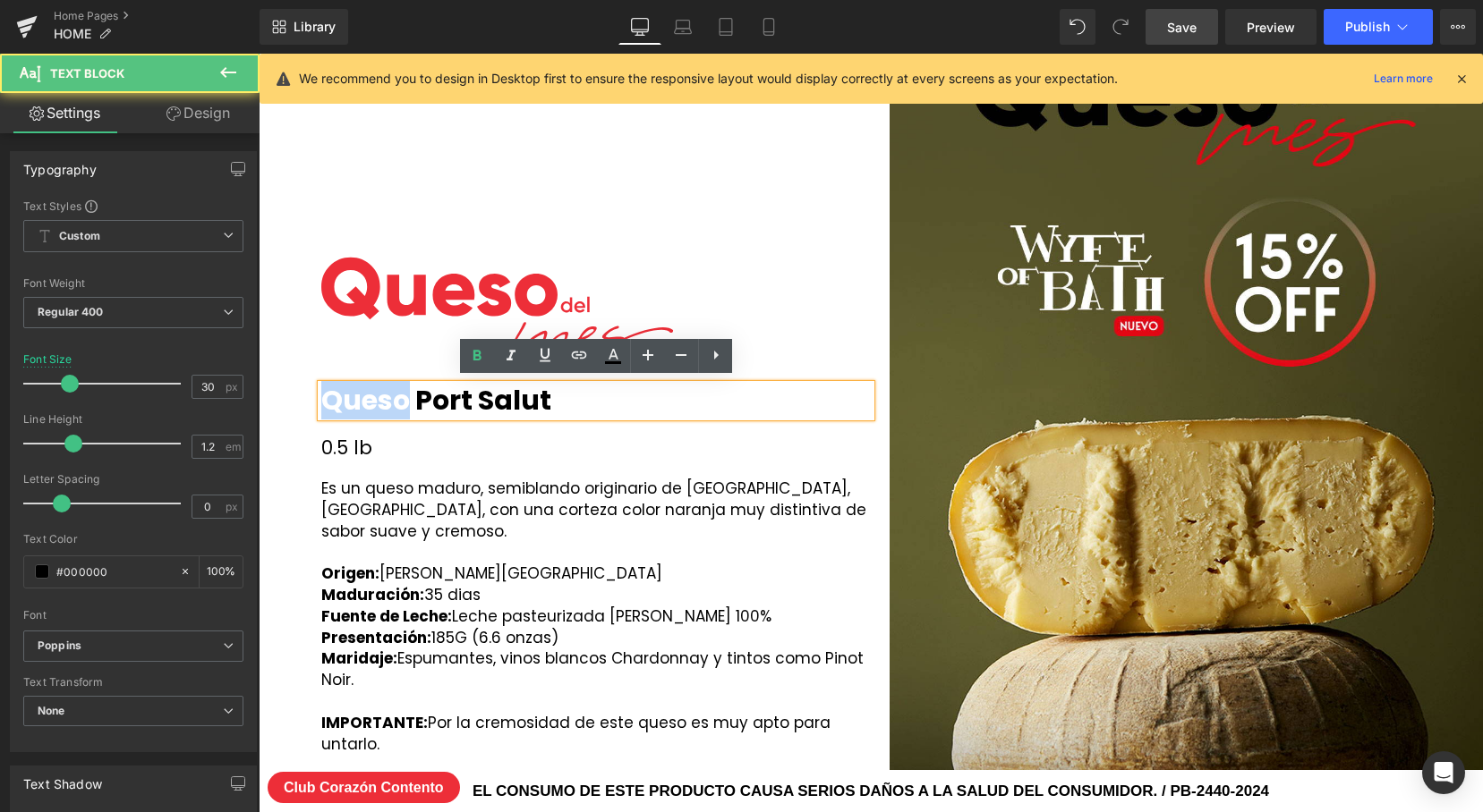
click at [388, 398] on b "Queso Port Salut" at bounding box center [436, 400] width 230 height 39
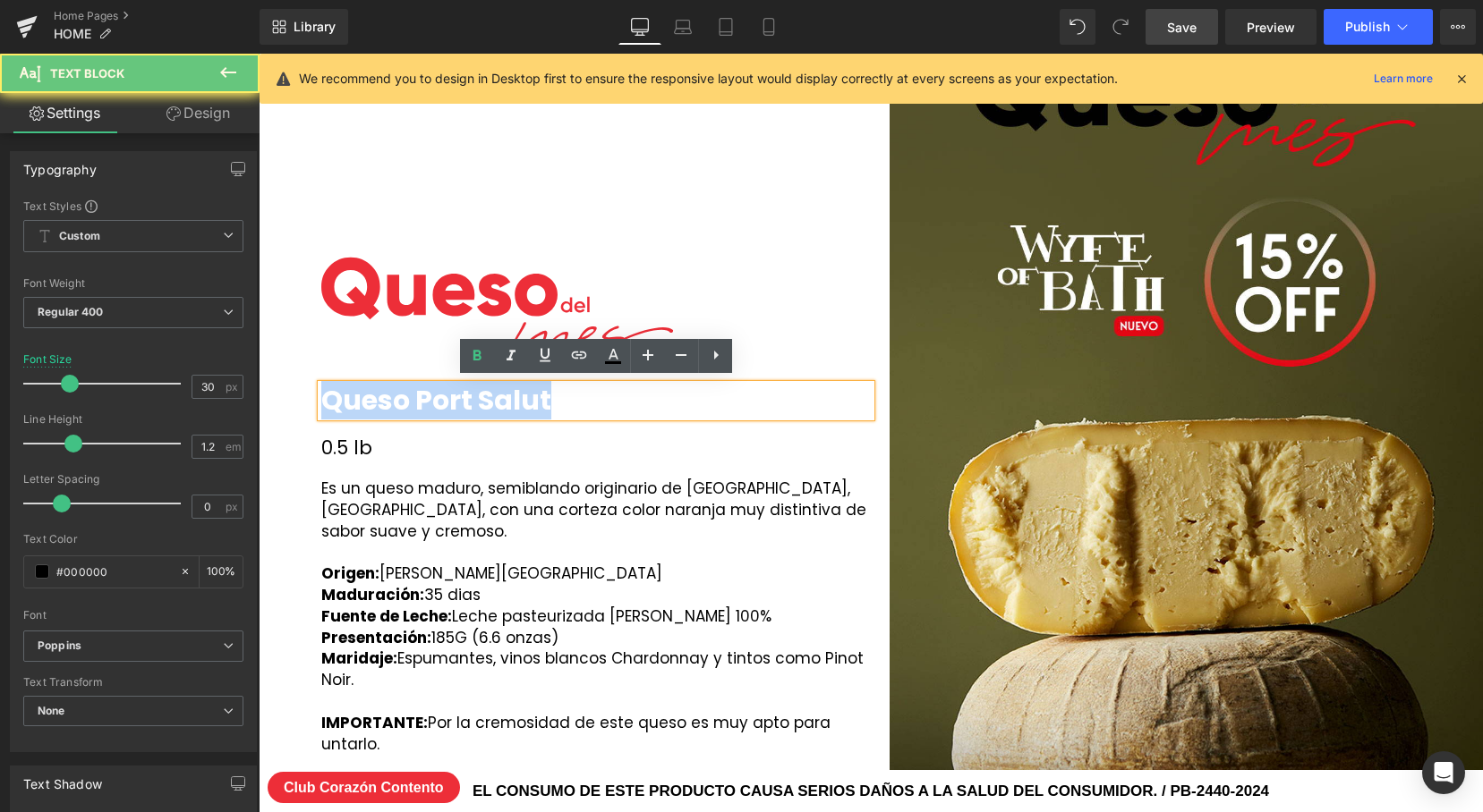
click at [388, 398] on b "Queso Port Salut" at bounding box center [436, 400] width 230 height 39
paste div
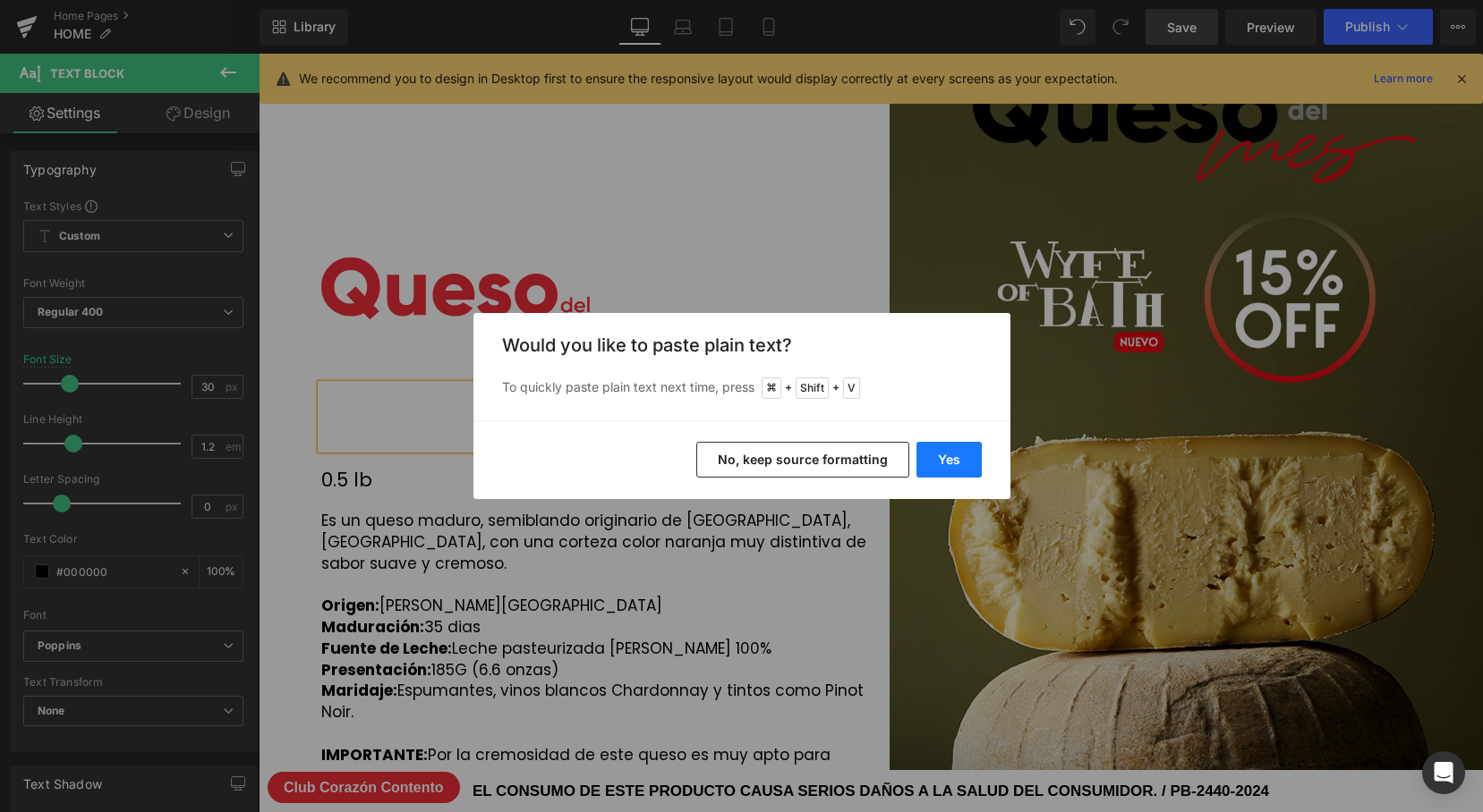
click at [944, 460] on button "Yes" at bounding box center [948, 460] width 65 height 36
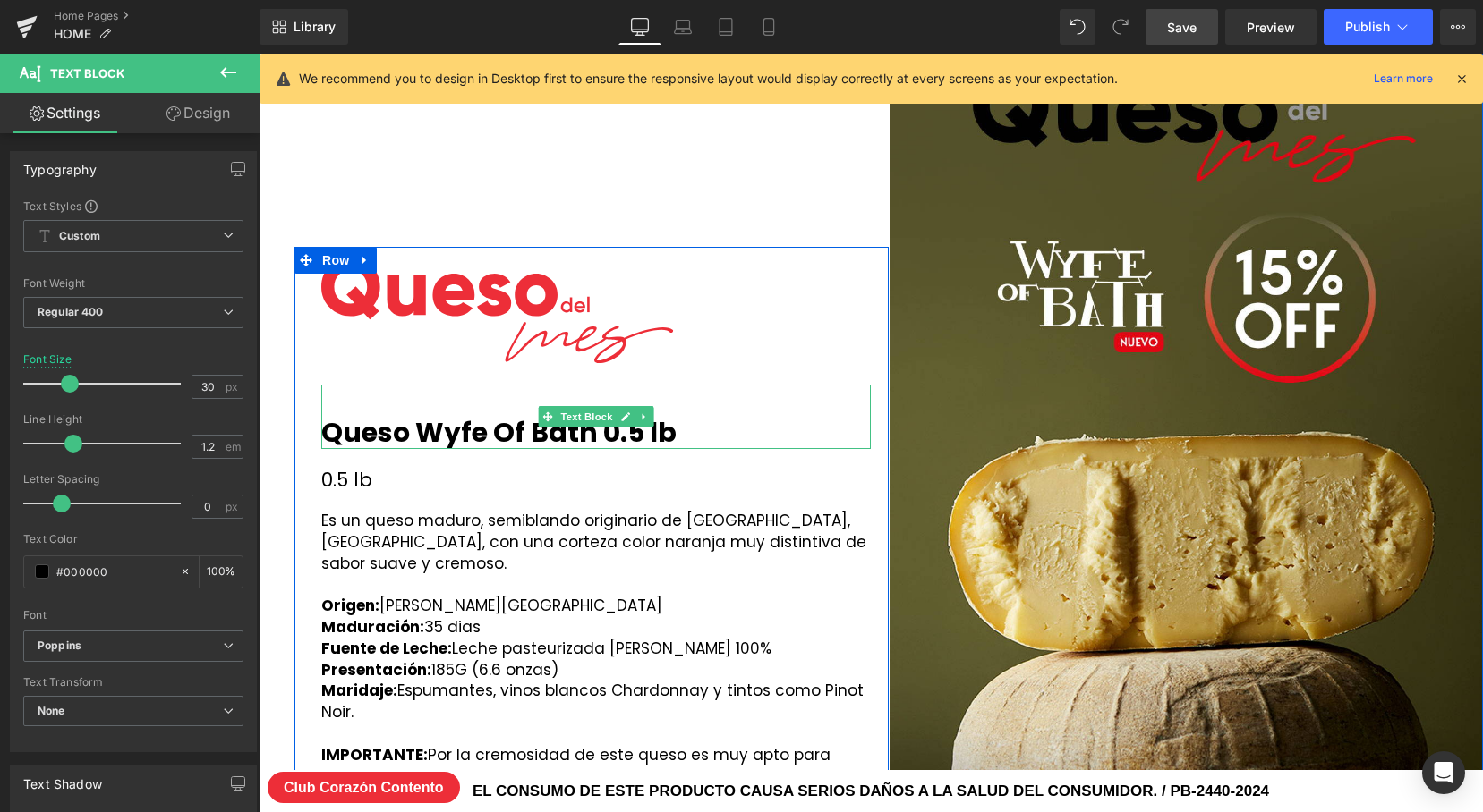
click at [700, 421] on p "Queso Wyfe Of Bath 0.5 lb" at bounding box center [595, 432] width 549 height 32
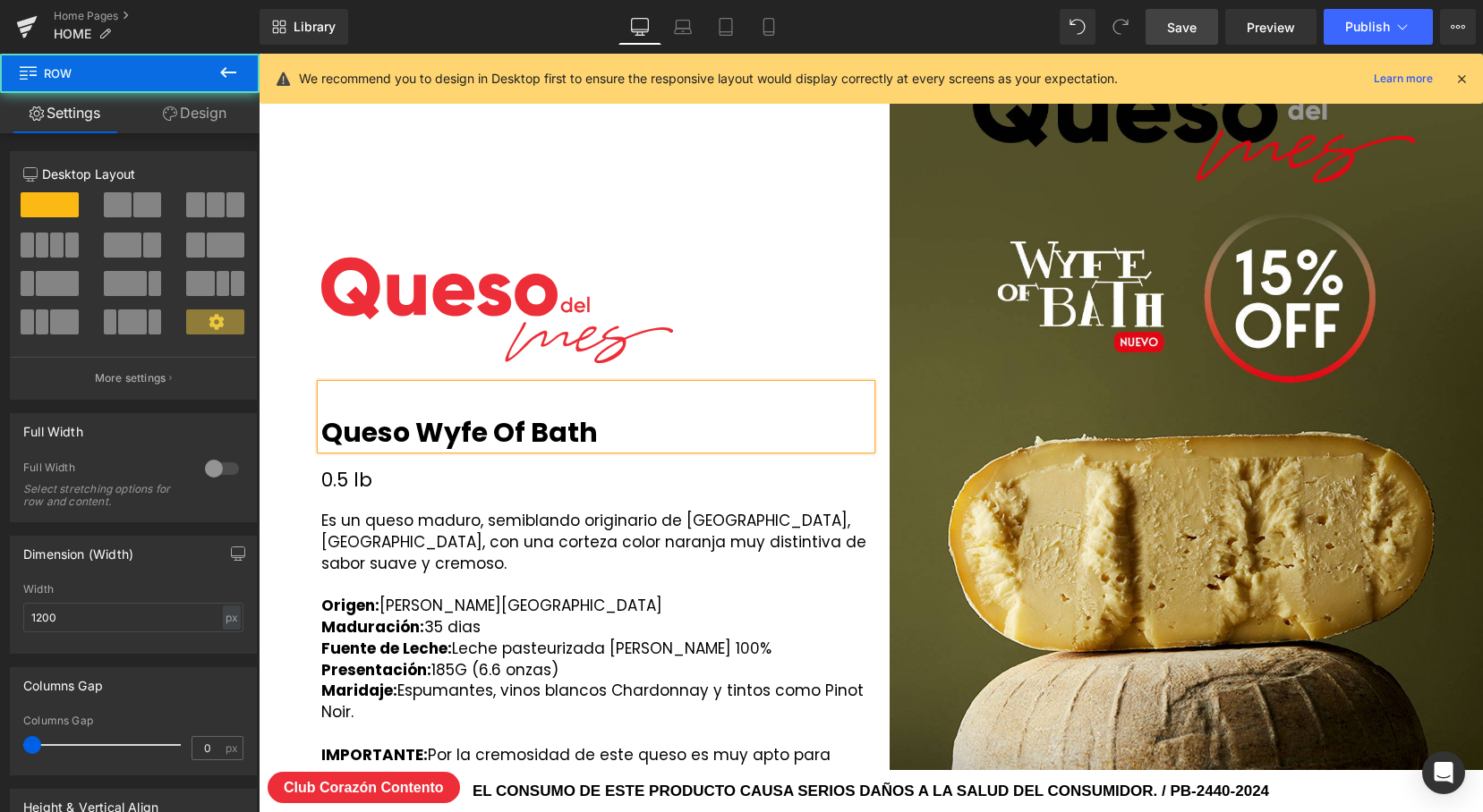
click at [547, 504] on div "Image Queso Wyfe Of Bath Text Block 0.5 lb Text Block Es un queso maduro, semib…" at bounding box center [595, 546] width 549 height 598
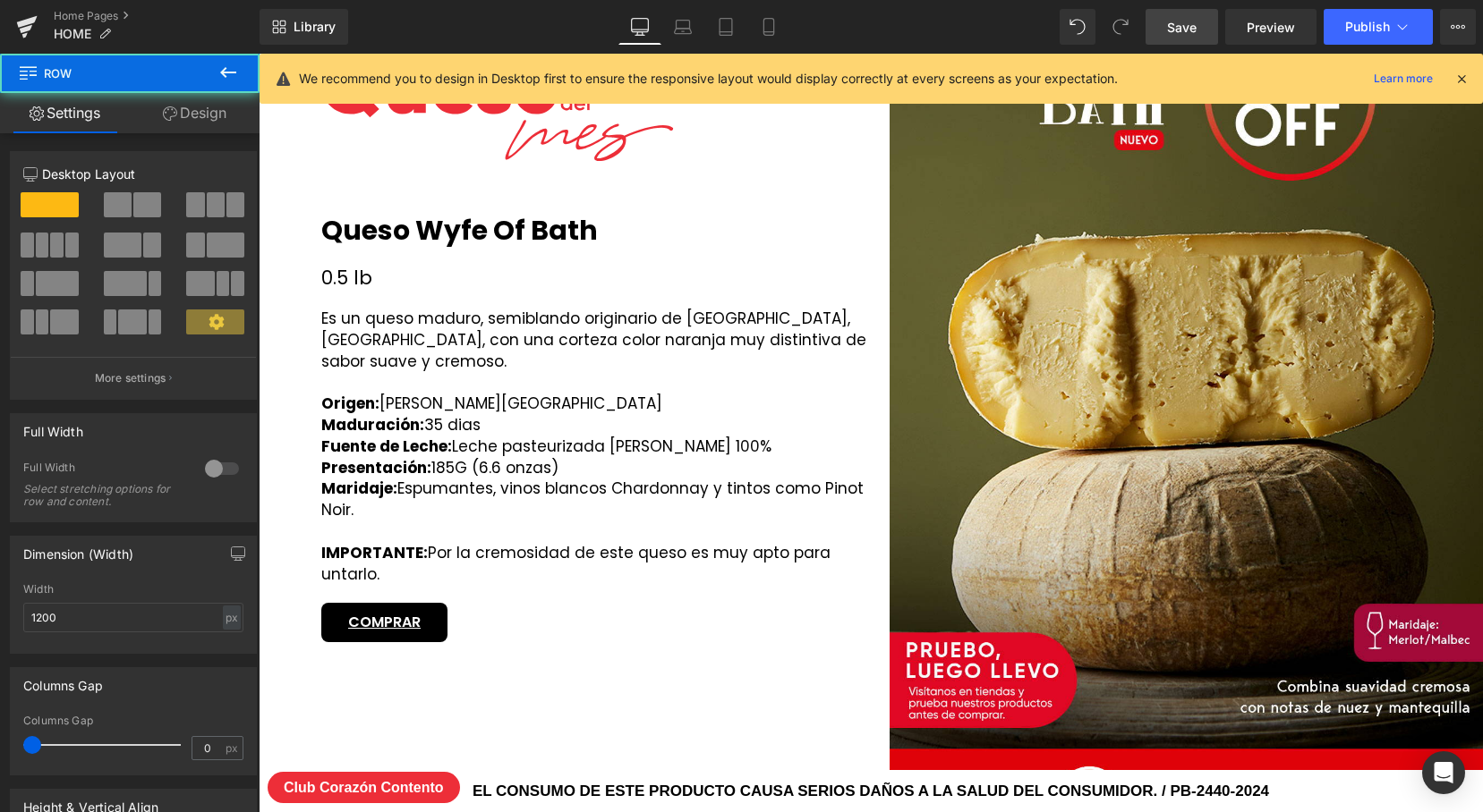
click at [501, 461] on div "Presentación: 185G (6.6 onzas)" at bounding box center [595, 468] width 549 height 21
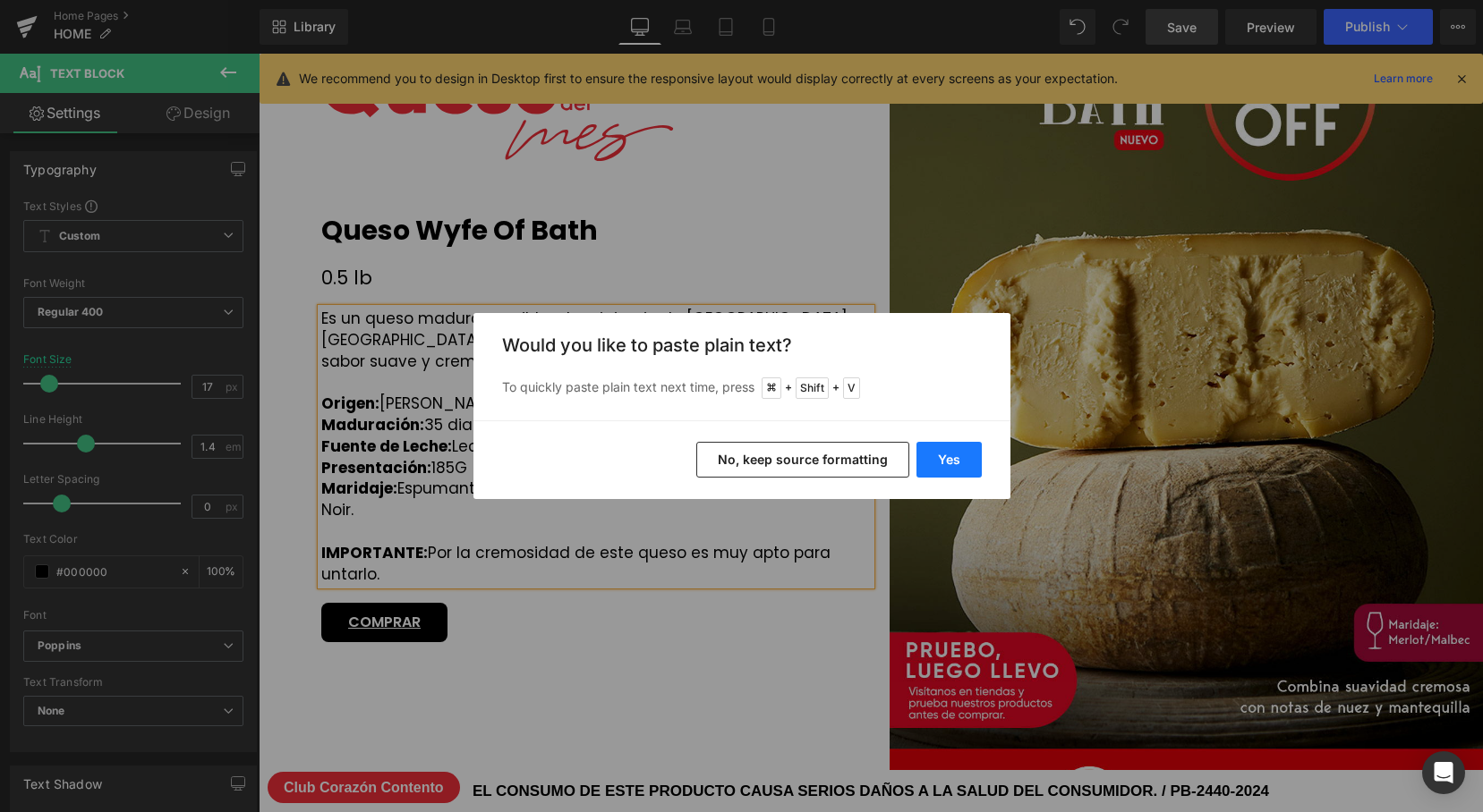
click at [971, 463] on button "Yes" at bounding box center [948, 460] width 65 height 36
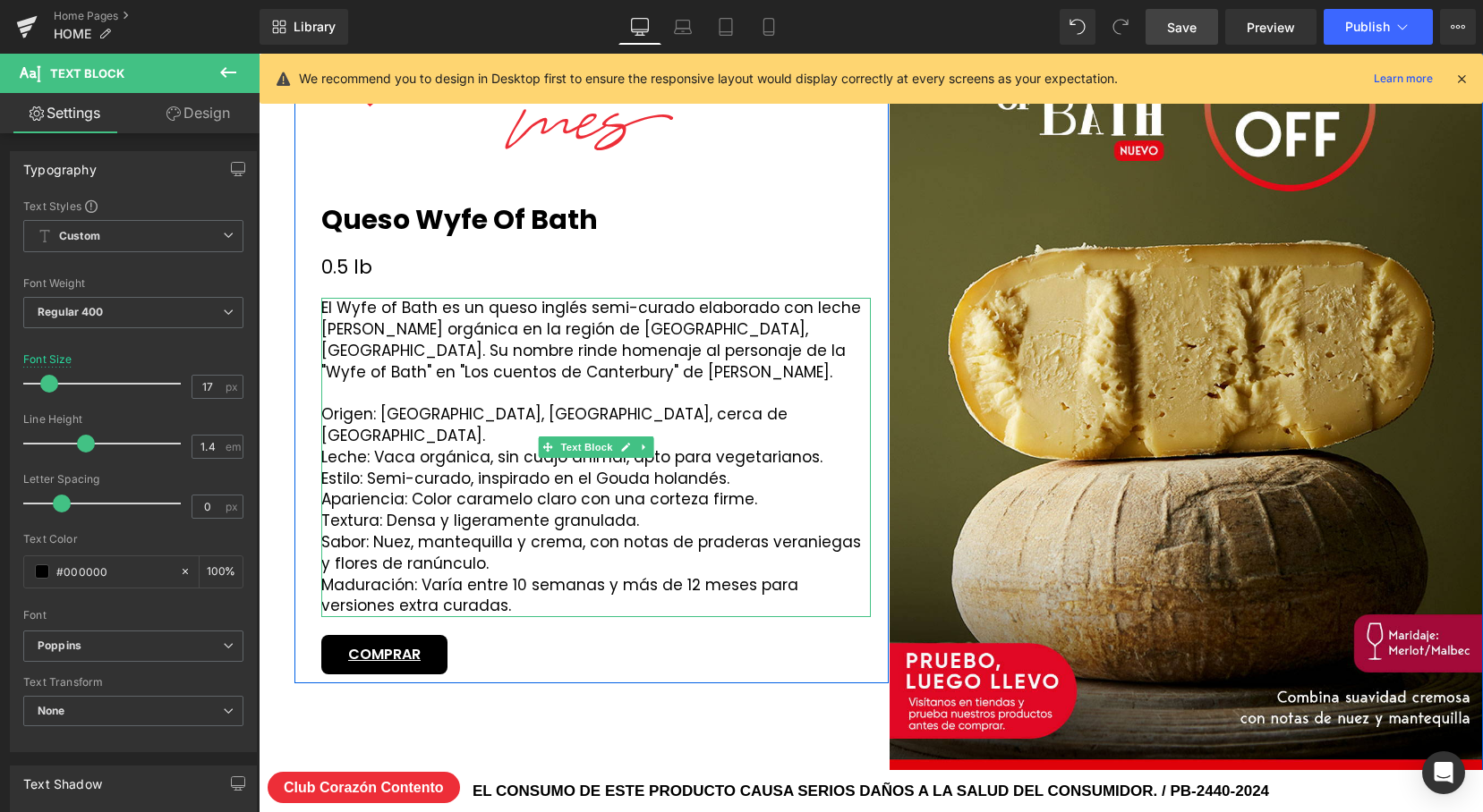
click at [610, 383] on div "El Wyfe of Bath es un queso inglés semi-curado elaborado con leche [PERSON_NAME…" at bounding box center [595, 340] width 549 height 85
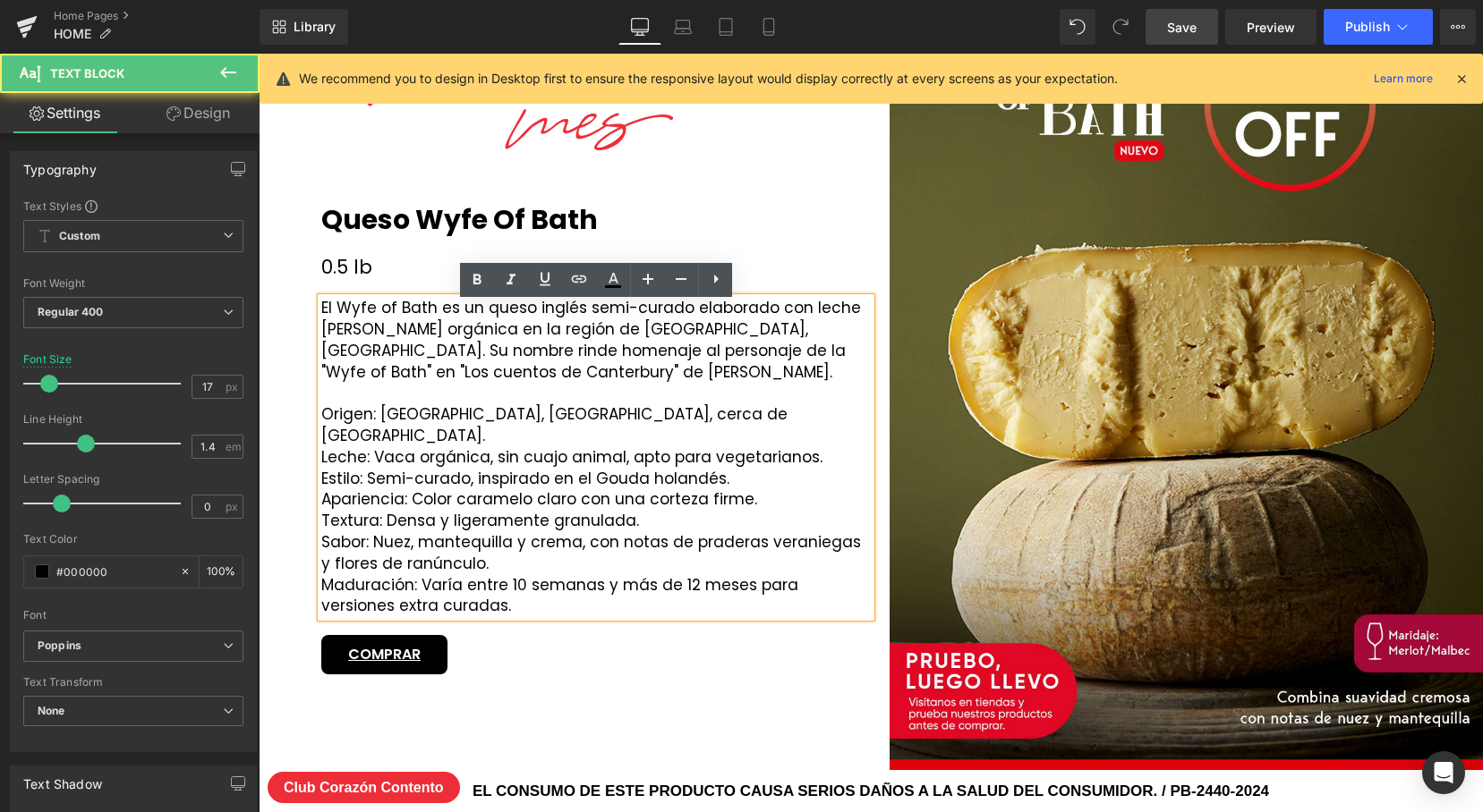
click at [498, 419] on div "Origen: [GEOGRAPHIC_DATA], [GEOGRAPHIC_DATA], cerca de [GEOGRAPHIC_DATA]." at bounding box center [595, 426] width 549 height 43
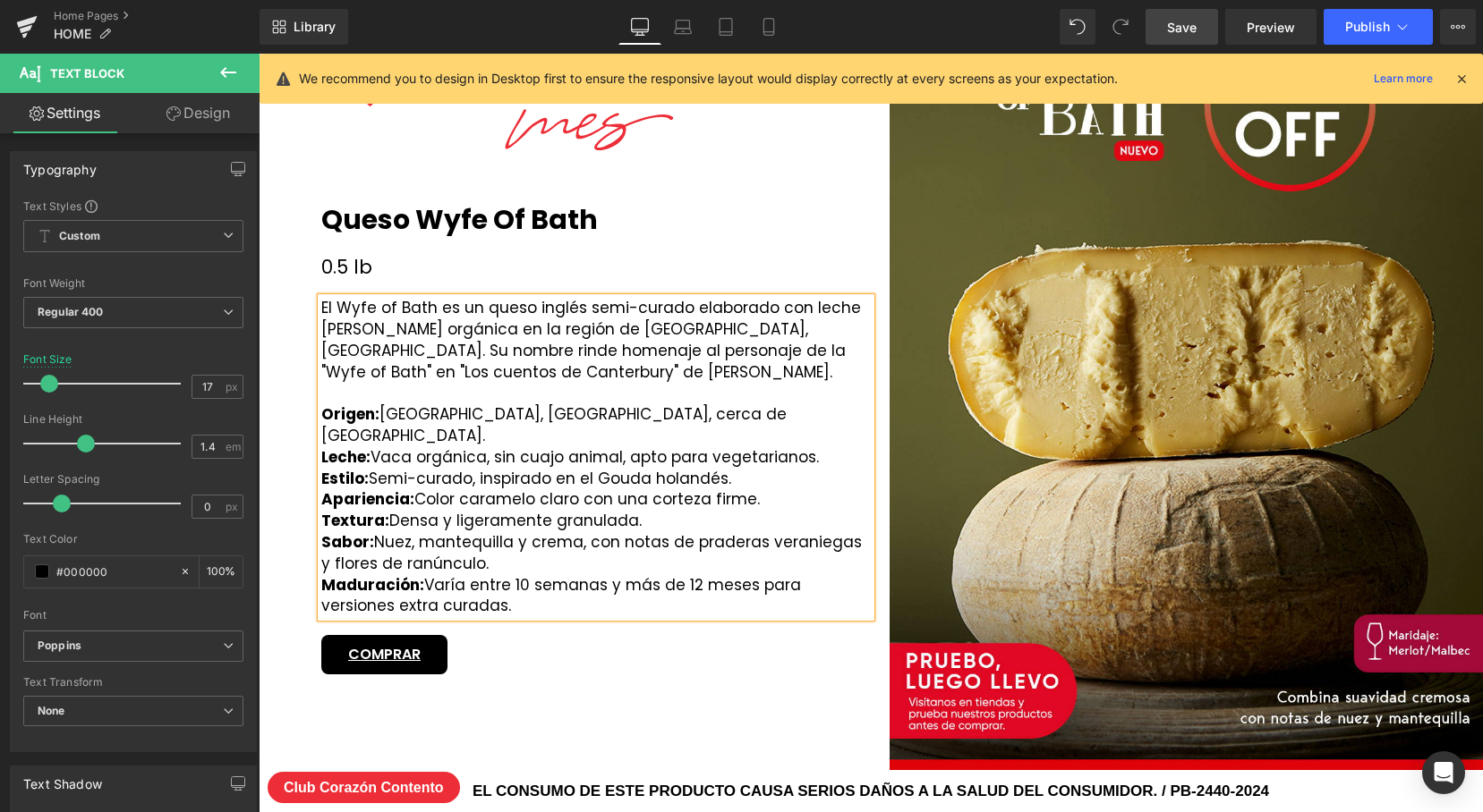
click at [1193, 32] on span "Save" at bounding box center [1182, 27] width 29 height 18
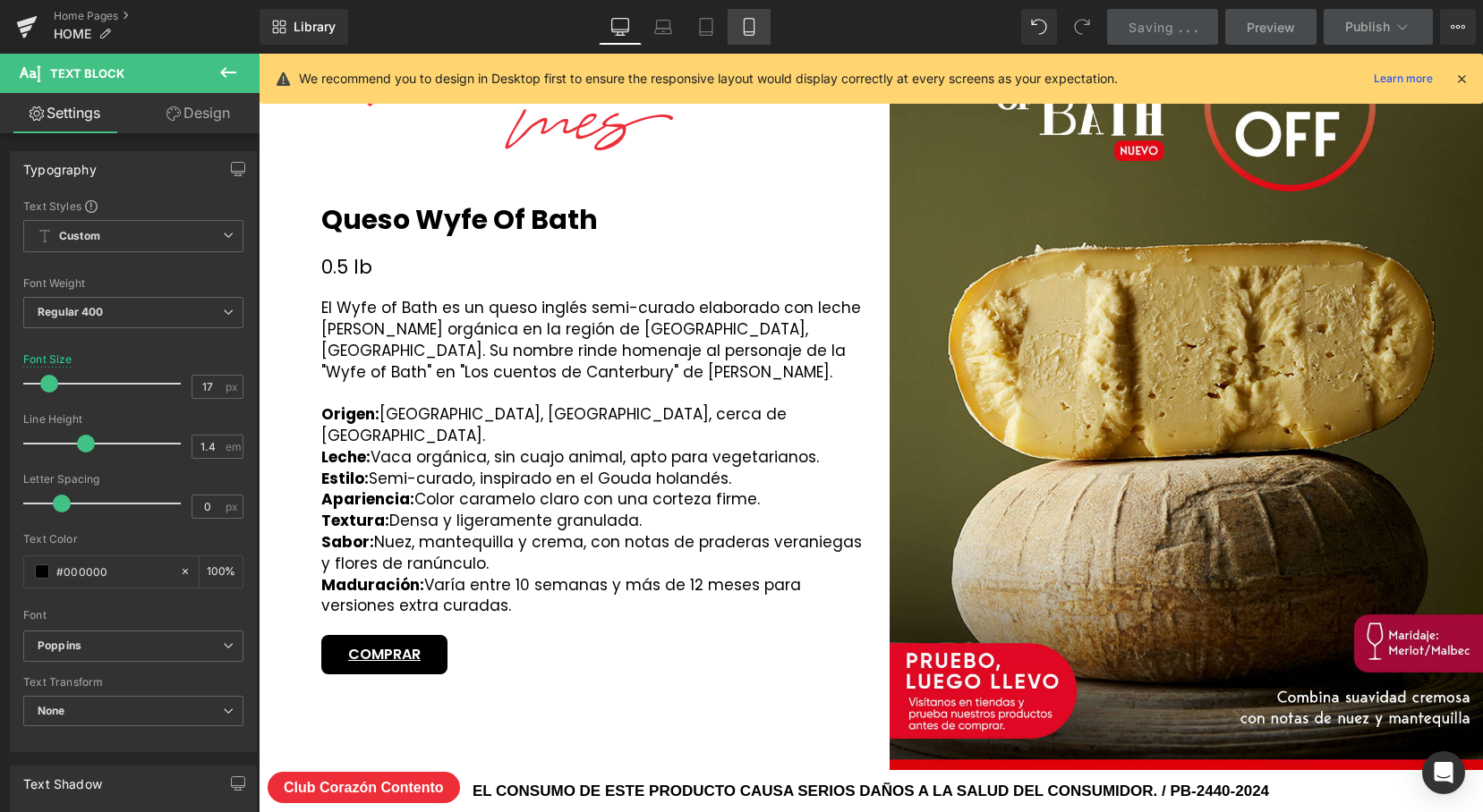
click at [747, 29] on icon at bounding box center [749, 26] width 17 height 17
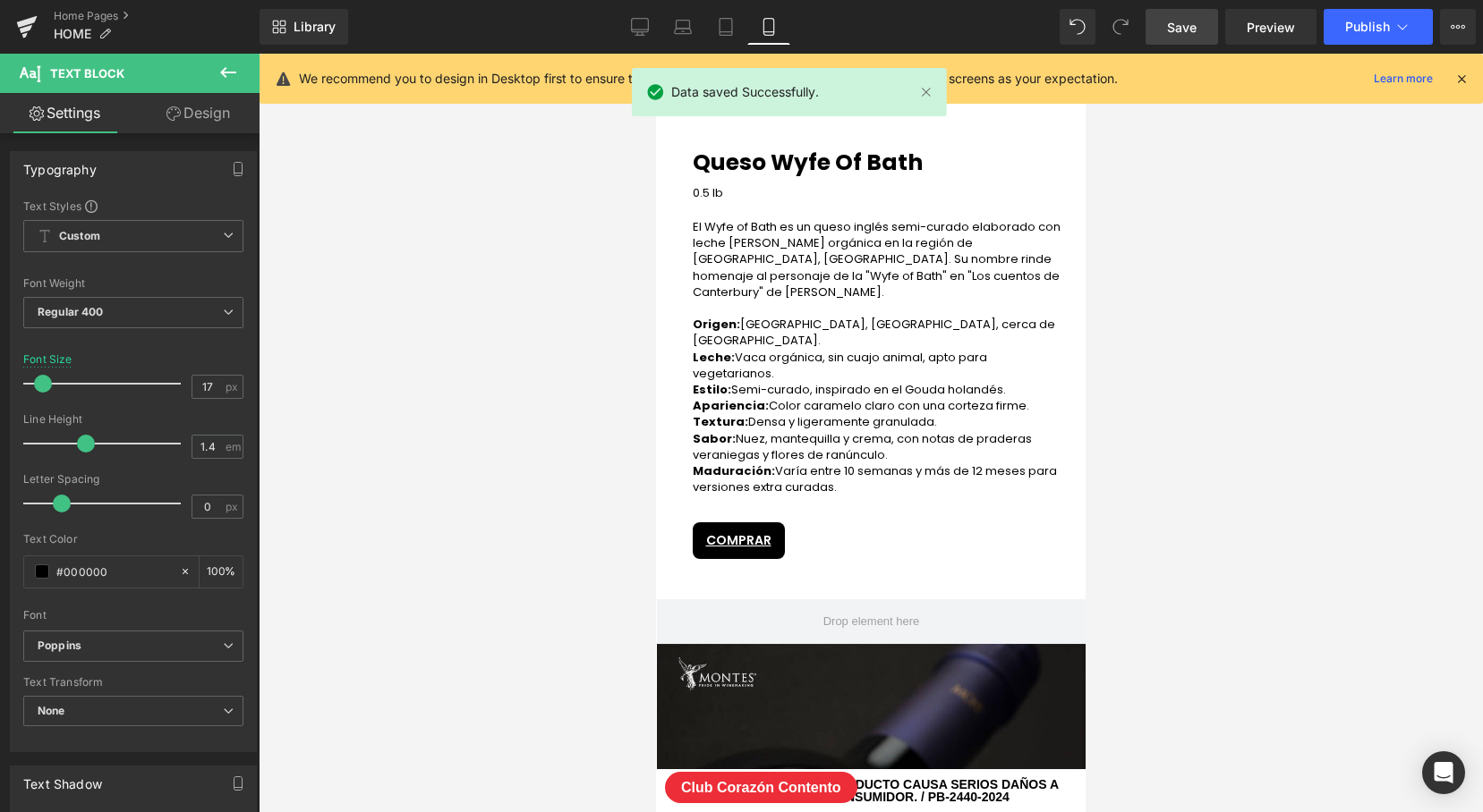
scroll to position [3118, 0]
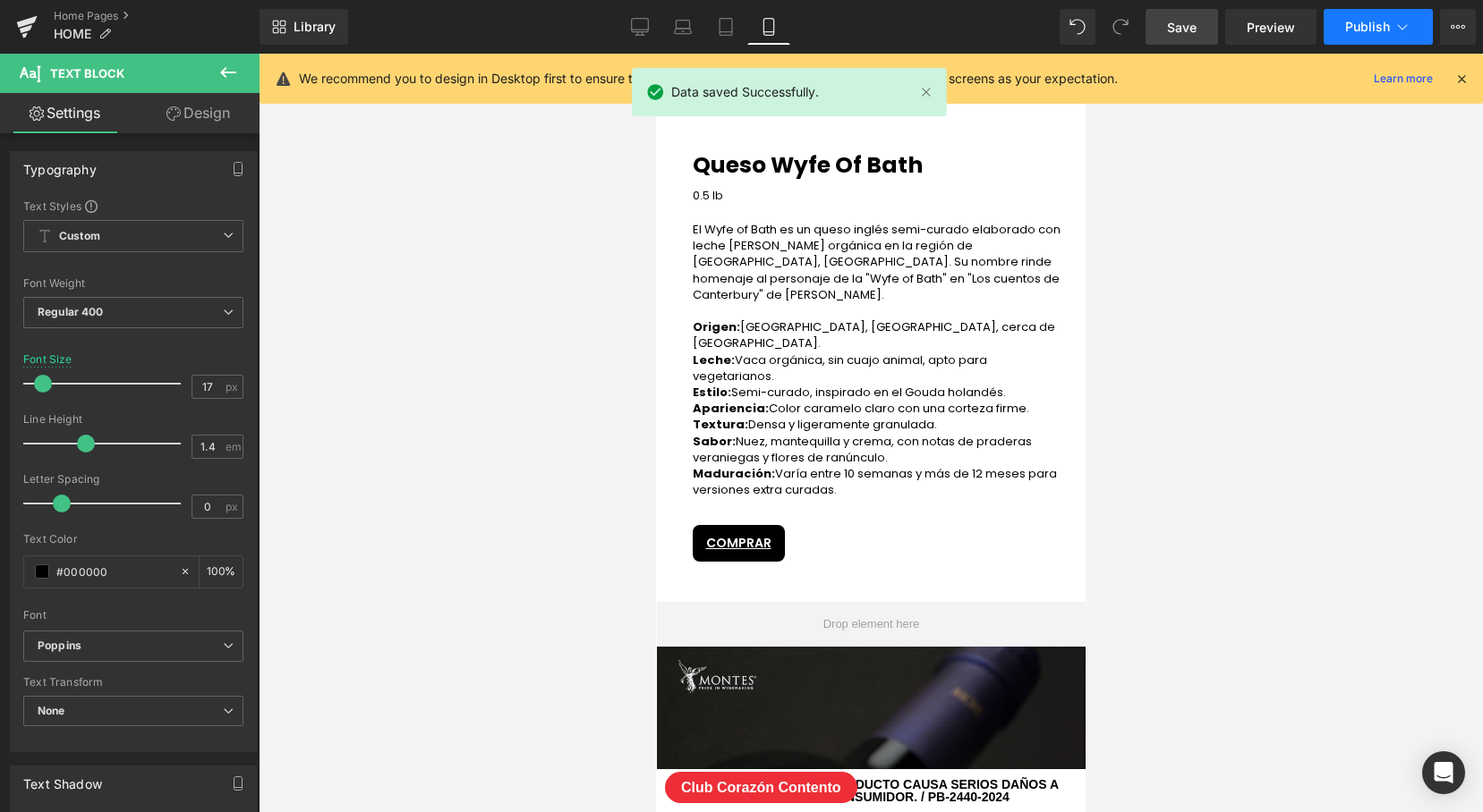
drag, startPoint x: 1173, startPoint y: 40, endPoint x: 1378, endPoint y: 25, distance: 205.5
click at [1177, 40] on link "Save" at bounding box center [1181, 27] width 73 height 36
click at [1378, 25] on span "Publish" at bounding box center [1367, 27] width 45 height 15
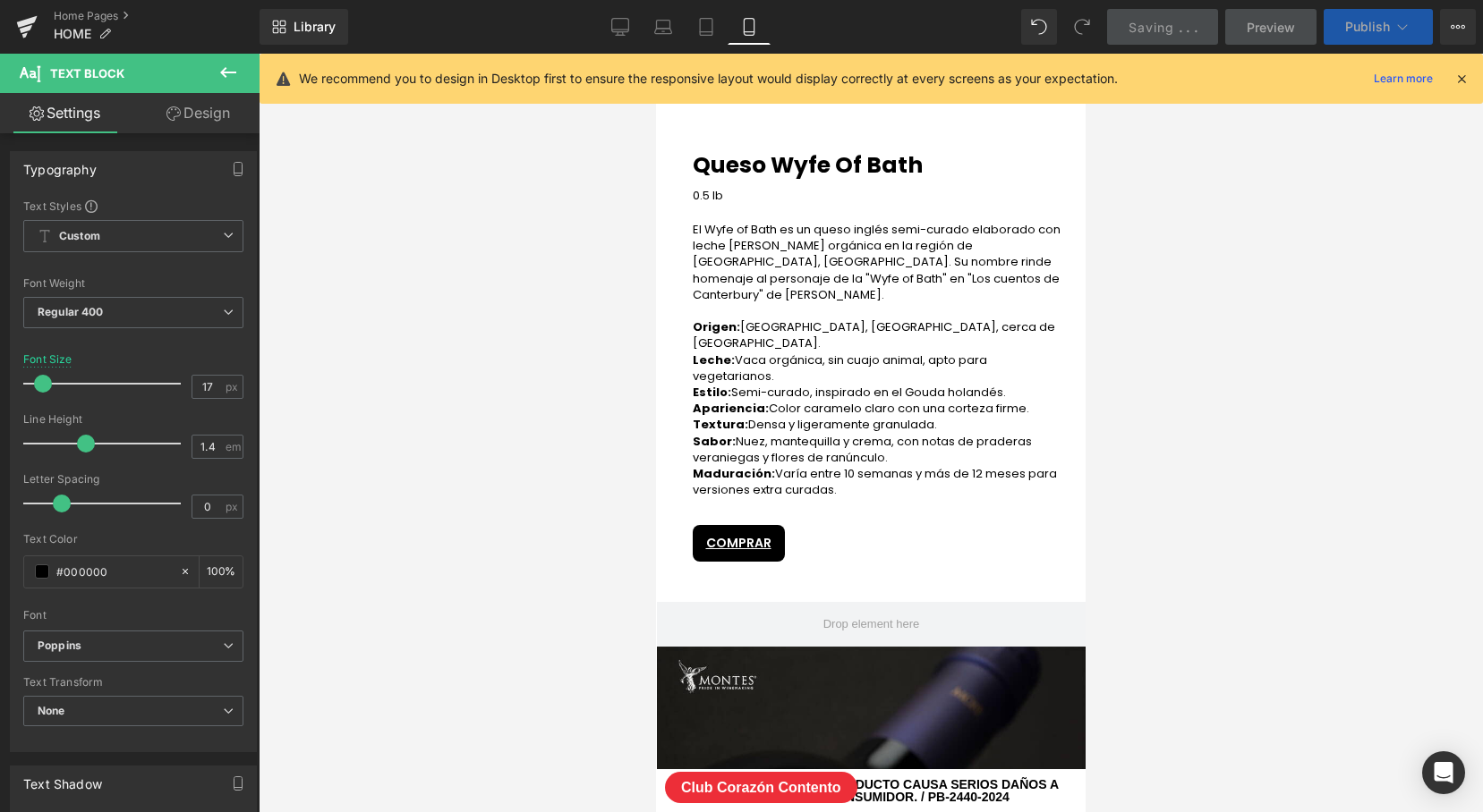
click at [1378, 25] on span "Publish" at bounding box center [1367, 27] width 45 height 15
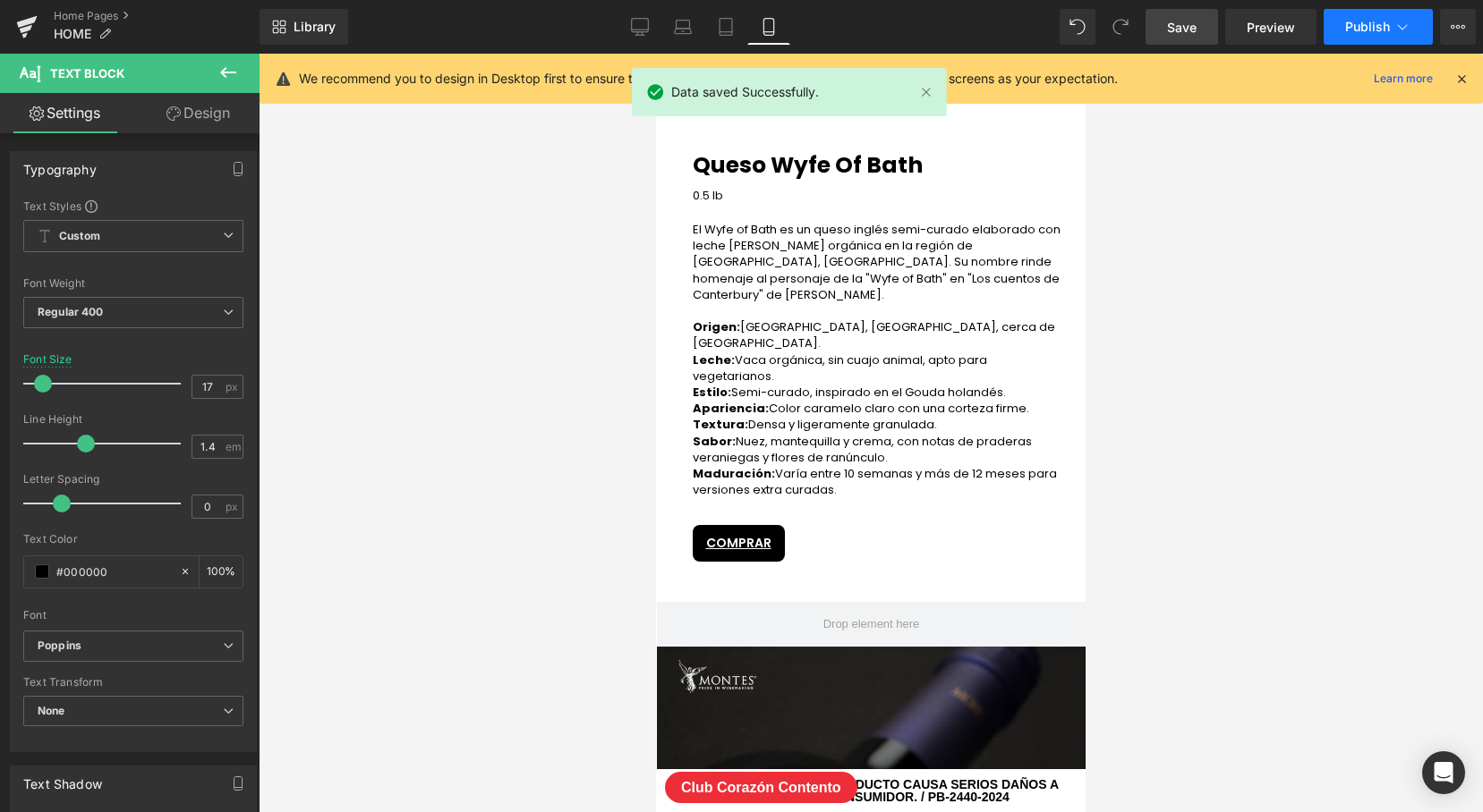
click at [1378, 25] on span "Publish" at bounding box center [1367, 27] width 45 height 15
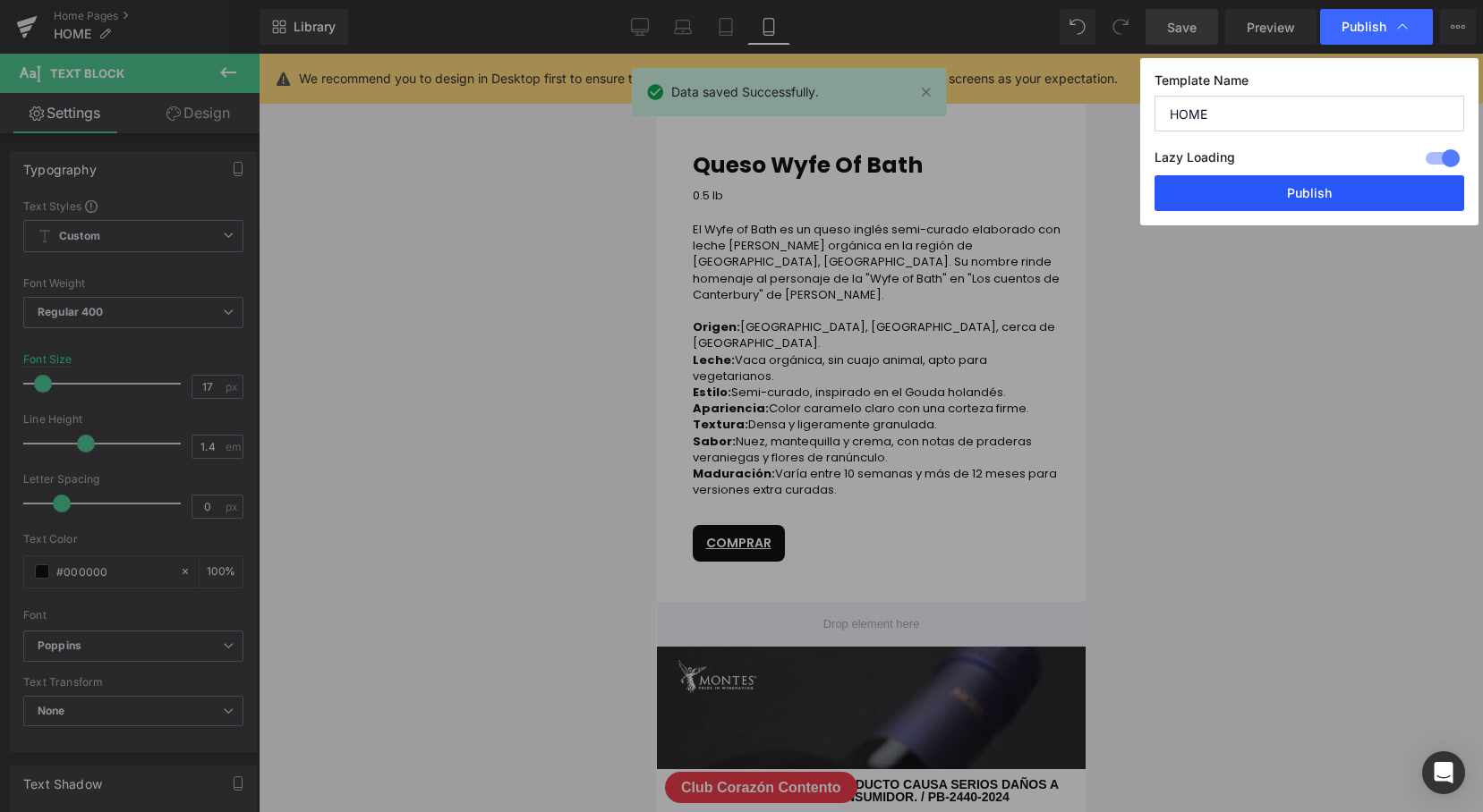
click at [1319, 189] on button "Publish" at bounding box center [1309, 193] width 310 height 36
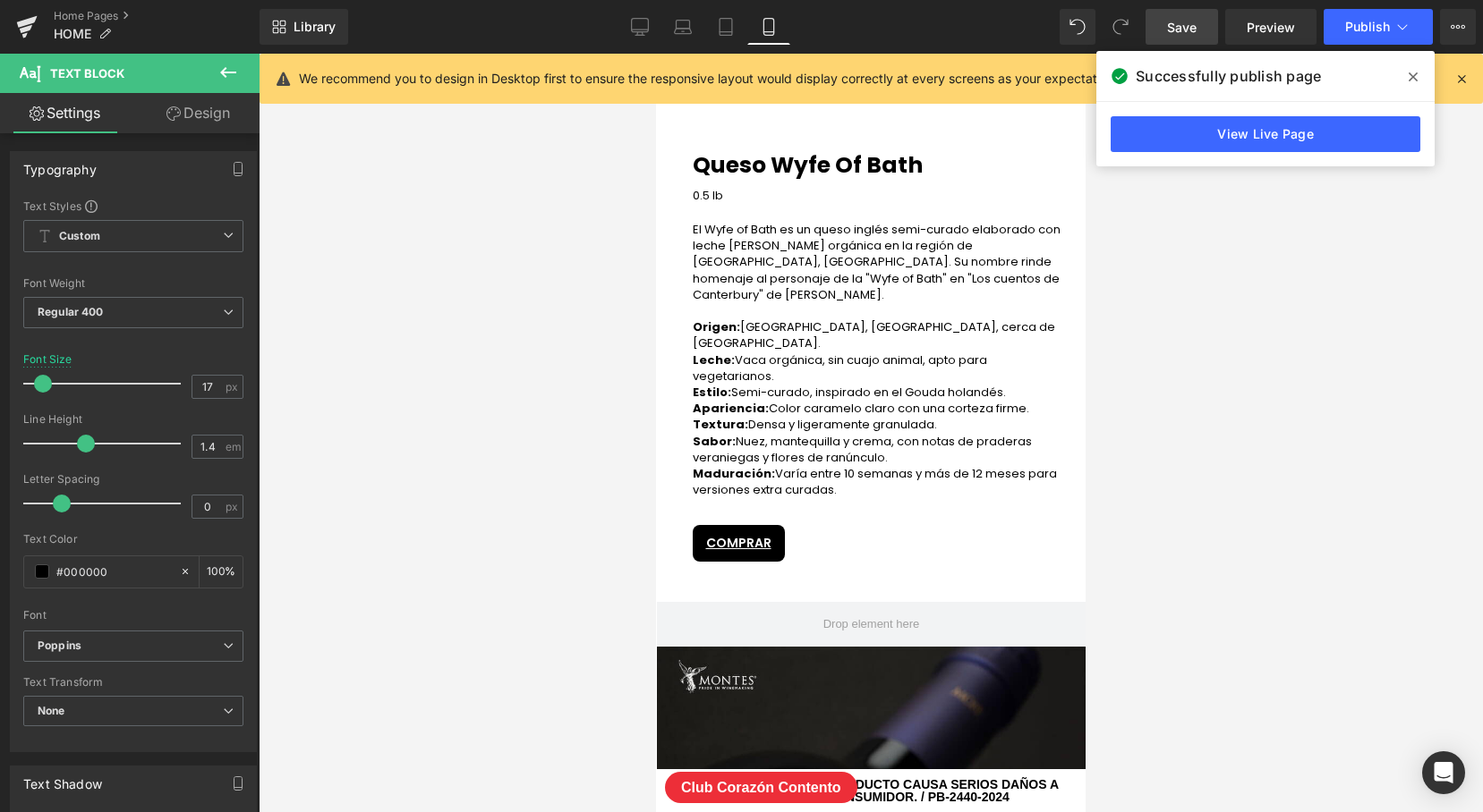
click at [1409, 76] on icon at bounding box center [1413, 77] width 9 height 15
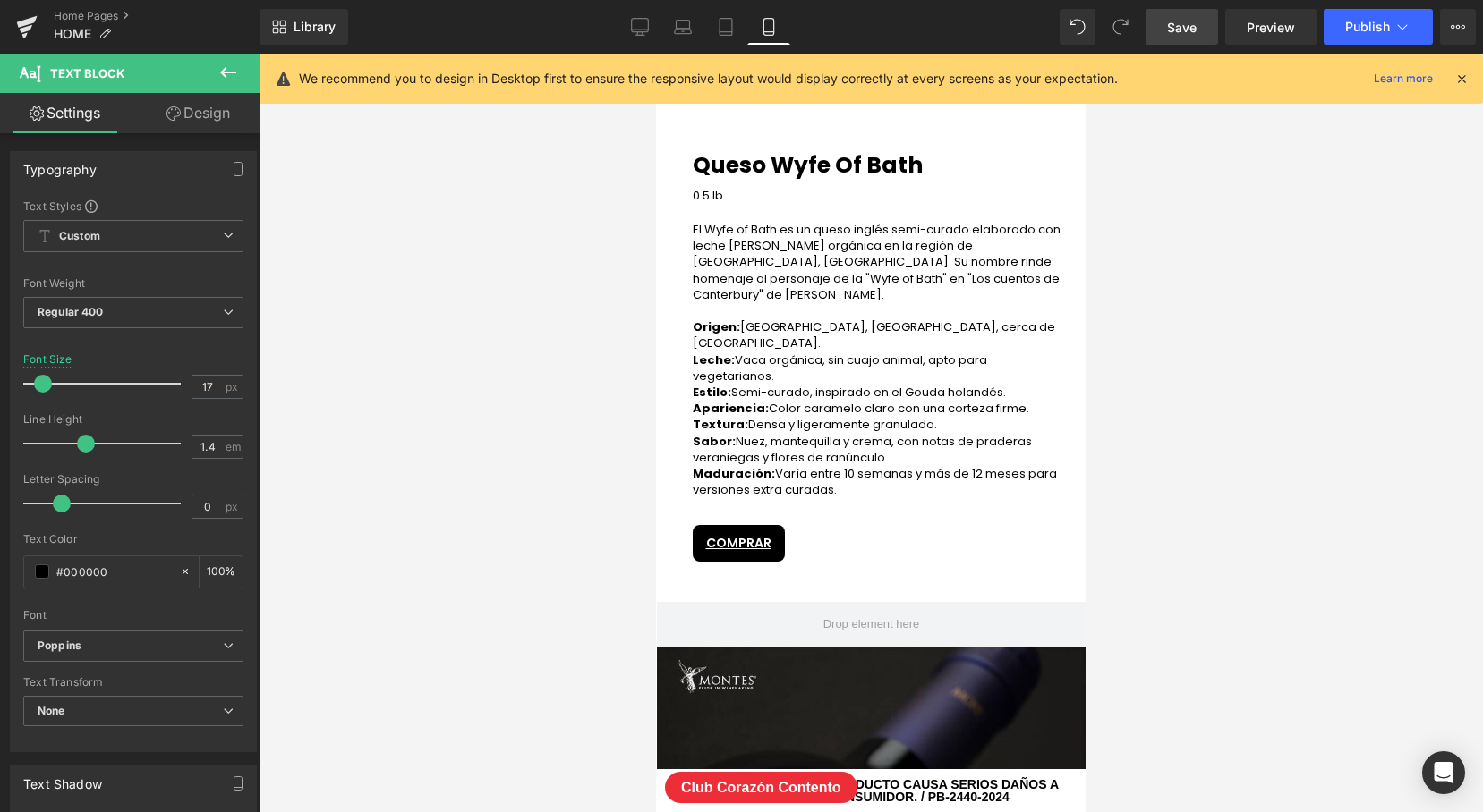
scroll to position [8890, 430]
